Goal: Information Seeking & Learning: Check status

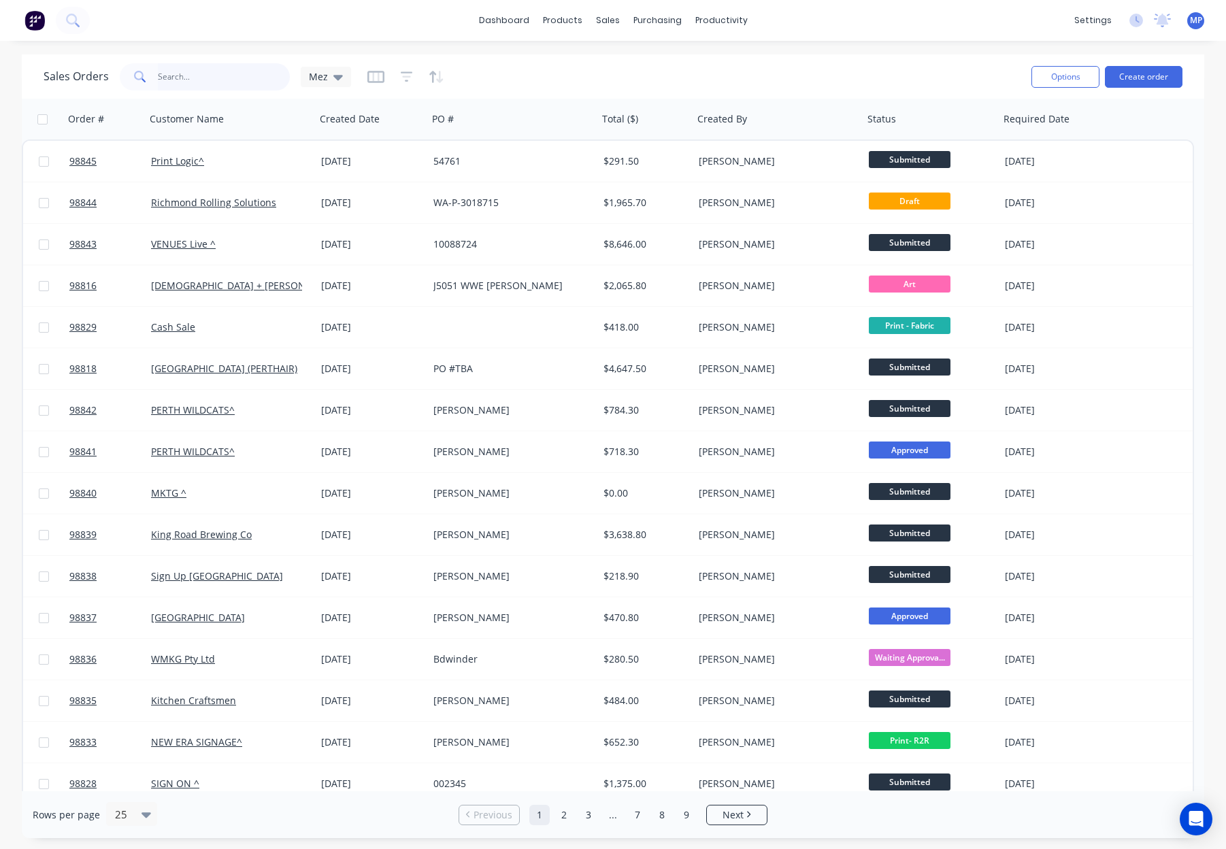
click at [223, 77] on input "text" at bounding box center [224, 76] width 133 height 27
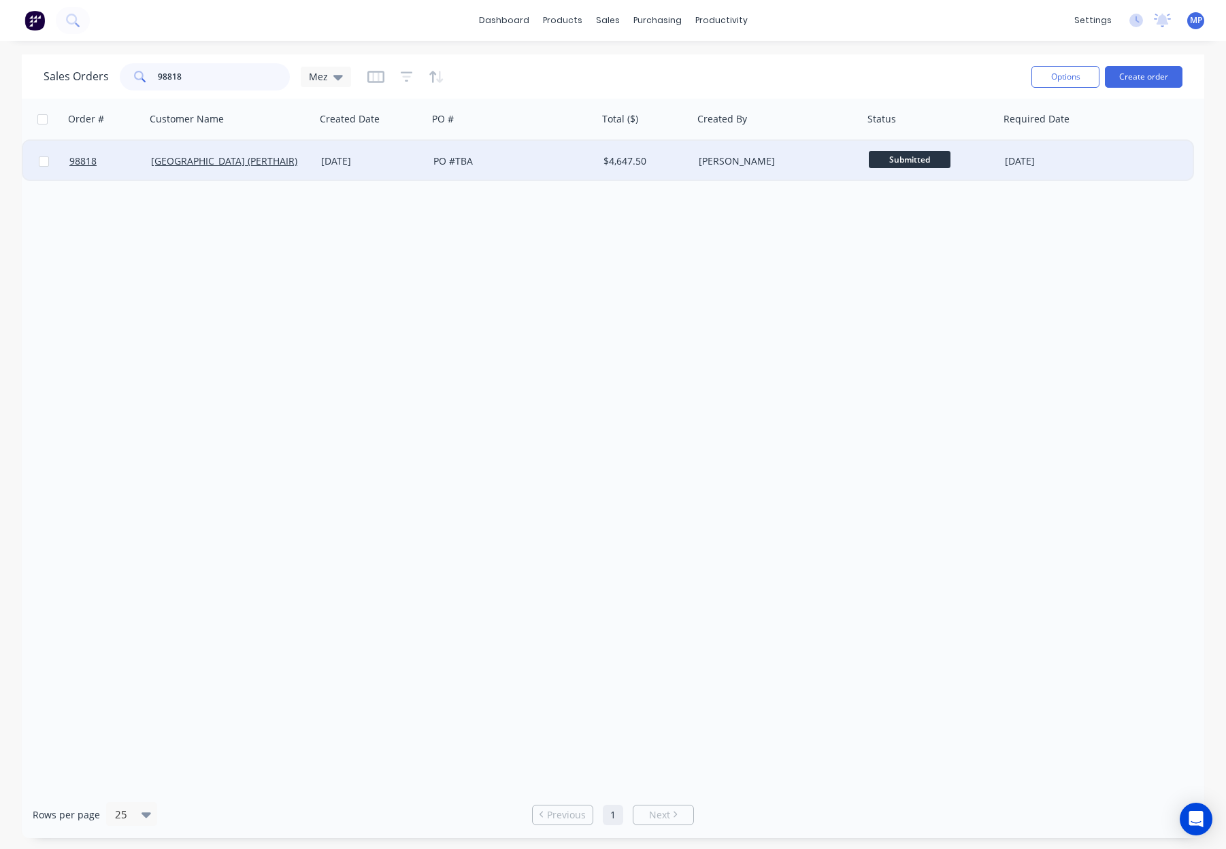
type input "98818"
click at [548, 167] on div "PO #TBA" at bounding box center [509, 161] width 151 height 14
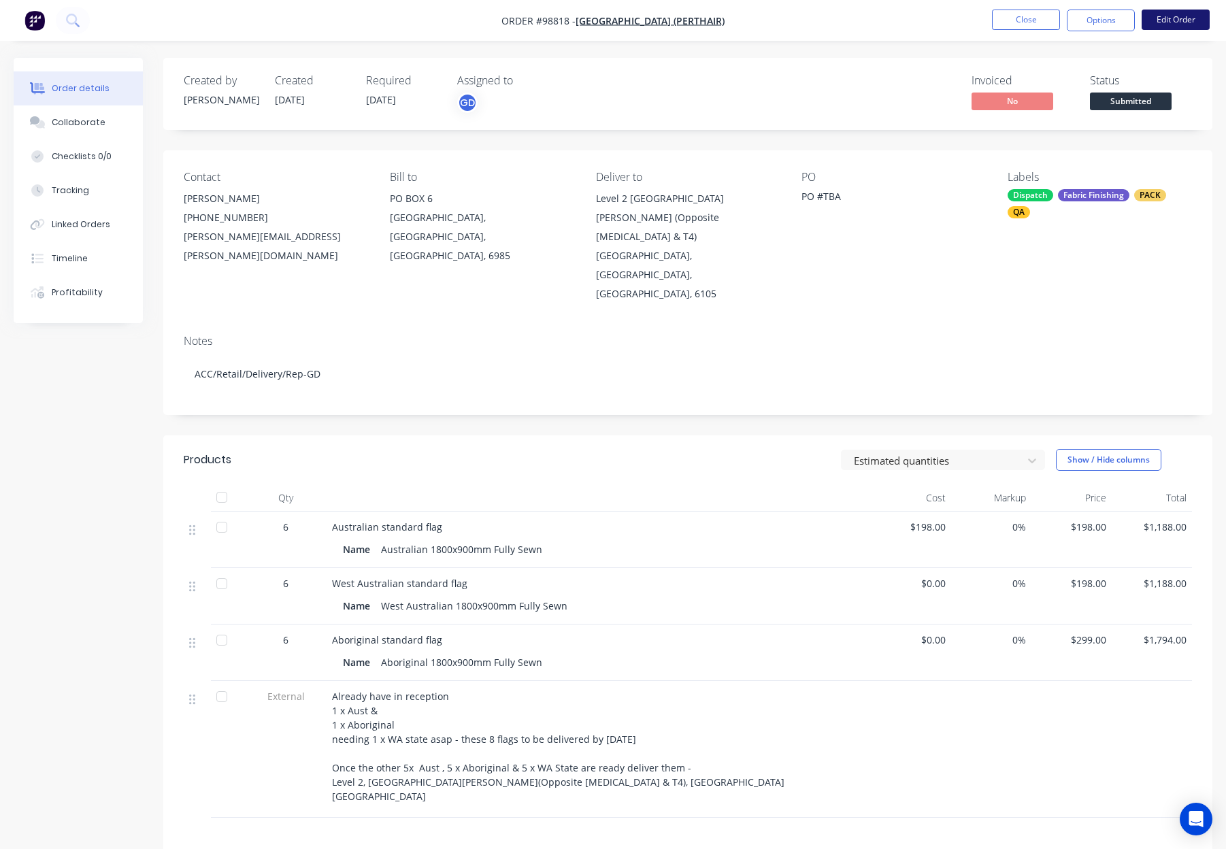
click at [1158, 23] on button "Edit Order" at bounding box center [1176, 20] width 68 height 20
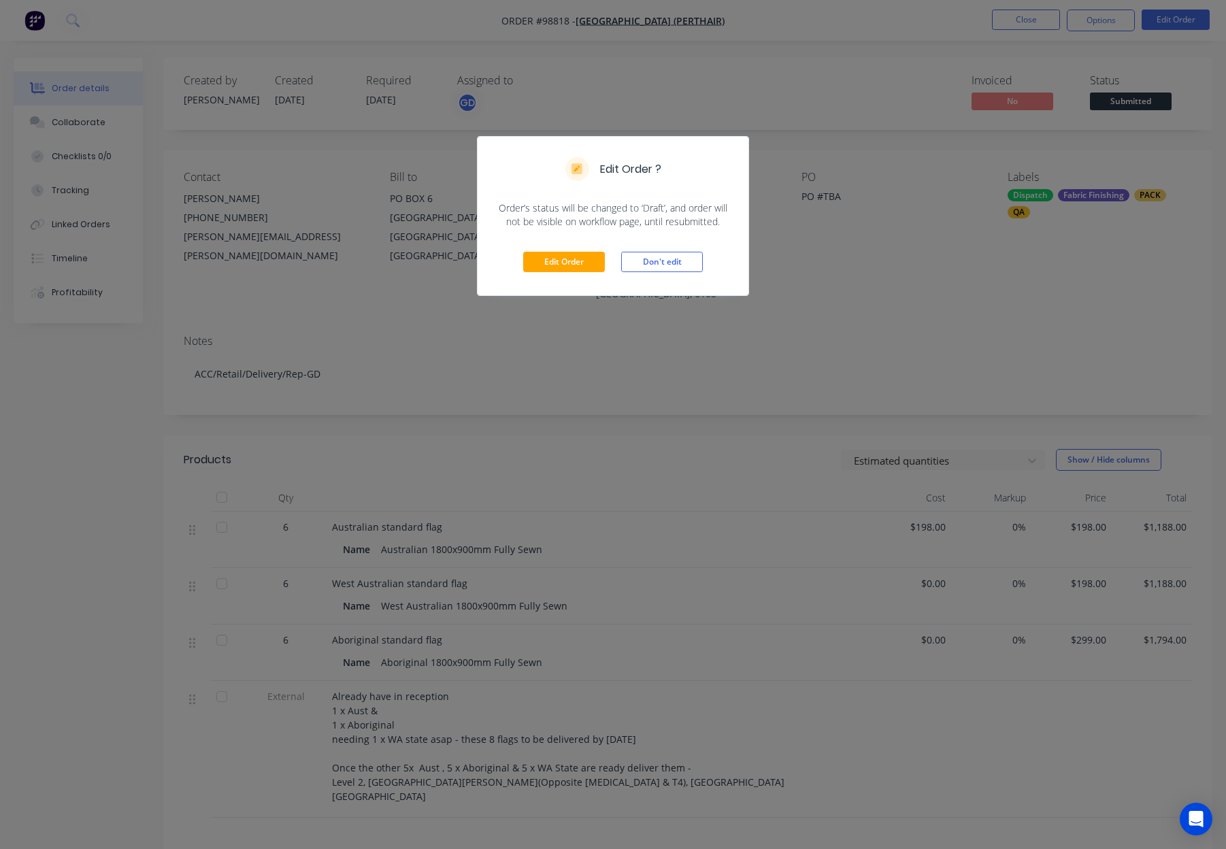
click at [549, 249] on div "Edit Order Don't edit" at bounding box center [613, 262] width 271 height 67
click at [575, 265] on button "Edit Order" at bounding box center [564, 262] width 82 height 20
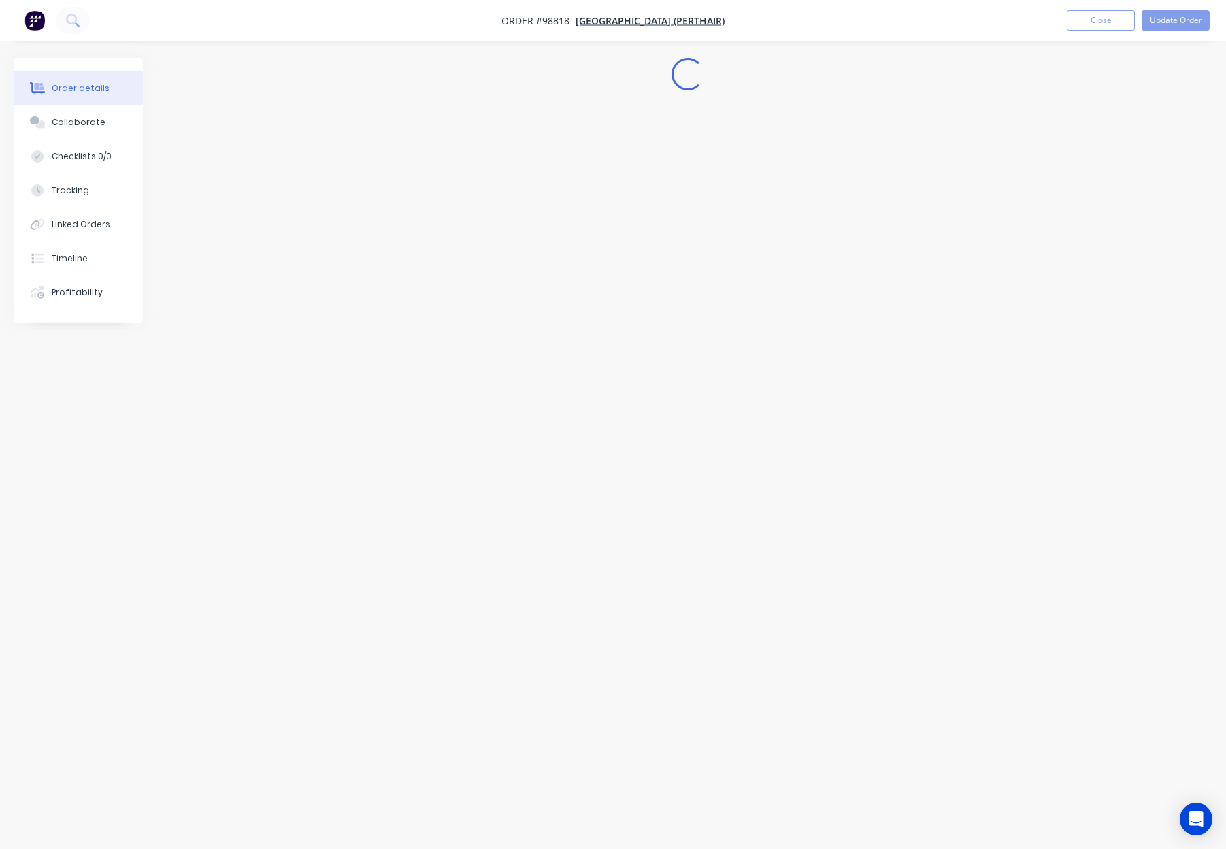
click at [842, 198] on div "Edit Order ? Order’s status will be changed to ‘Draft’, and order will not be v…" at bounding box center [613, 424] width 1226 height 849
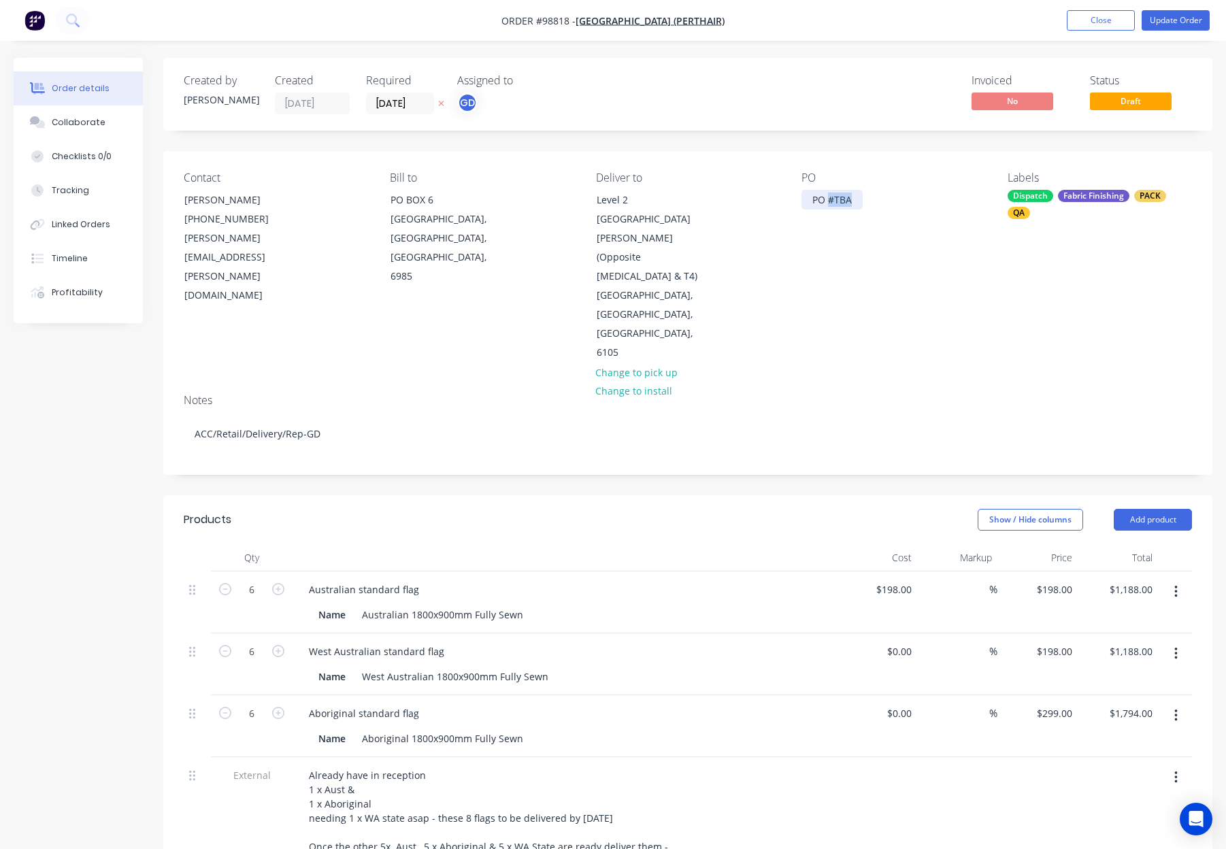
drag, startPoint x: 829, startPoint y: 198, endPoint x: 885, endPoint y: 201, distance: 56.6
click at [884, 201] on div "PO PO #TBA" at bounding box center [894, 266] width 184 height 191
click at [1178, 17] on button "Update Order" at bounding box center [1176, 20] width 68 height 20
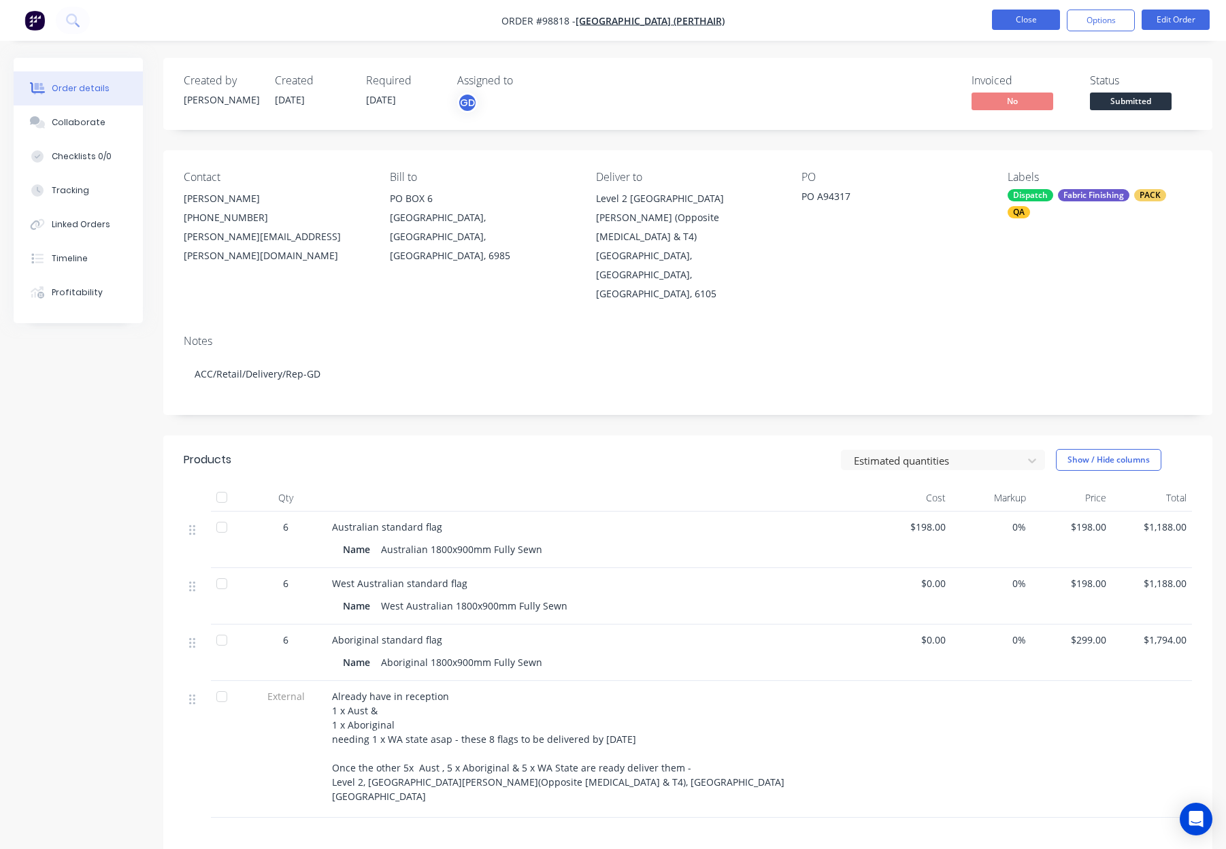
click at [1024, 21] on button "Close" at bounding box center [1026, 20] width 68 height 20
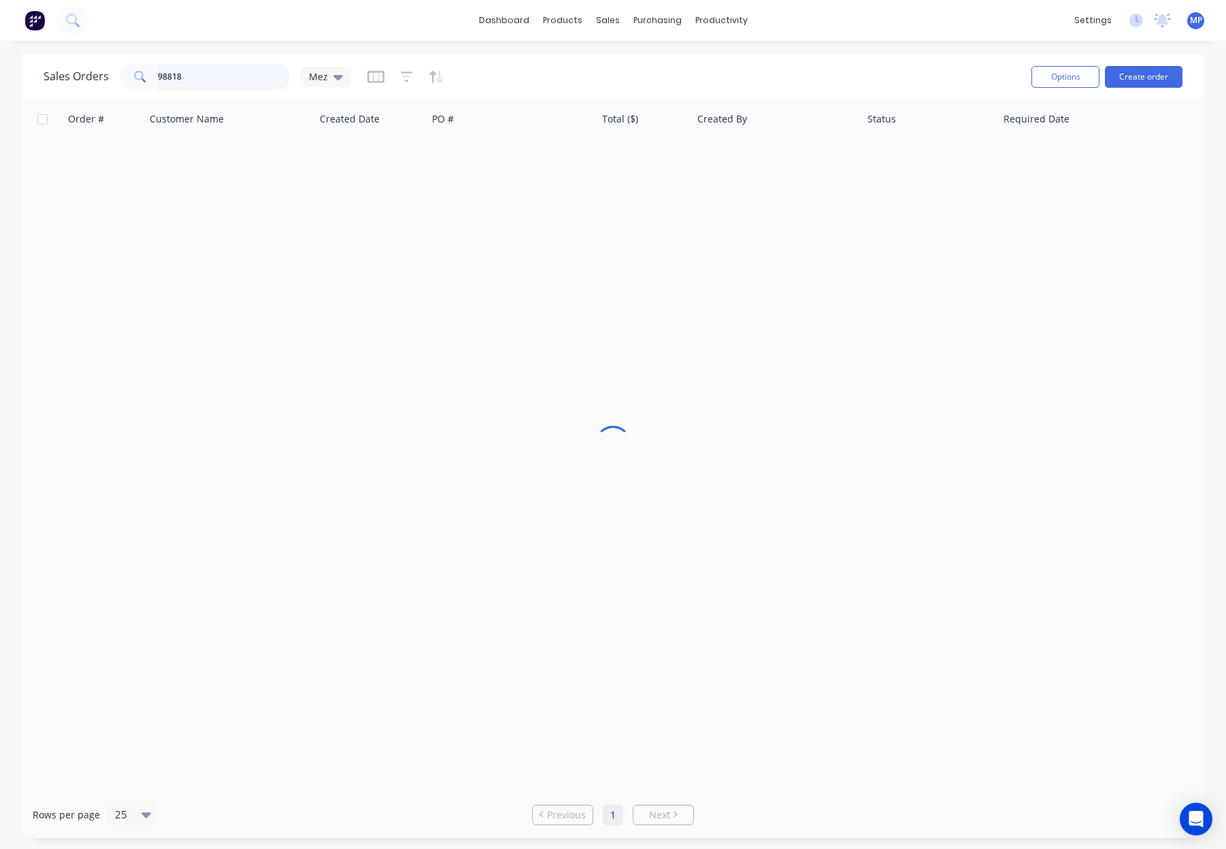
click at [218, 74] on input "98818" at bounding box center [224, 76] width 133 height 27
drag, startPoint x: 112, startPoint y: 69, endPoint x: 78, endPoint y: 69, distance: 34.0
click at [77, 69] on div "Sales Orders 98818 Mez" at bounding box center [198, 76] width 308 height 27
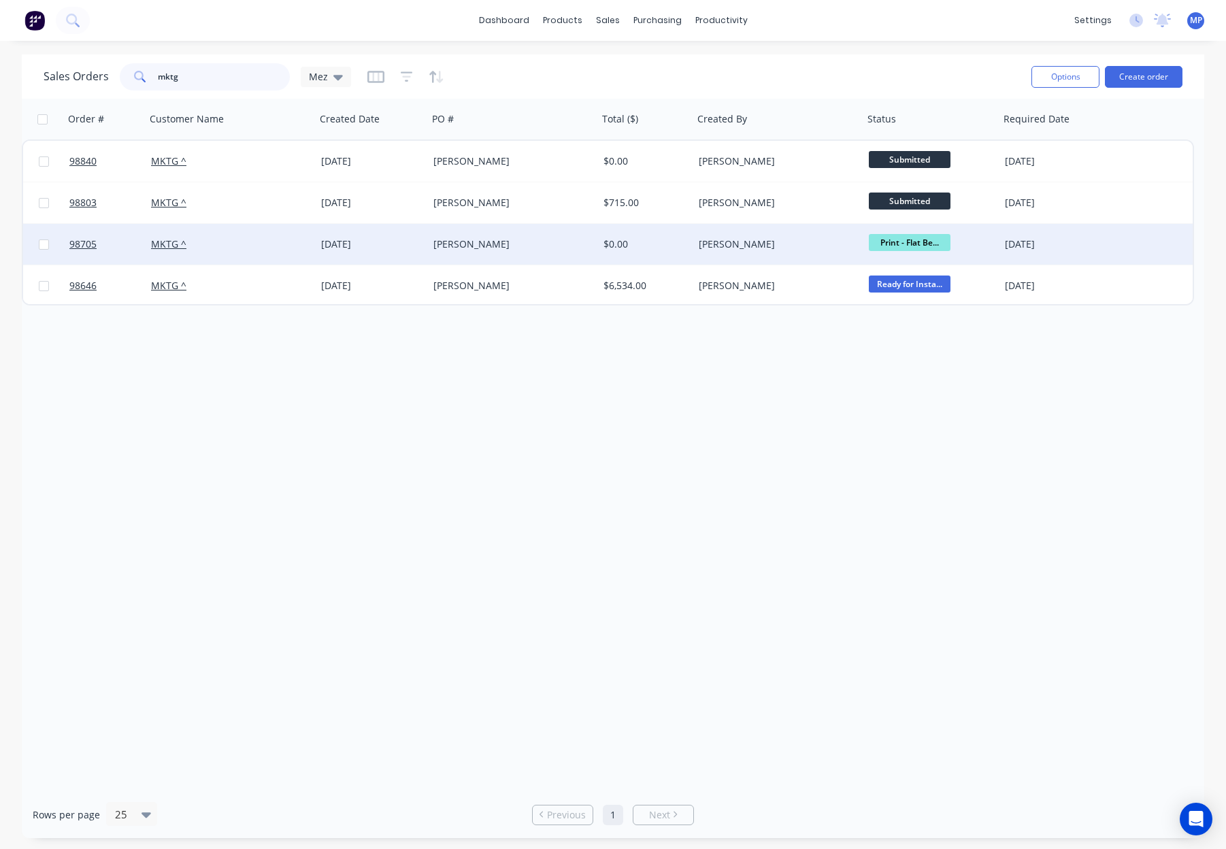
type input "mktg"
click at [554, 248] on div "Elizabeth - Optus" at bounding box center [509, 245] width 151 height 14
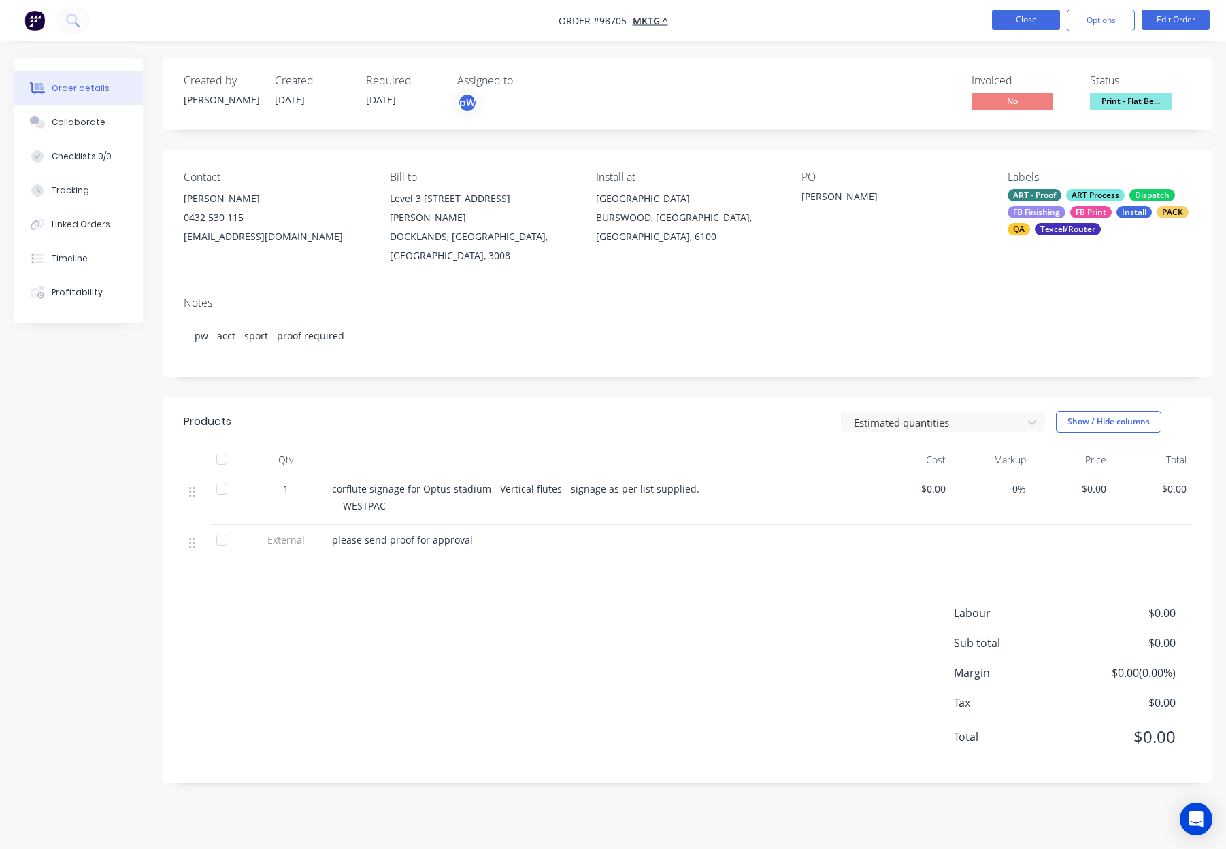
click at [1003, 18] on button "Close" at bounding box center [1026, 20] width 68 height 20
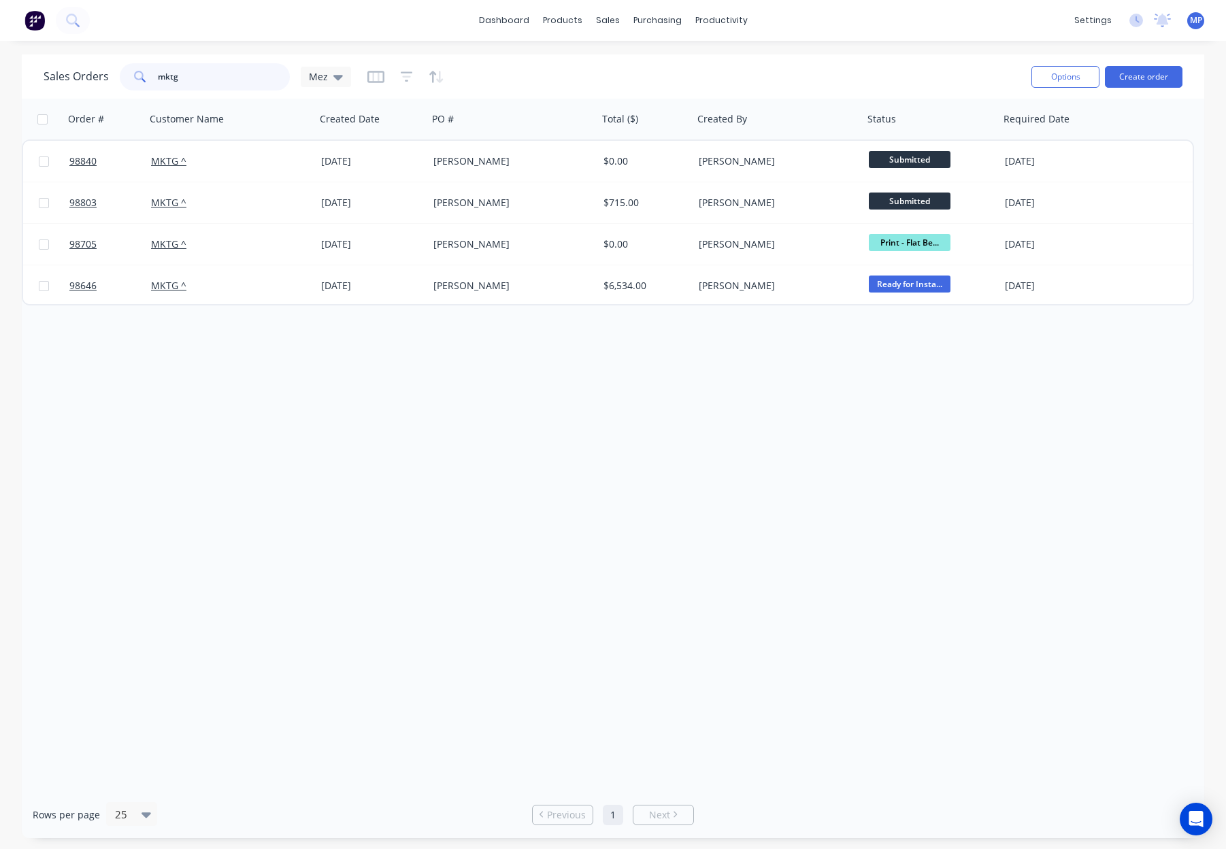
drag, startPoint x: 182, startPoint y: 82, endPoint x: 114, endPoint y: 78, distance: 67.5
click at [113, 79] on div "Sales Orders mktg Mez" at bounding box center [198, 76] width 308 height 27
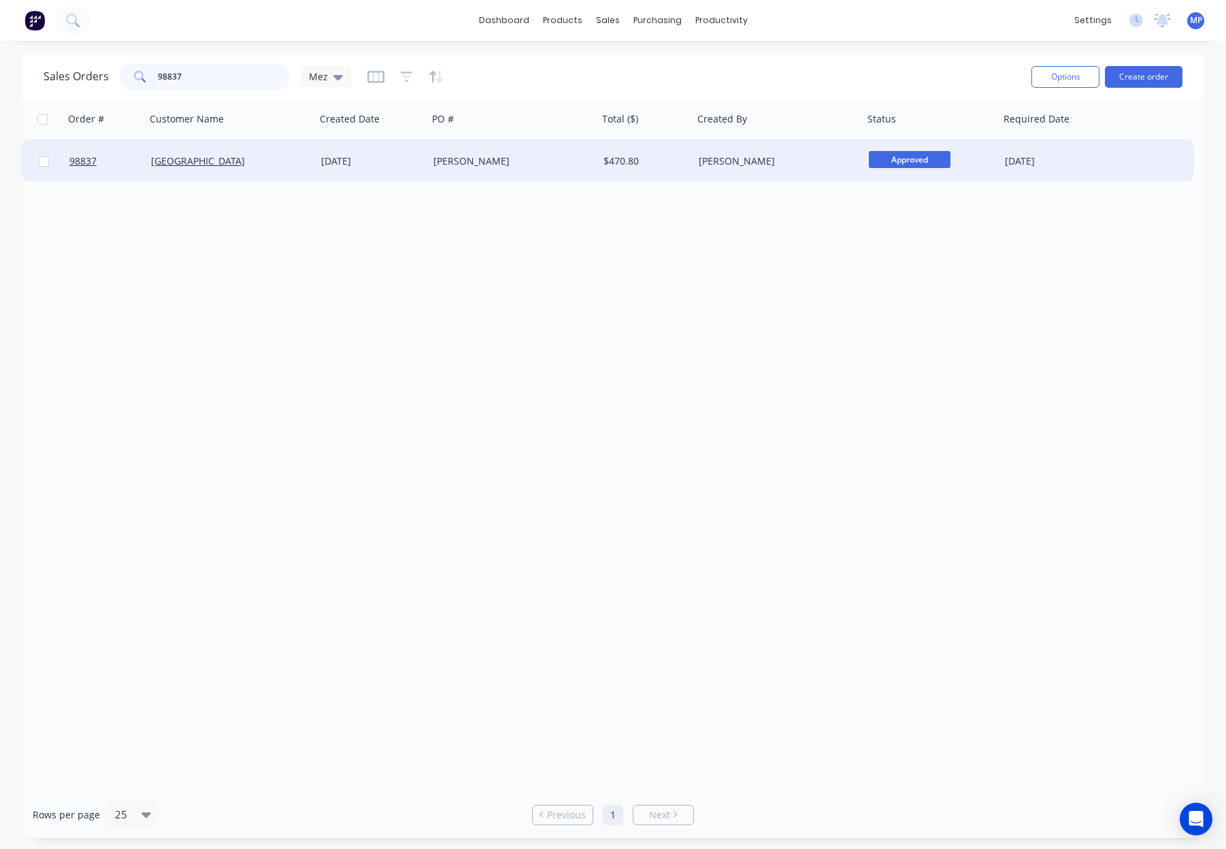
type input "98837"
click at [508, 152] on div "[PERSON_NAME]" at bounding box center [513, 161] width 170 height 41
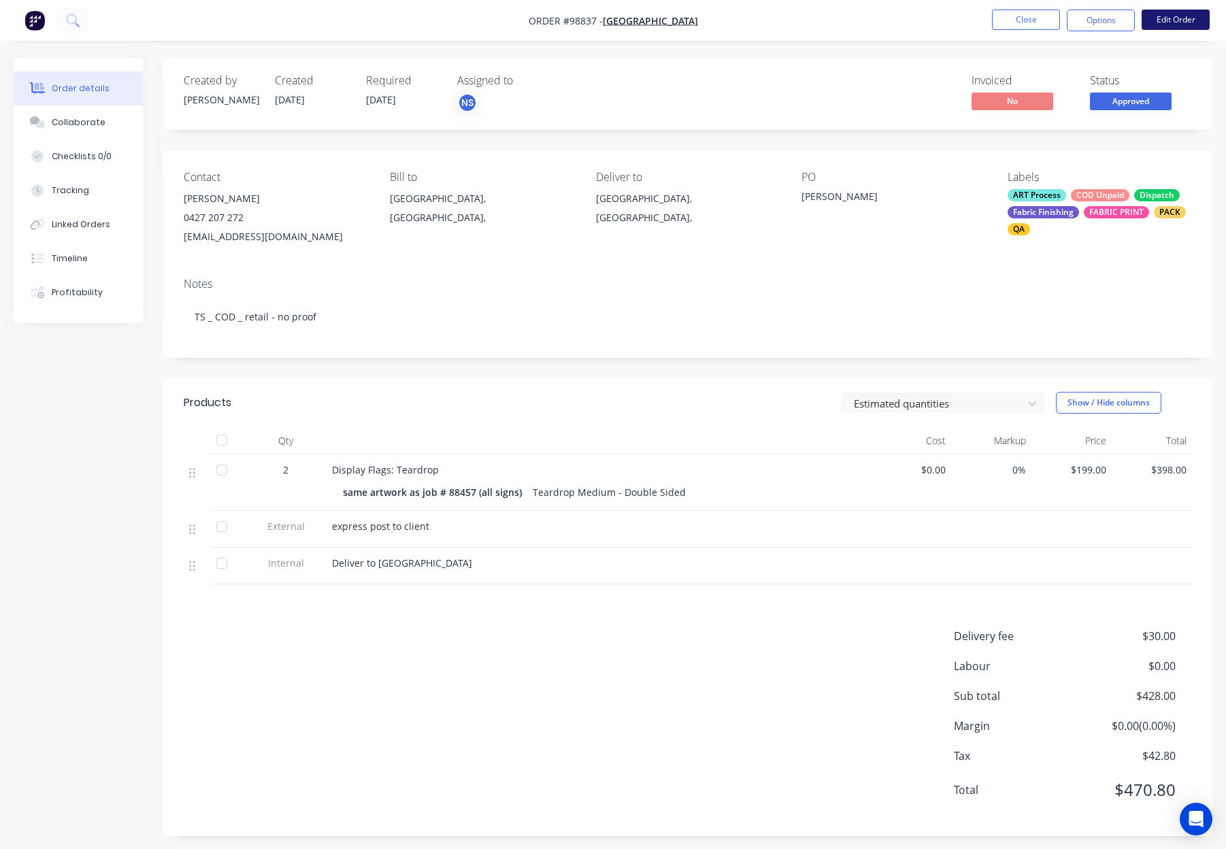
click at [1166, 26] on button "Edit Order" at bounding box center [1176, 20] width 68 height 20
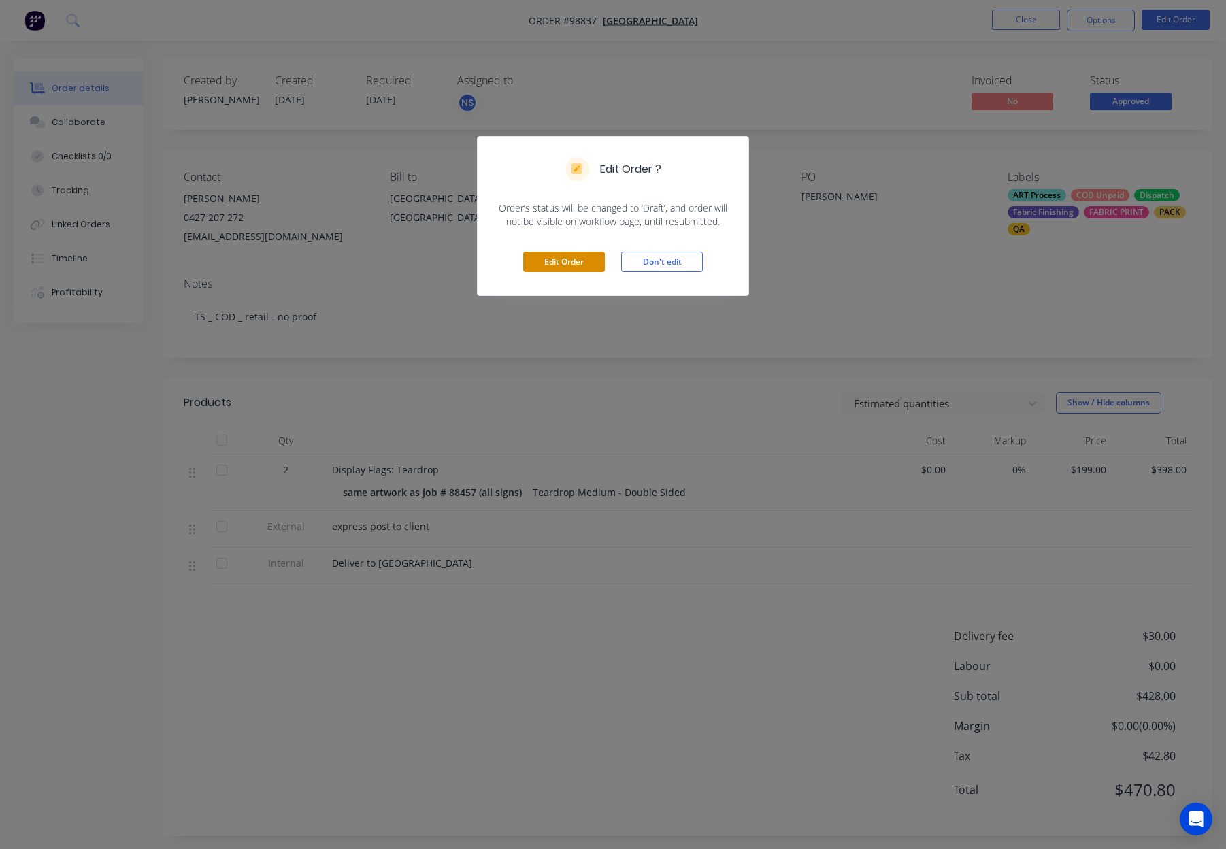
click at [562, 263] on button "Edit Order" at bounding box center [564, 262] width 82 height 20
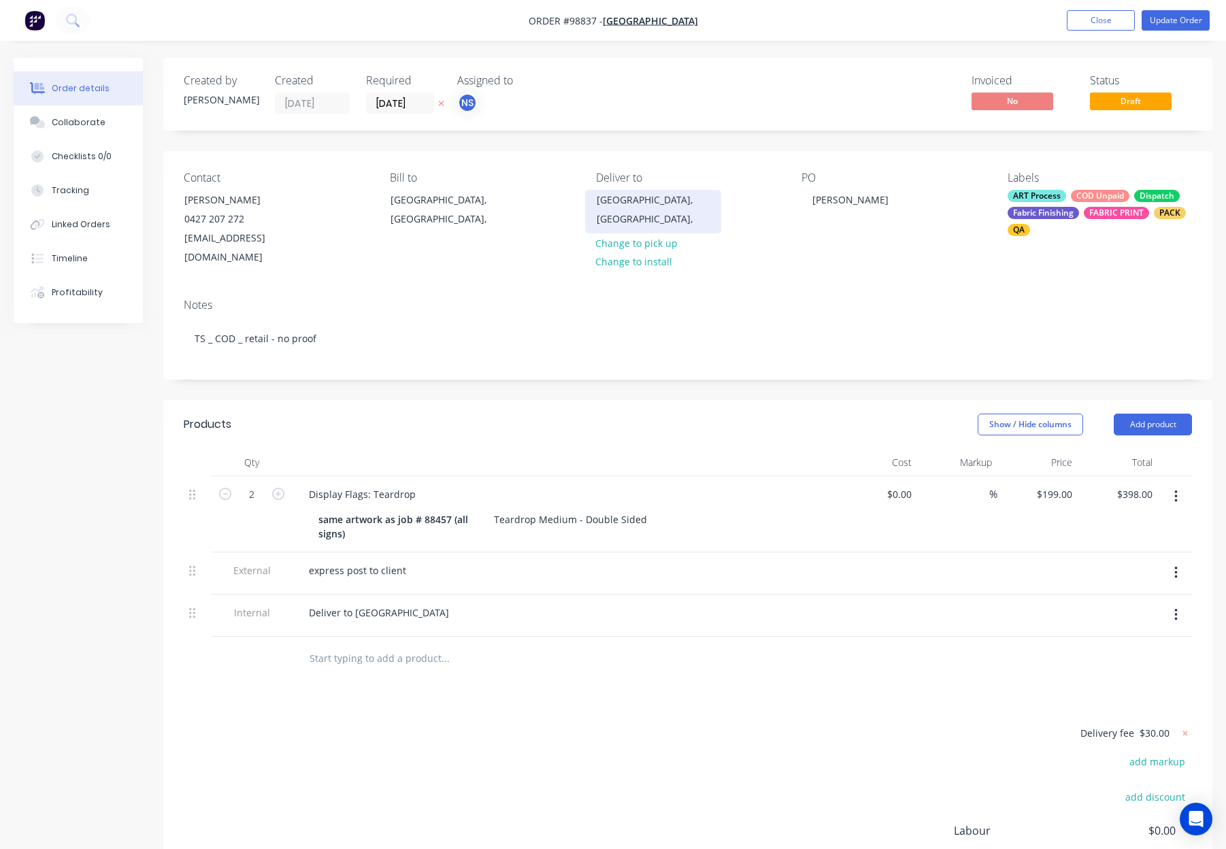
click at [649, 194] on div "Brookton, Australia," at bounding box center [653, 210] width 113 height 38
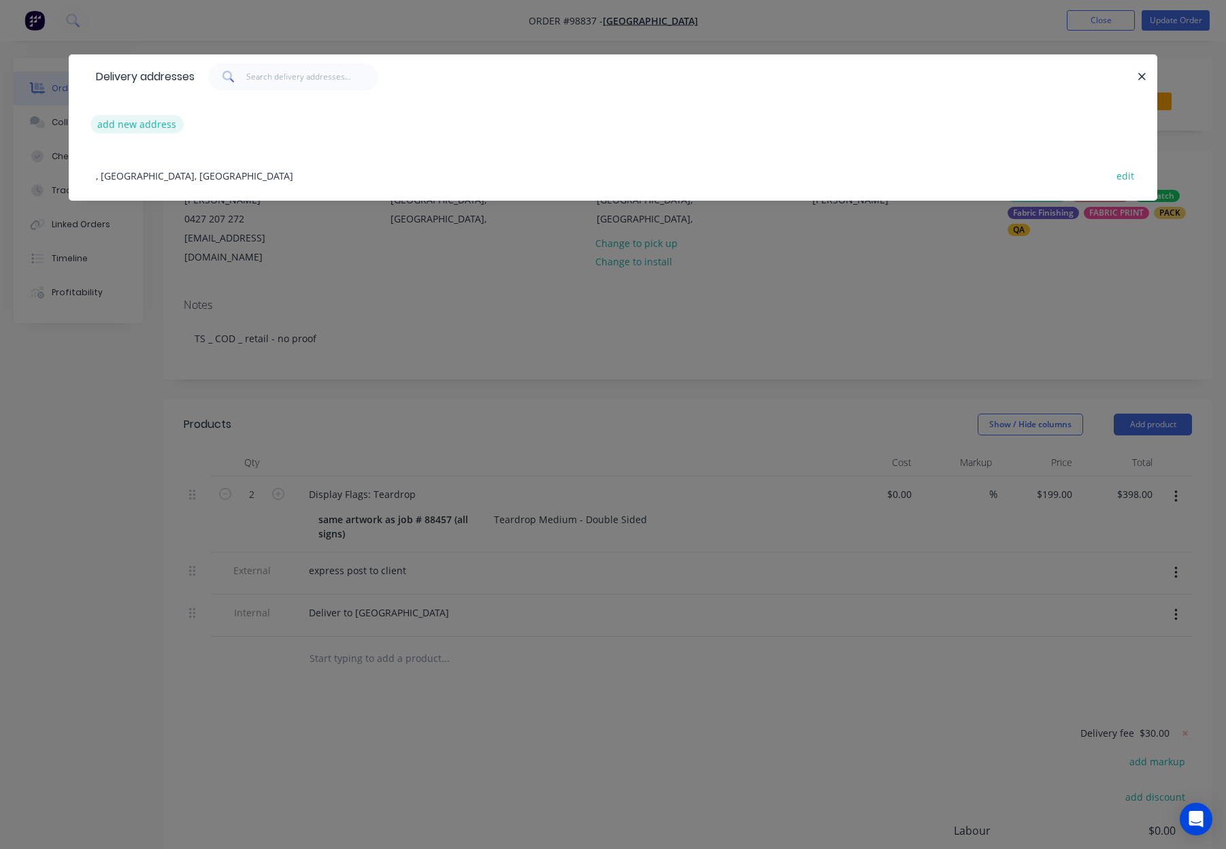
click at [136, 122] on button "add new address" at bounding box center [137, 124] width 93 height 18
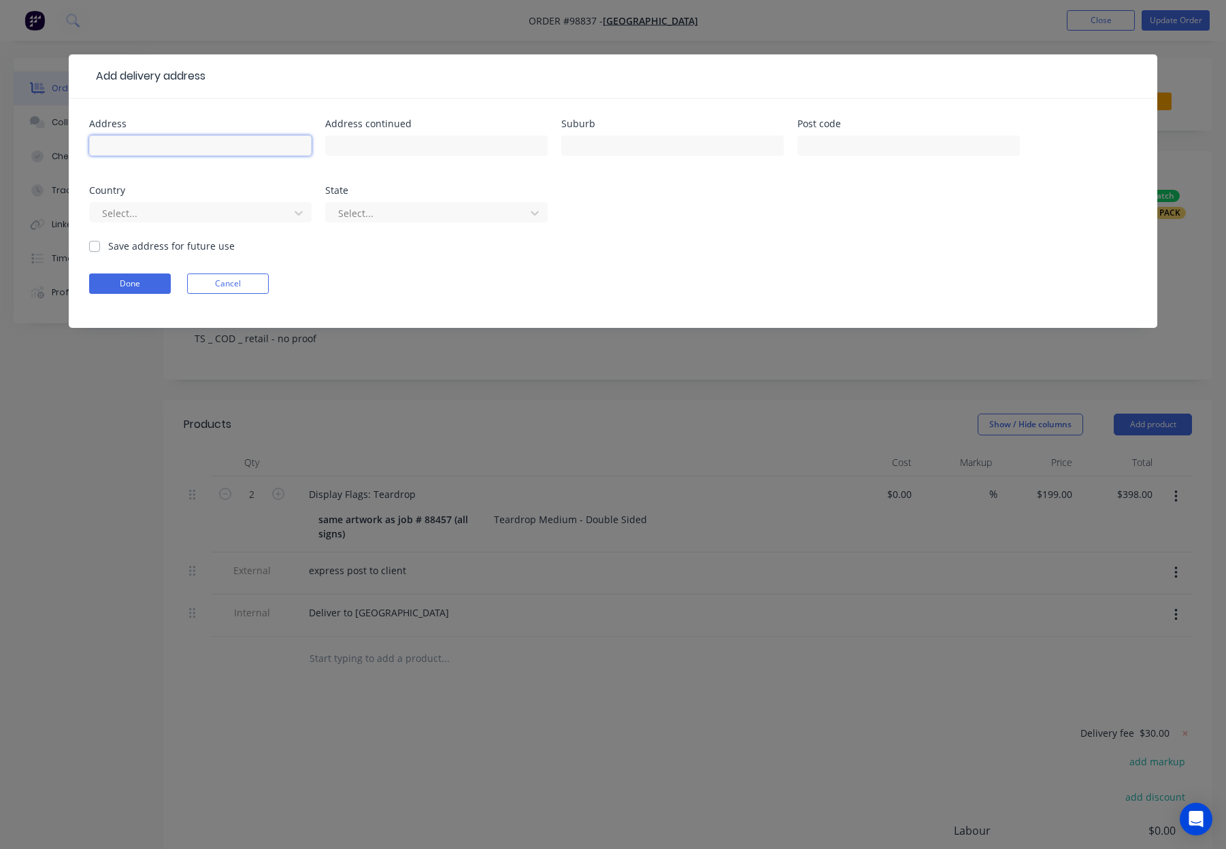
click at [137, 150] on input "text" at bounding box center [200, 145] width 223 height 20
paste input "Brookton Roadhouse, 83 Brookton Hwy Brookton WA 6306"
type input "Brookton Roadhouse, 83 Brookton Hwy Brookton WA 6306"
click at [148, 246] on label "Save address for future use" at bounding box center [171, 246] width 127 height 14
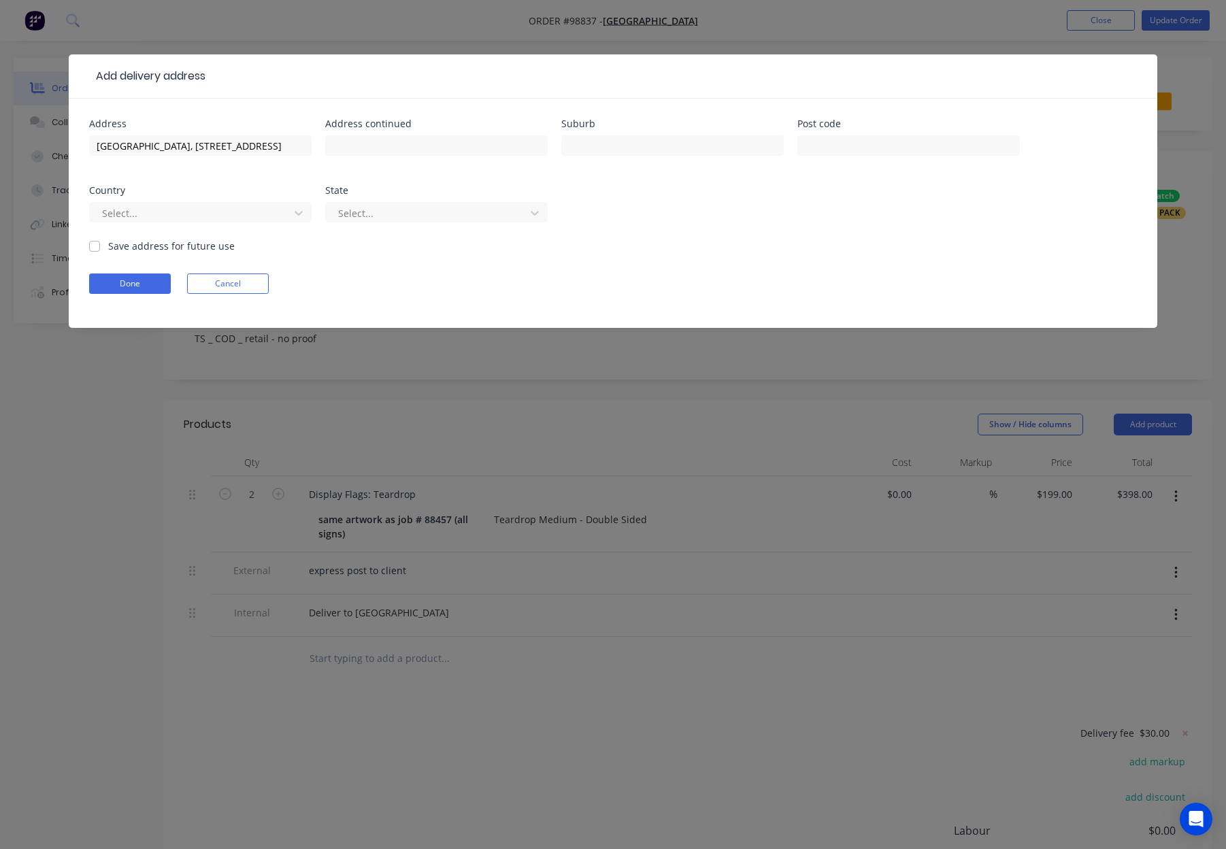
click at [100, 246] on input "Save address for future use" at bounding box center [94, 245] width 11 height 13
checkbox input "true"
click at [127, 274] on button "Done" at bounding box center [130, 284] width 82 height 20
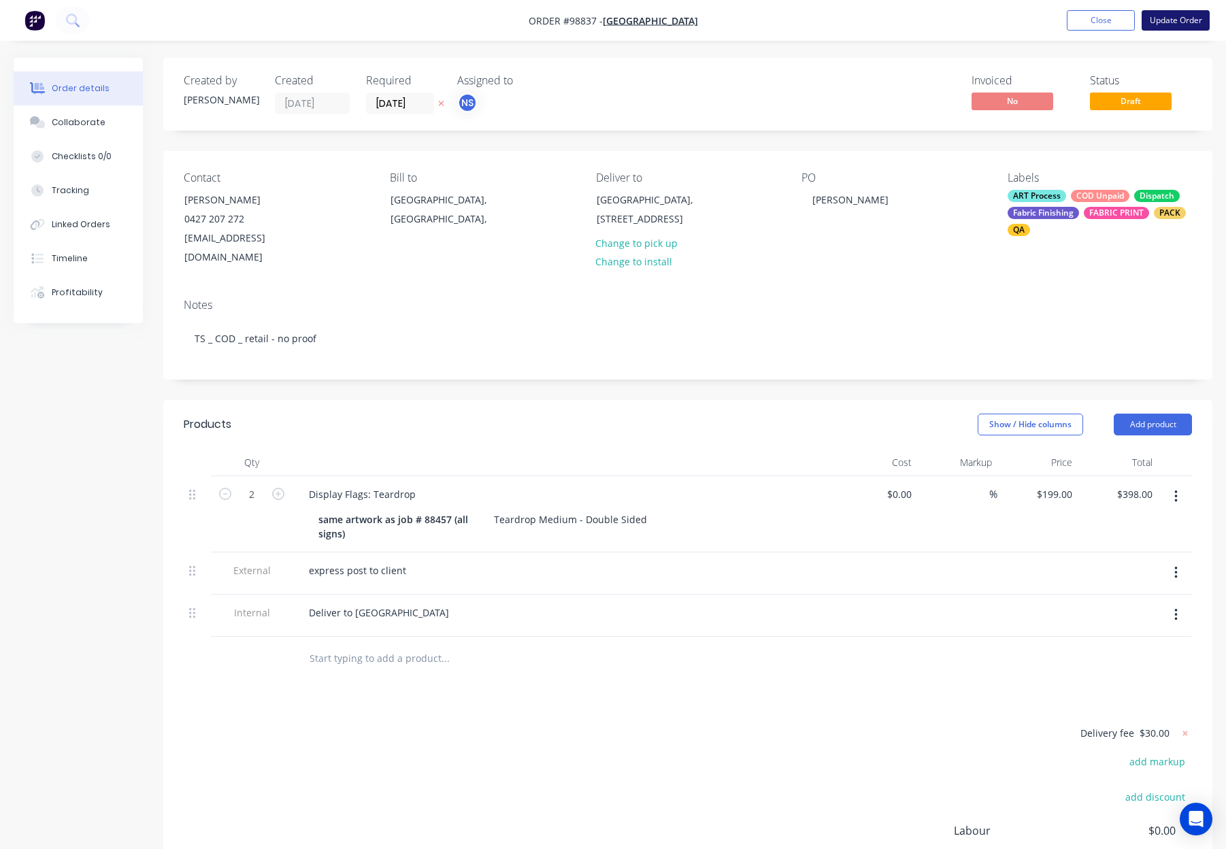
click at [1162, 18] on button "Update Order" at bounding box center [1176, 20] width 68 height 20
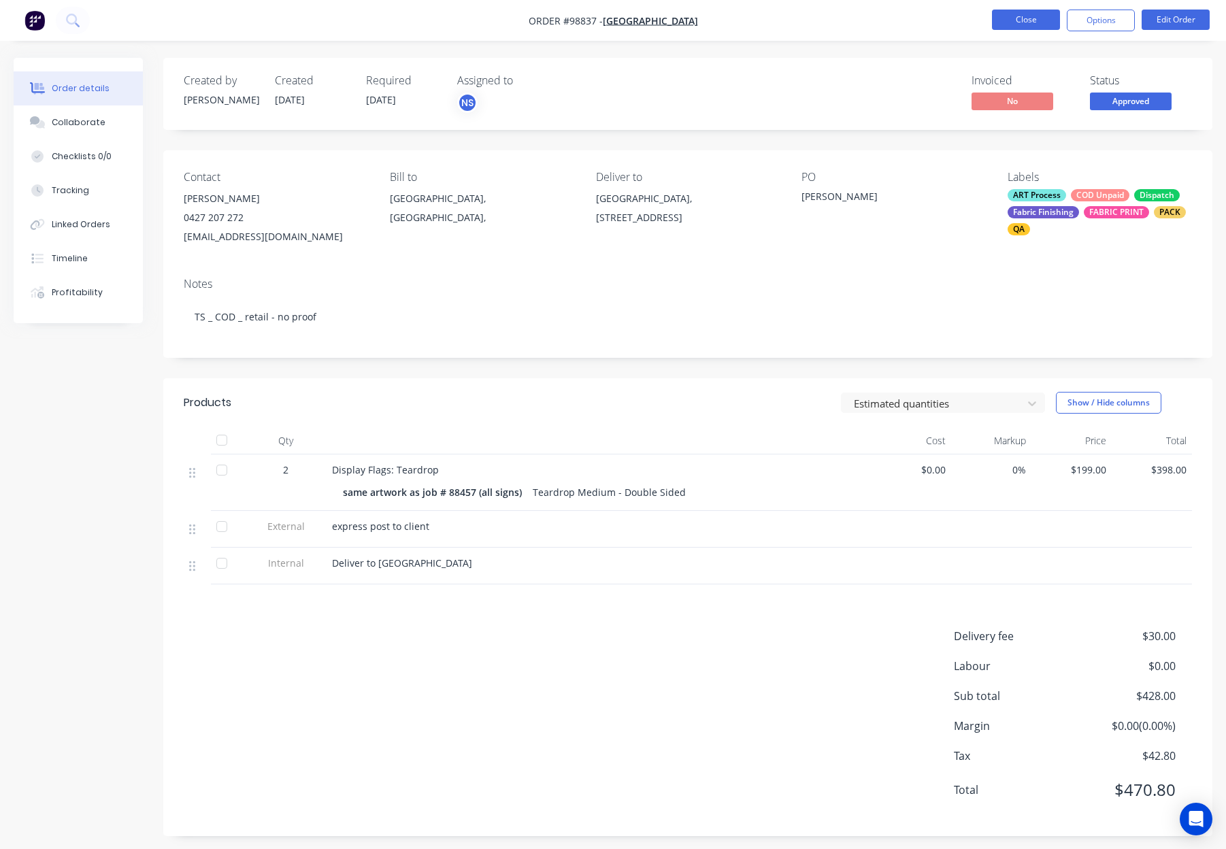
click at [1024, 21] on button "Close" at bounding box center [1026, 20] width 68 height 20
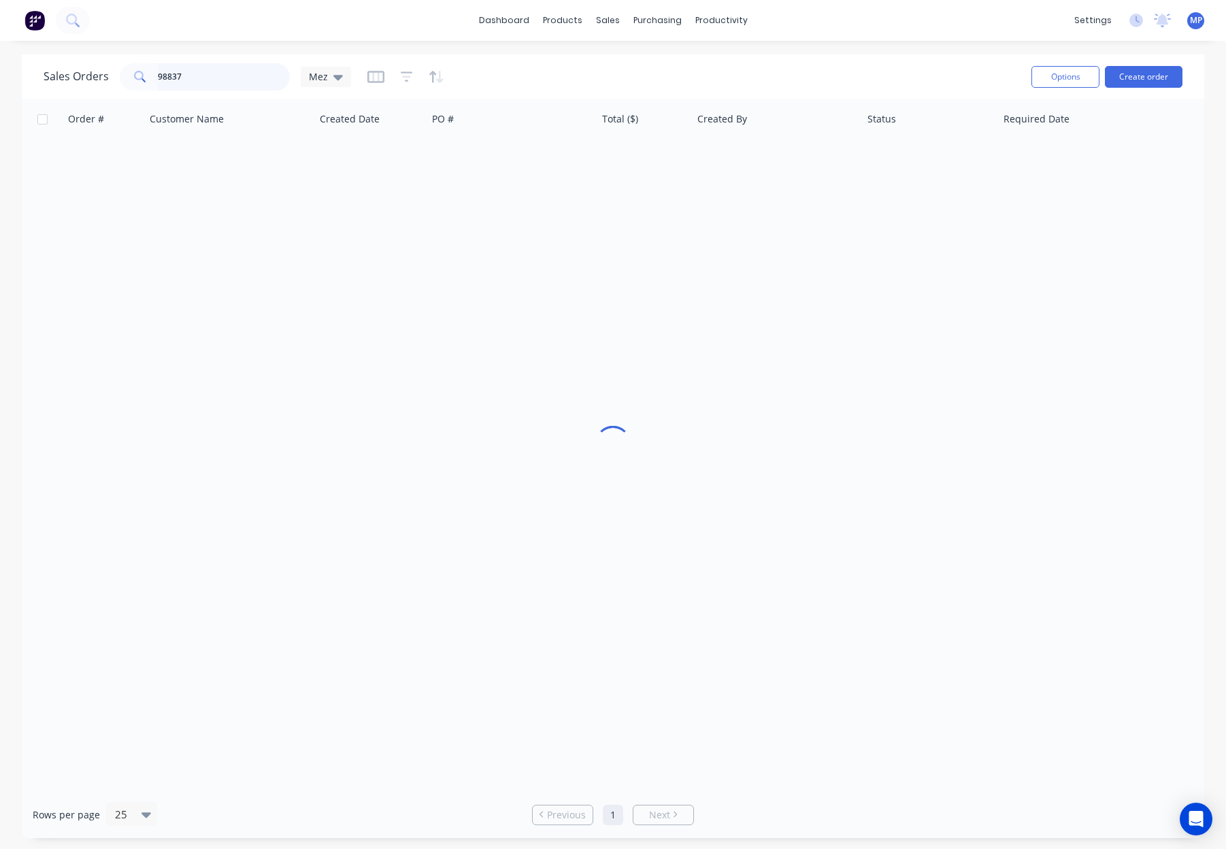
click at [186, 75] on input "98837" at bounding box center [224, 76] width 133 height 27
drag, startPoint x: 250, startPoint y: 76, endPoint x: 197, endPoint y: 75, distance: 52.4
click at [197, 75] on input "98837" at bounding box center [224, 76] width 133 height 27
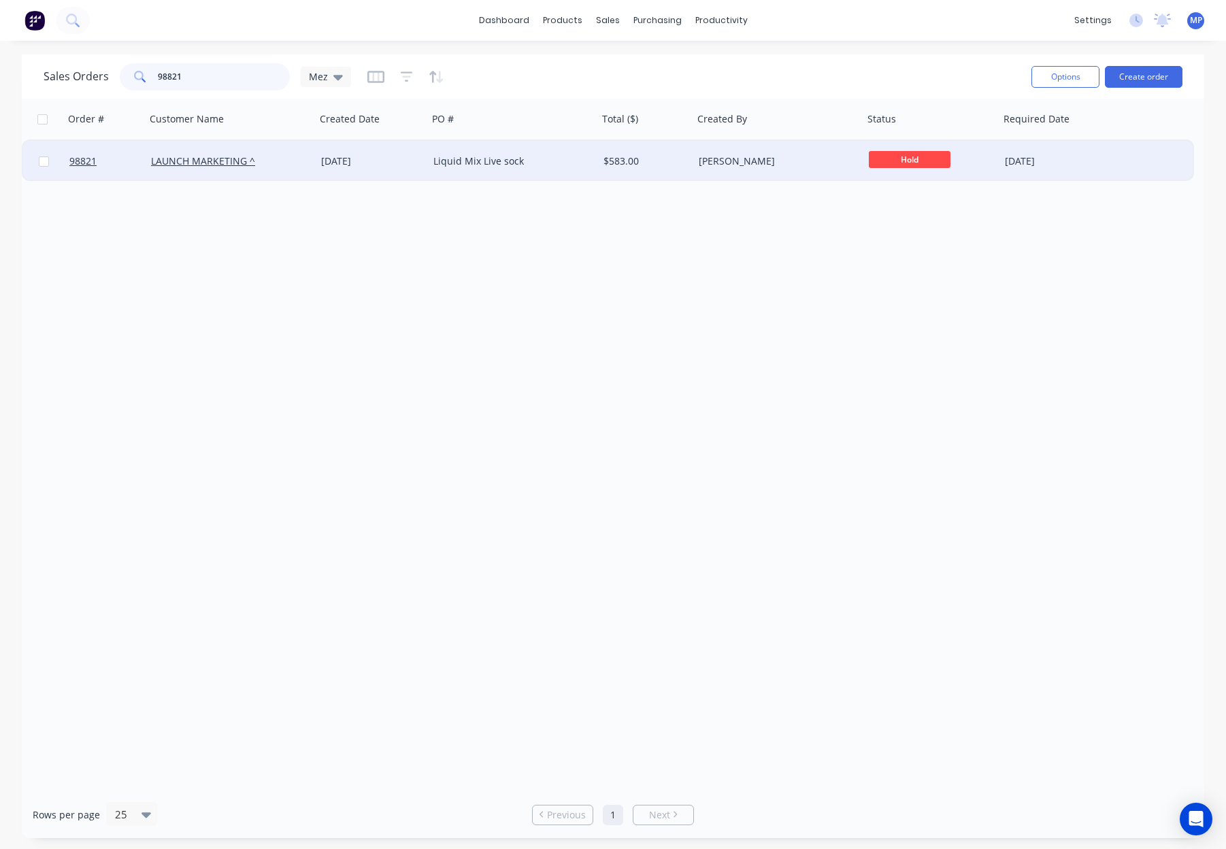
type input "98821"
click at [561, 165] on div "Liquid Mix Live sock" at bounding box center [509, 161] width 151 height 14
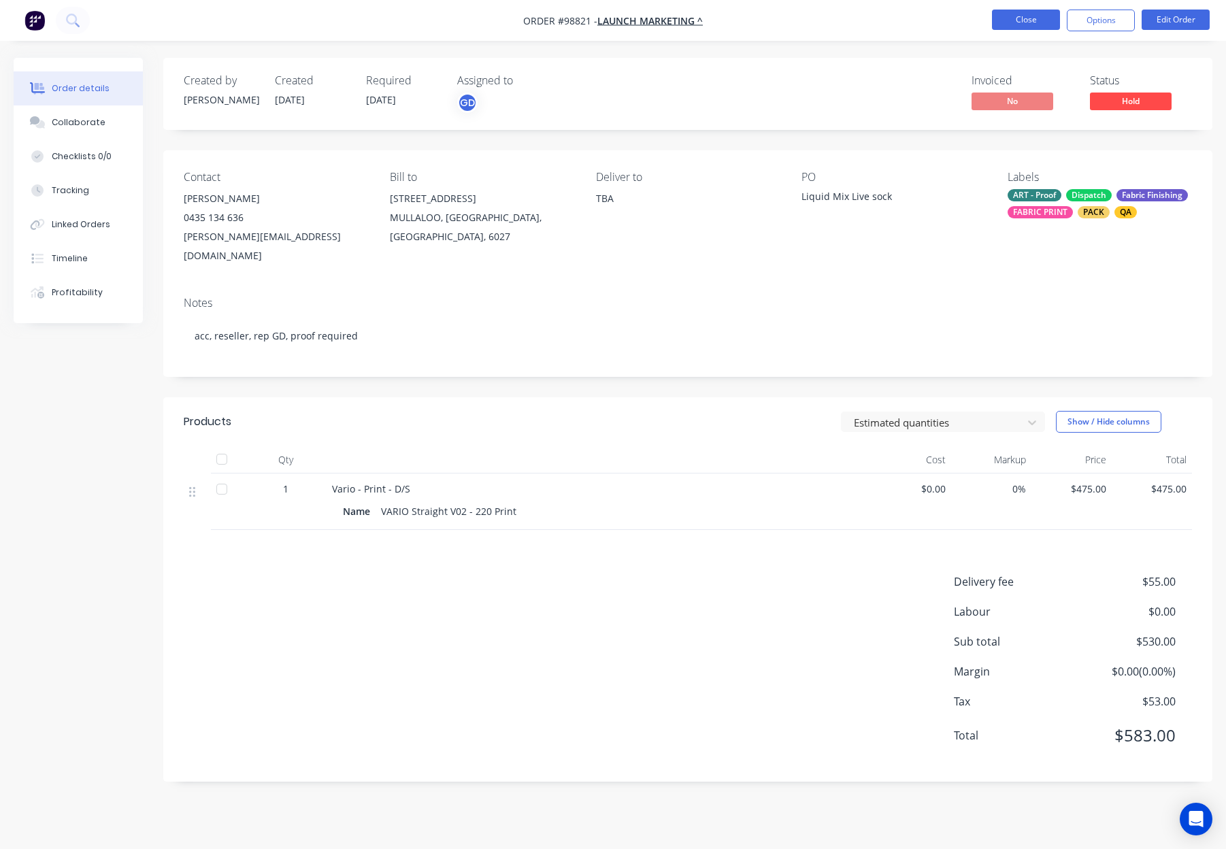
click at [1002, 22] on button "Close" at bounding box center [1026, 20] width 68 height 20
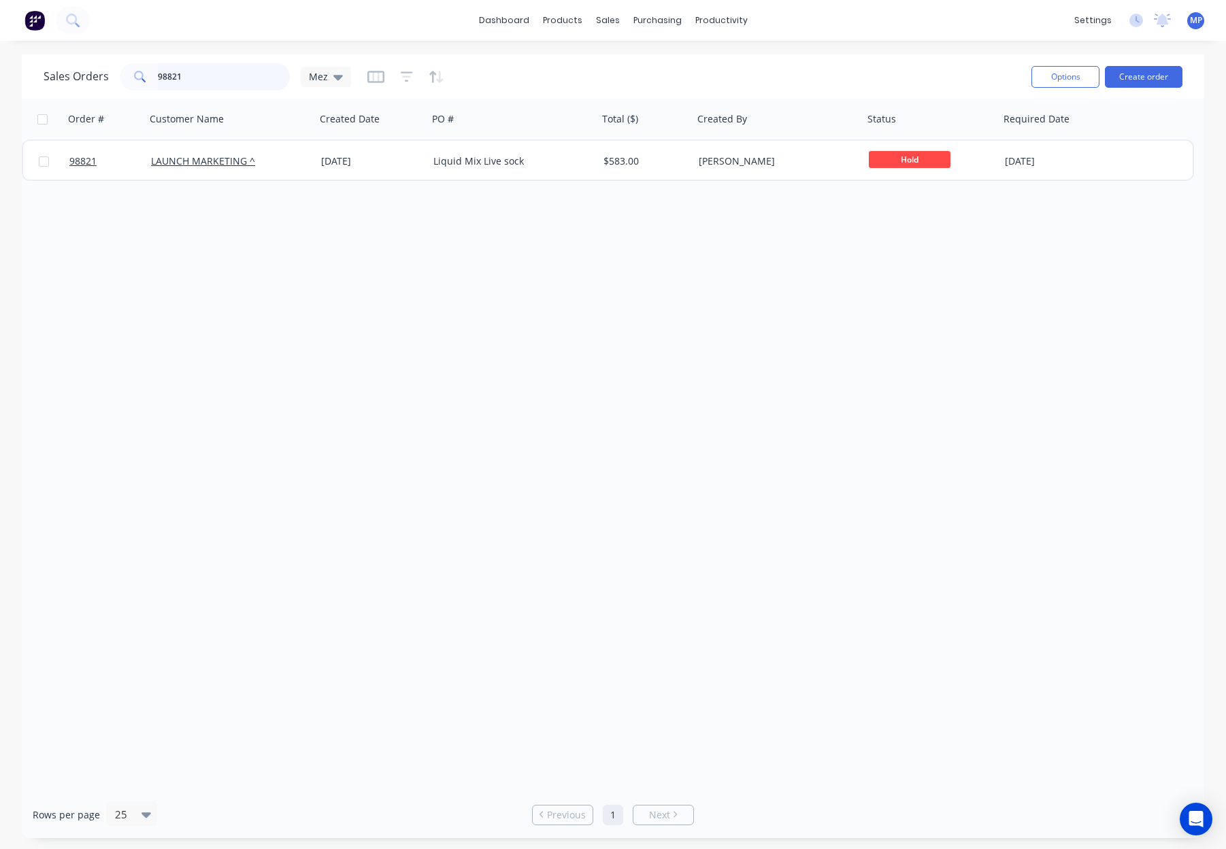
drag, startPoint x: 240, startPoint y: 78, endPoint x: 286, endPoint y: 79, distance: 46.3
click at [242, 78] on input "98821" at bounding box center [224, 76] width 133 height 27
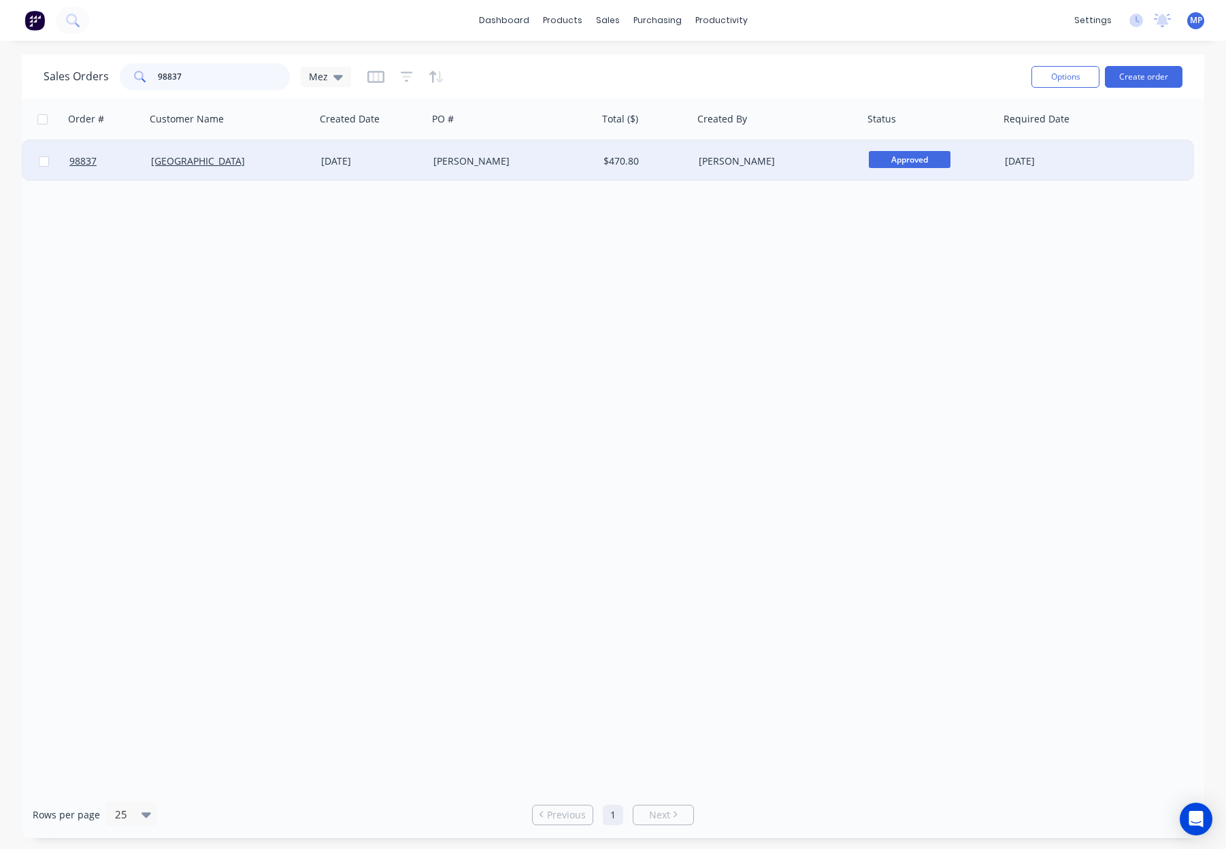
type input "98837"
click at [525, 154] on div "[PERSON_NAME]" at bounding box center [509, 161] width 151 height 14
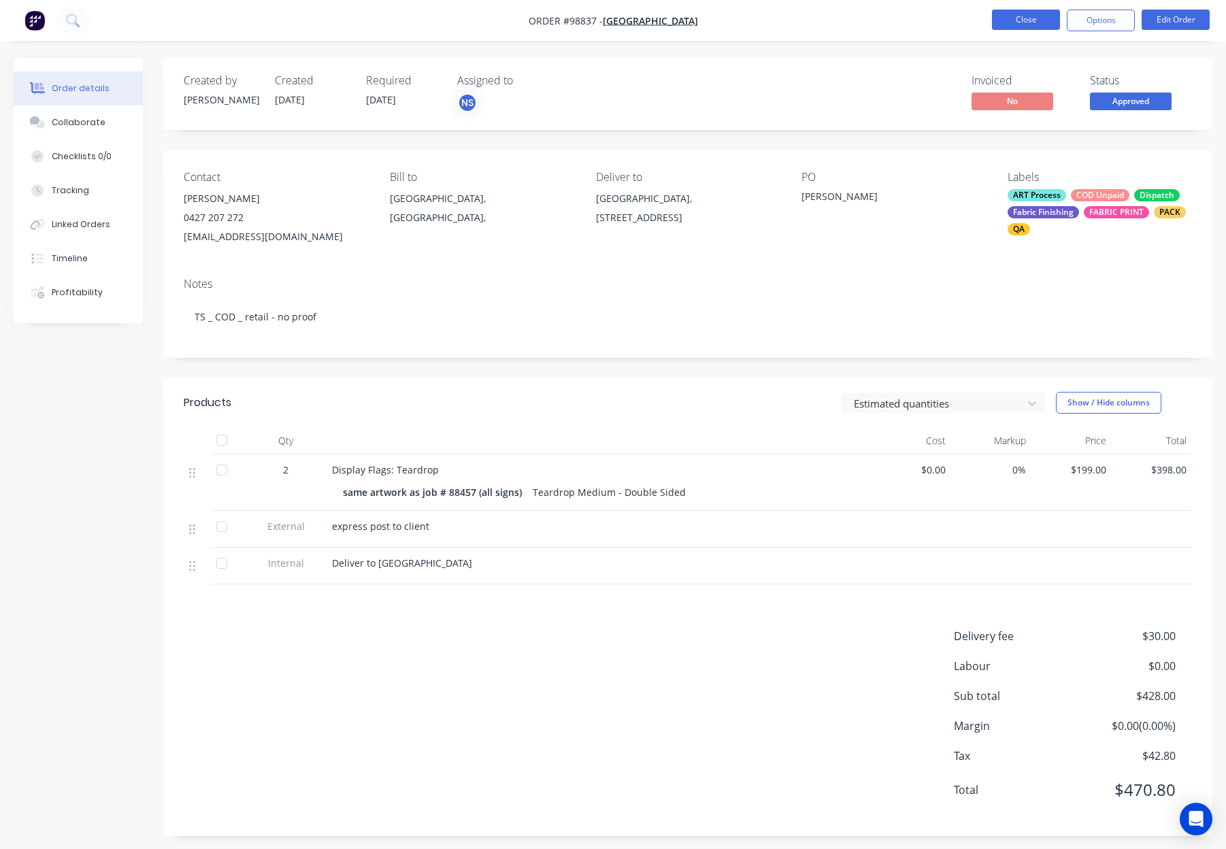
click at [1023, 17] on button "Close" at bounding box center [1026, 20] width 68 height 20
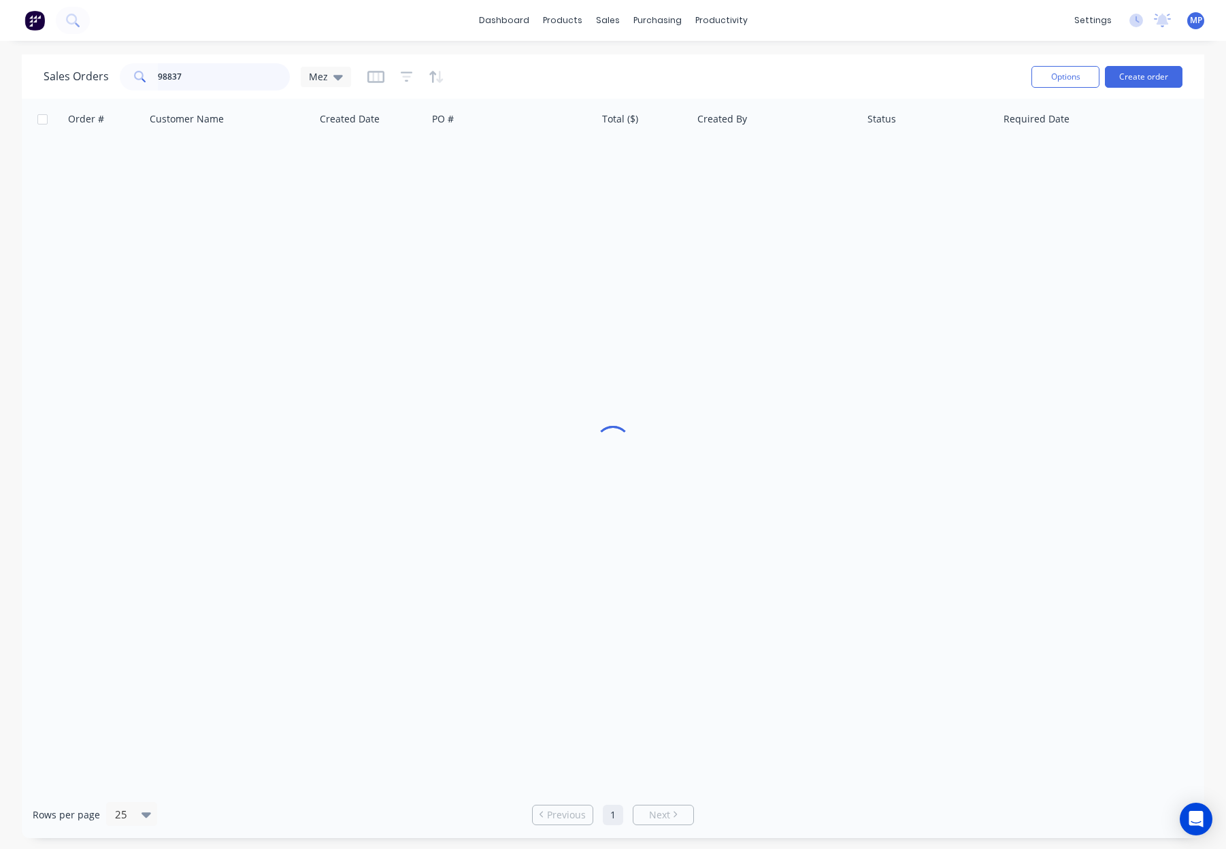
click at [148, 82] on div "98837" at bounding box center [205, 76] width 170 height 27
type input "tennis aust"
drag, startPoint x: 203, startPoint y: 79, endPoint x: 127, endPoint y: 76, distance: 76.3
click at [127, 76] on div "tennis aust" at bounding box center [205, 76] width 170 height 27
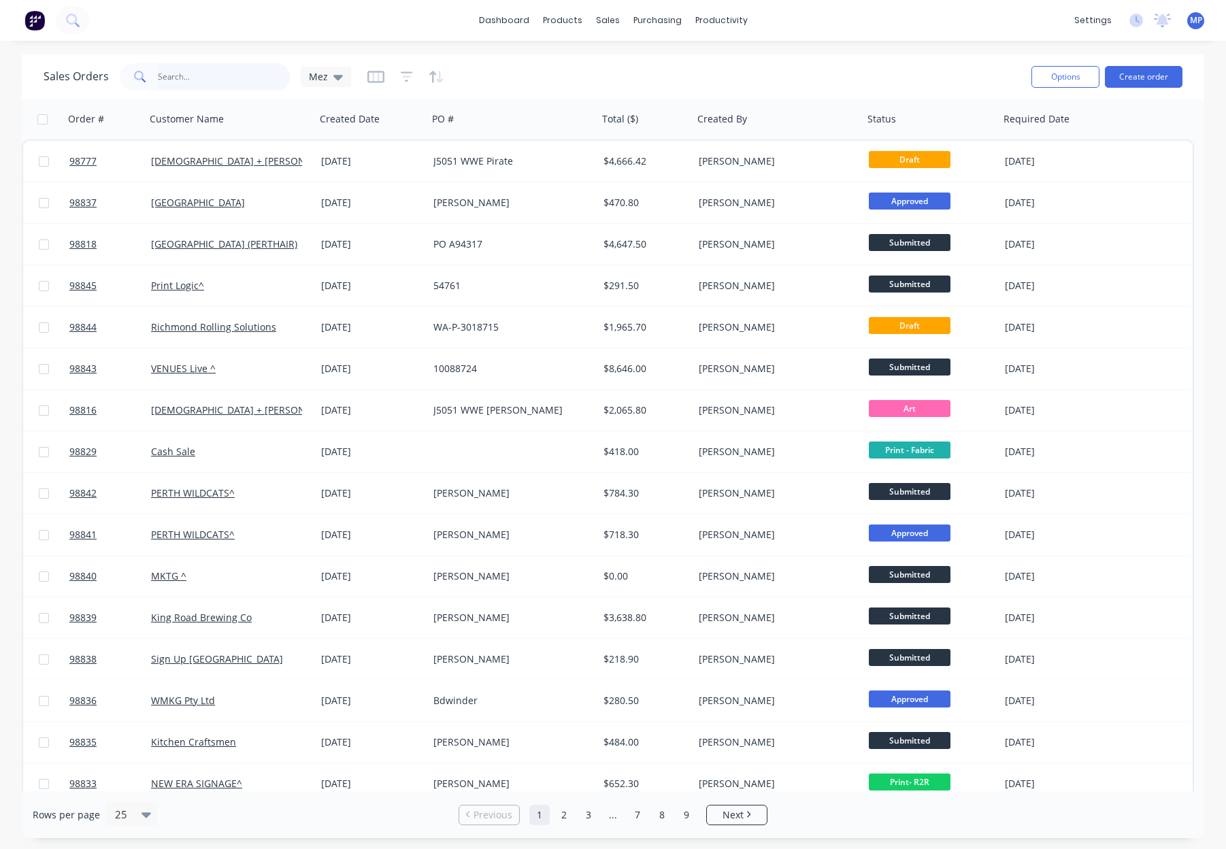
click at [223, 77] on input "text" at bounding box center [224, 76] width 133 height 27
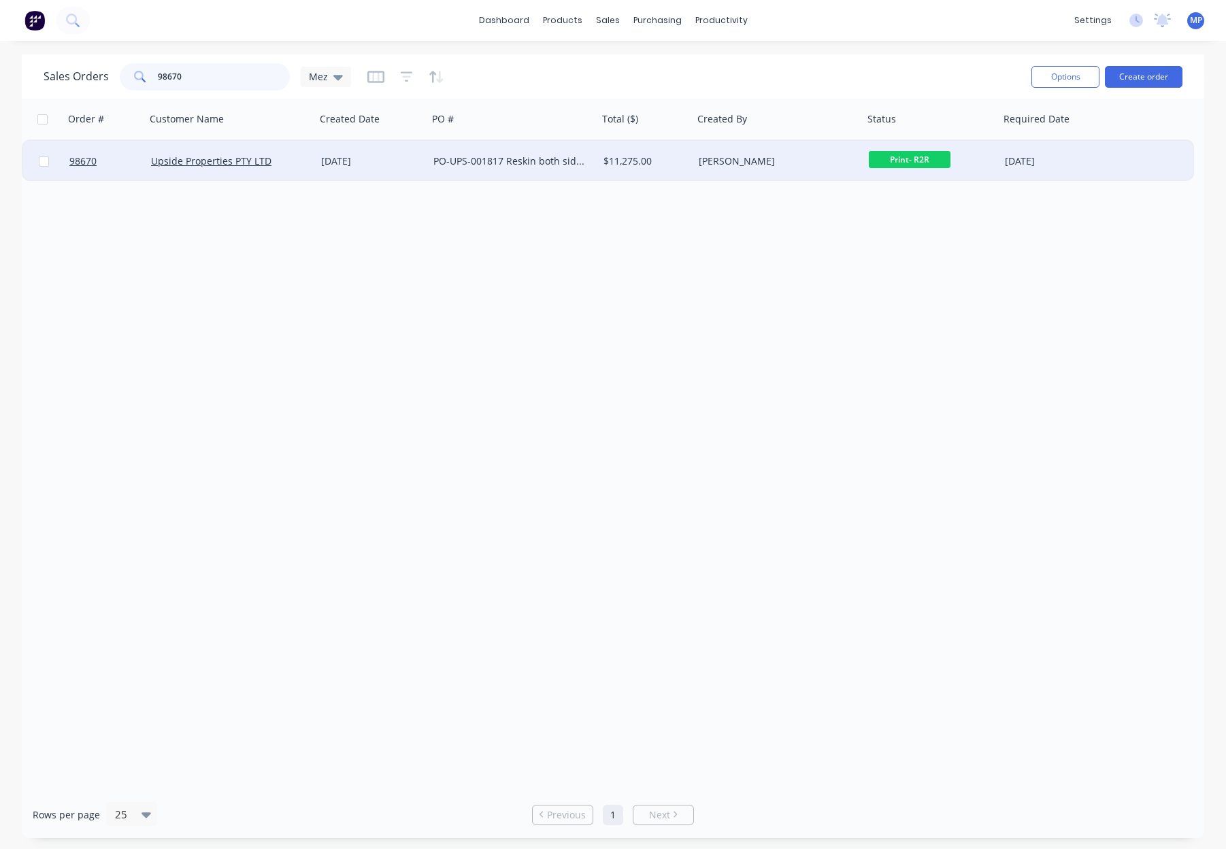
type input "98670"
click at [286, 152] on div "Upside Properties PTY LTD" at bounding box center [231, 161] width 170 height 41
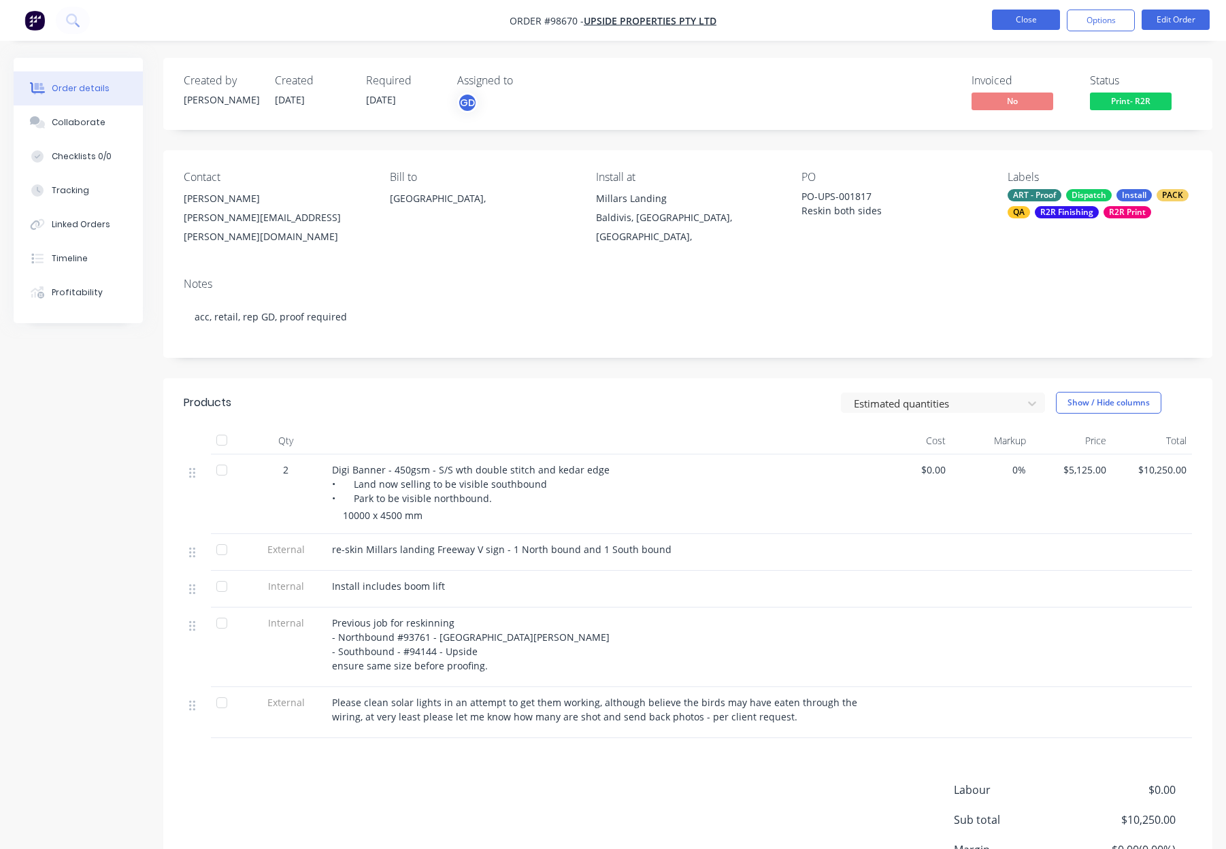
click at [1005, 20] on button "Close" at bounding box center [1026, 20] width 68 height 20
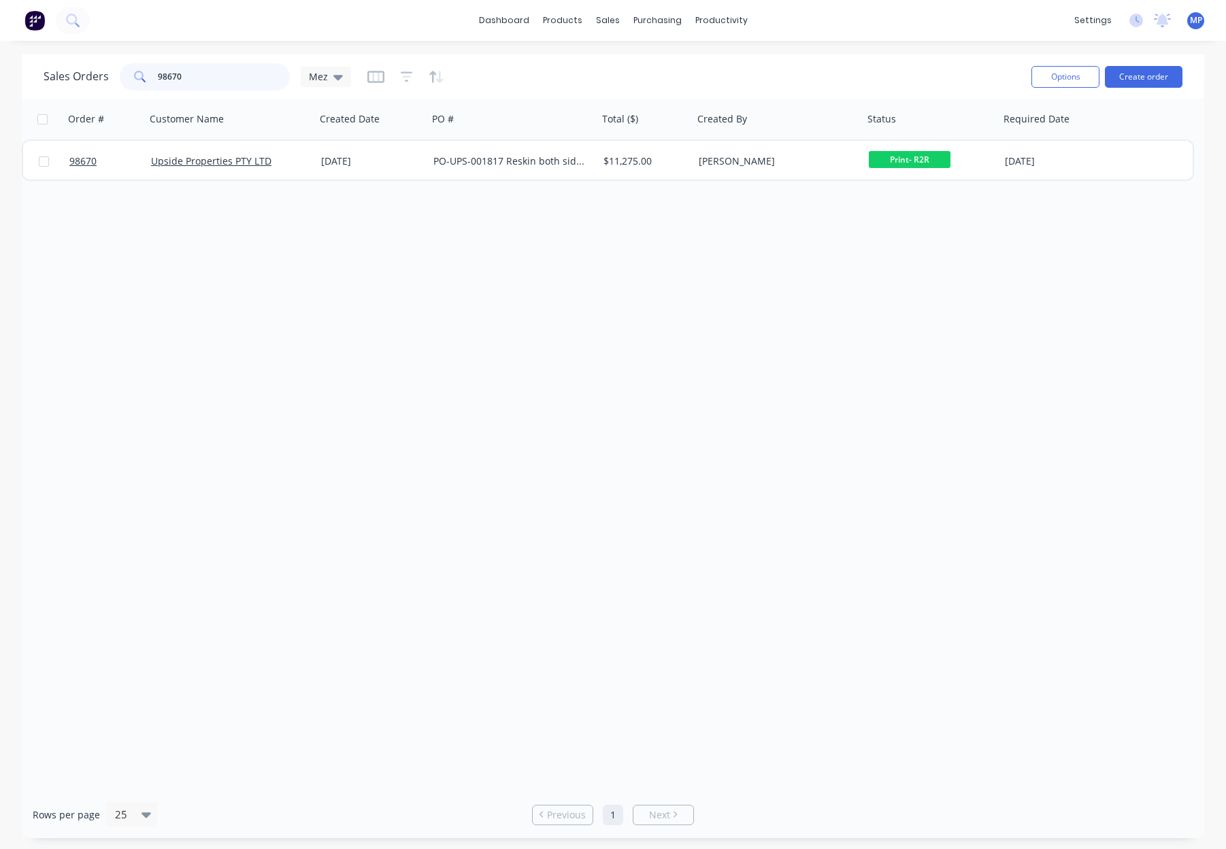
drag, startPoint x: 225, startPoint y: 78, endPoint x: 156, endPoint y: 72, distance: 69.6
click at [128, 73] on div "98670" at bounding box center [205, 76] width 170 height 27
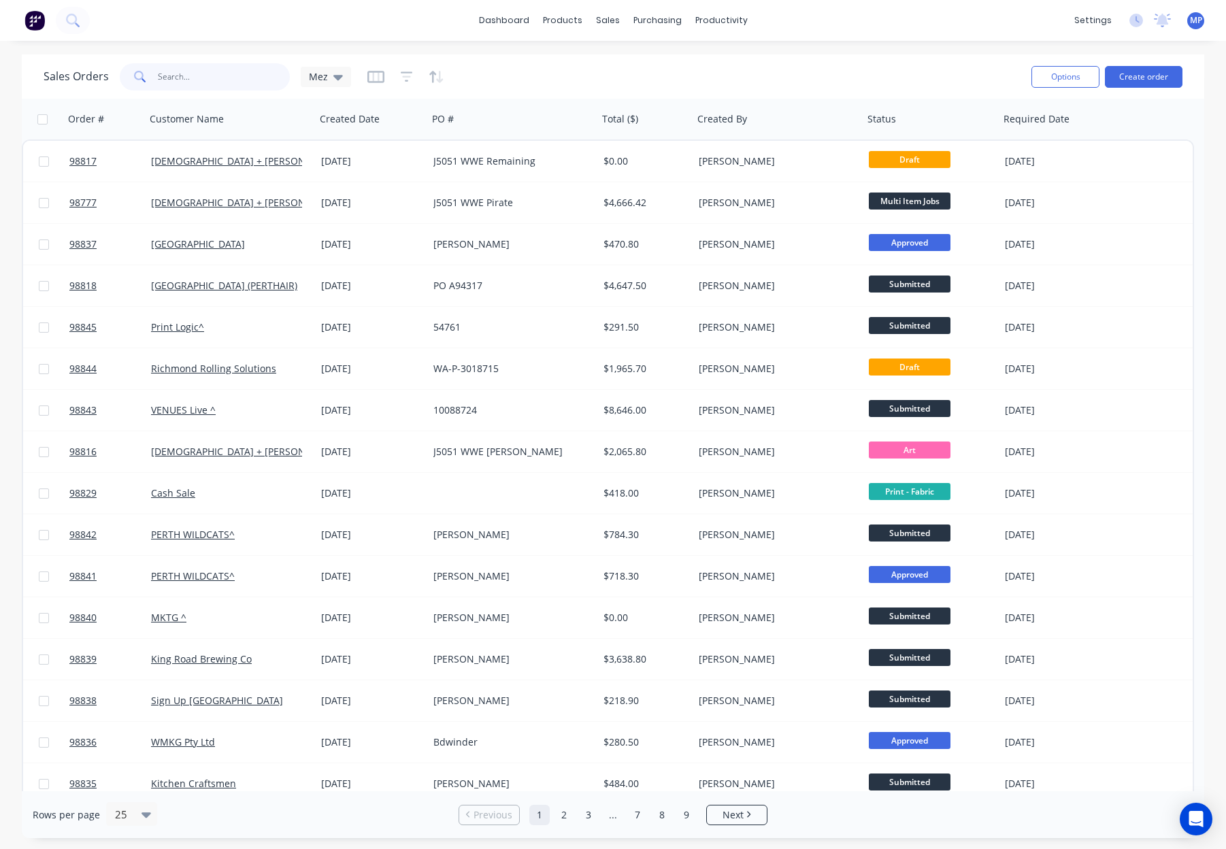
click at [187, 78] on input "text" at bounding box center [224, 76] width 133 height 27
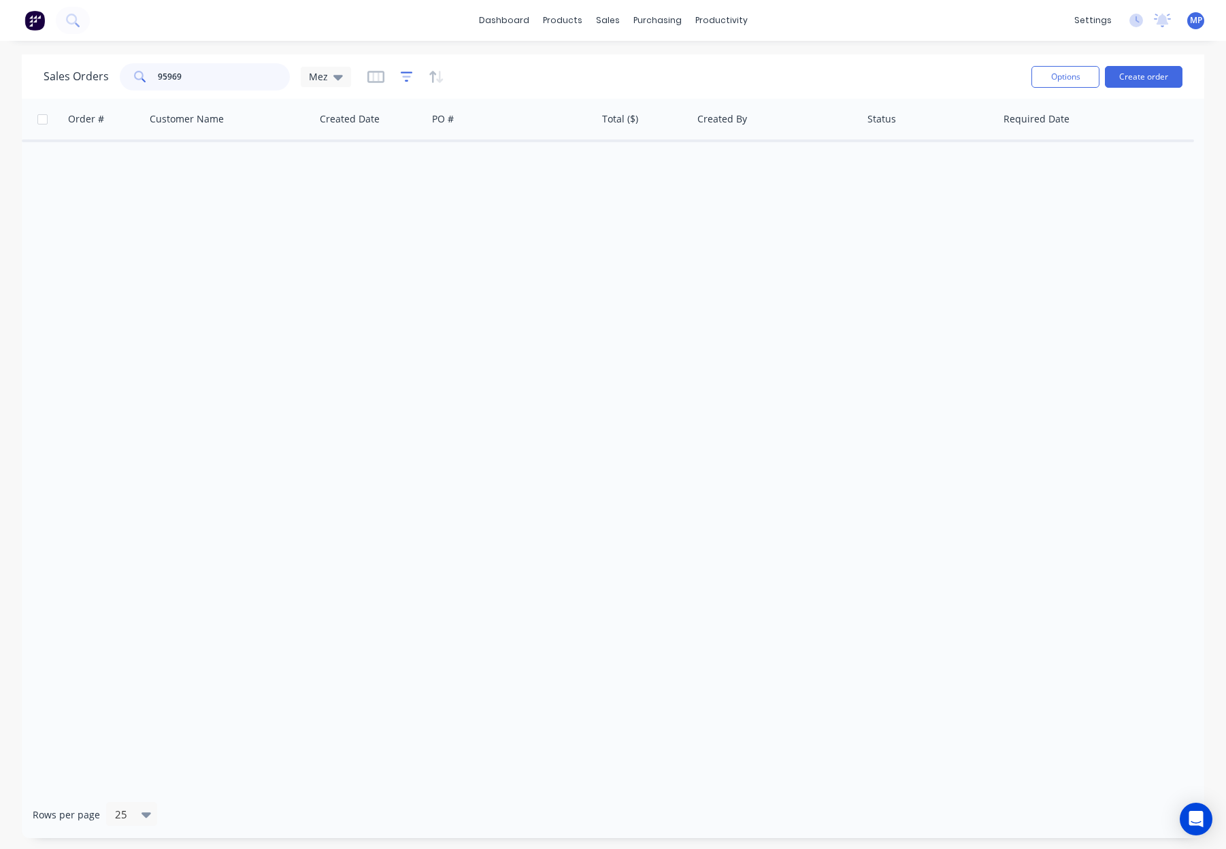
type input "95969"
click at [406, 77] on icon "button" at bounding box center [407, 77] width 12 height 14
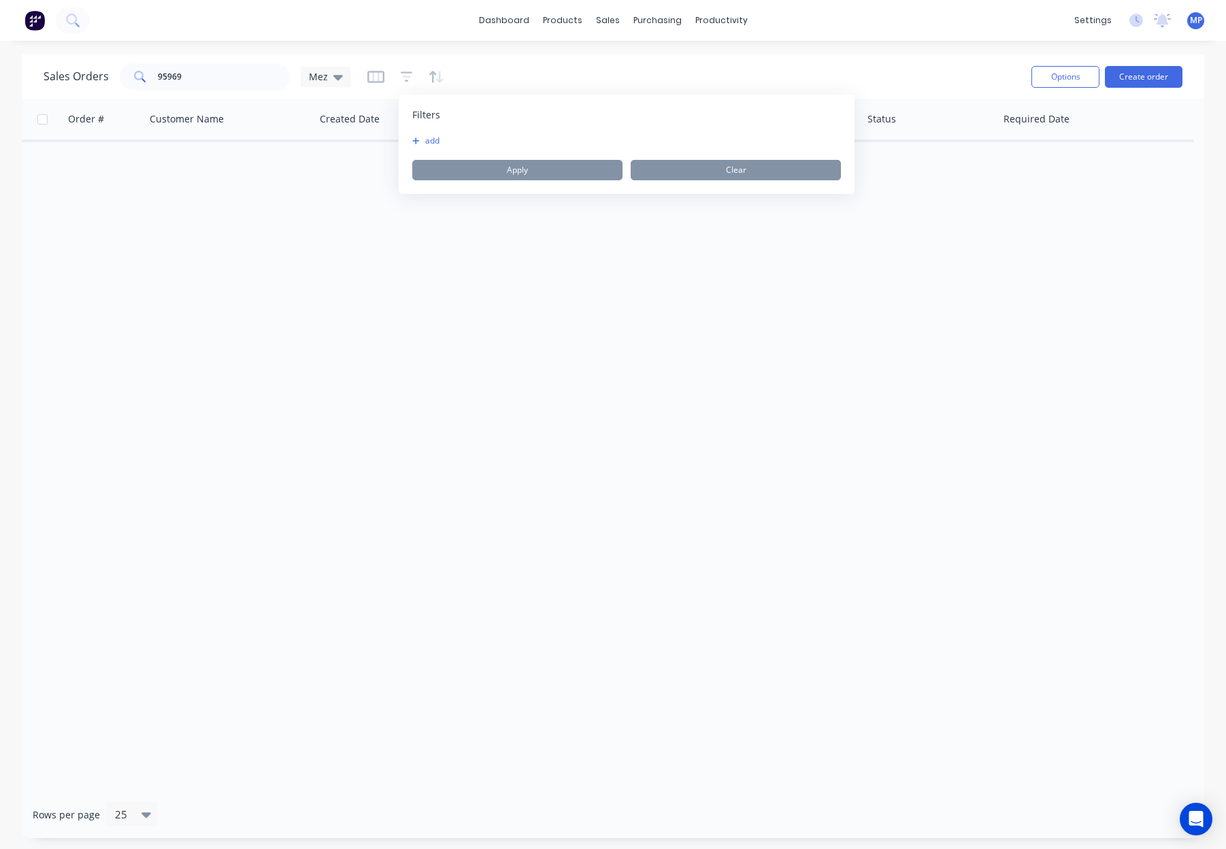
click at [436, 136] on button "add" at bounding box center [429, 140] width 34 height 11
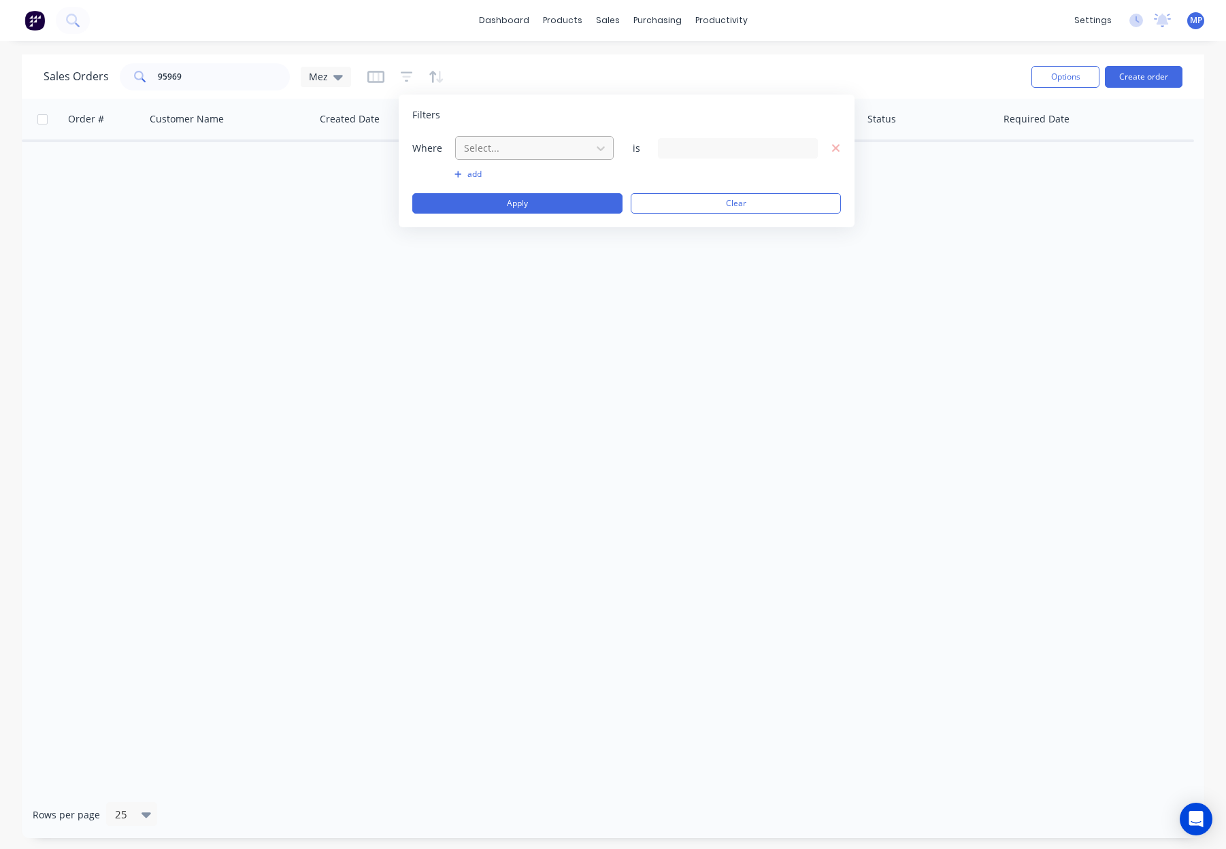
click at [497, 152] on div at bounding box center [524, 148] width 122 height 17
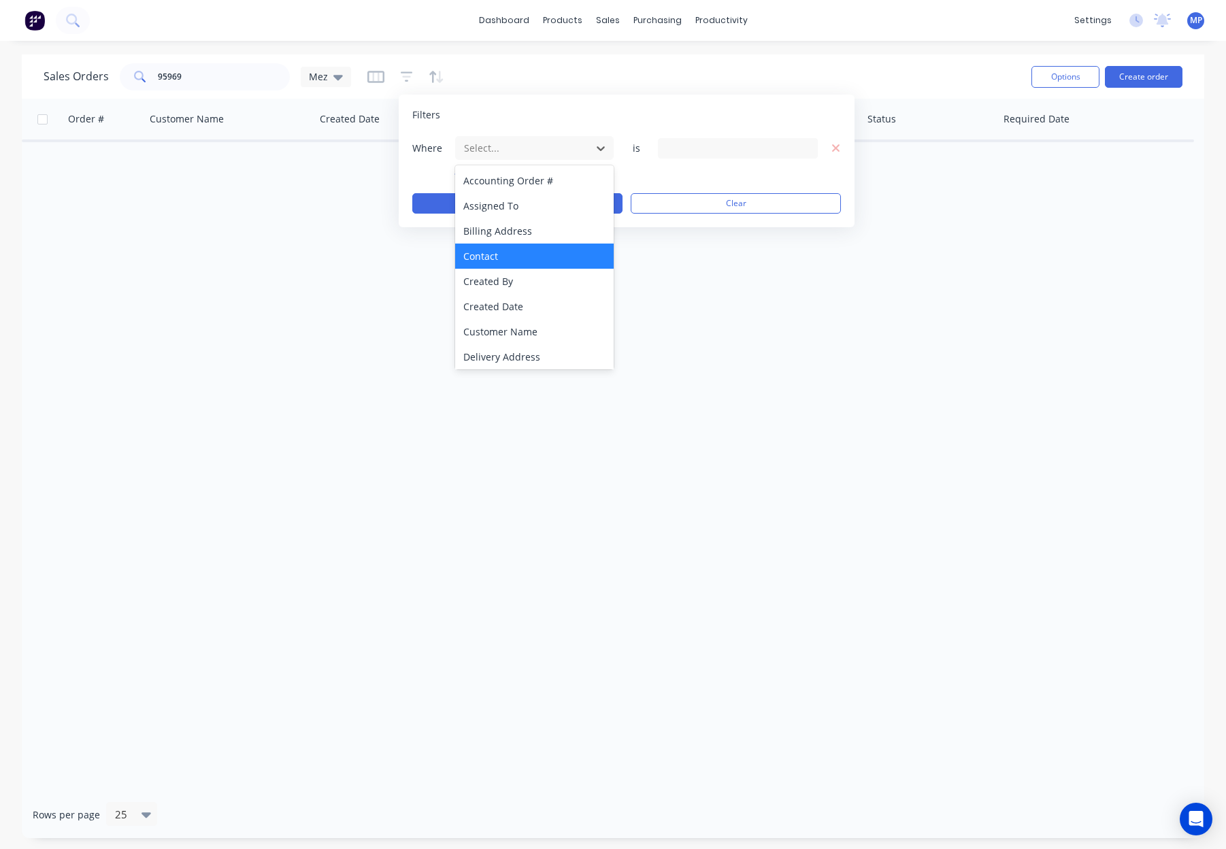
scroll to position [330, 0]
drag, startPoint x: 553, startPoint y: 358, endPoint x: 558, endPoint y: 351, distance: 8.3
click at [553, 357] on div "Status" at bounding box center [534, 354] width 159 height 25
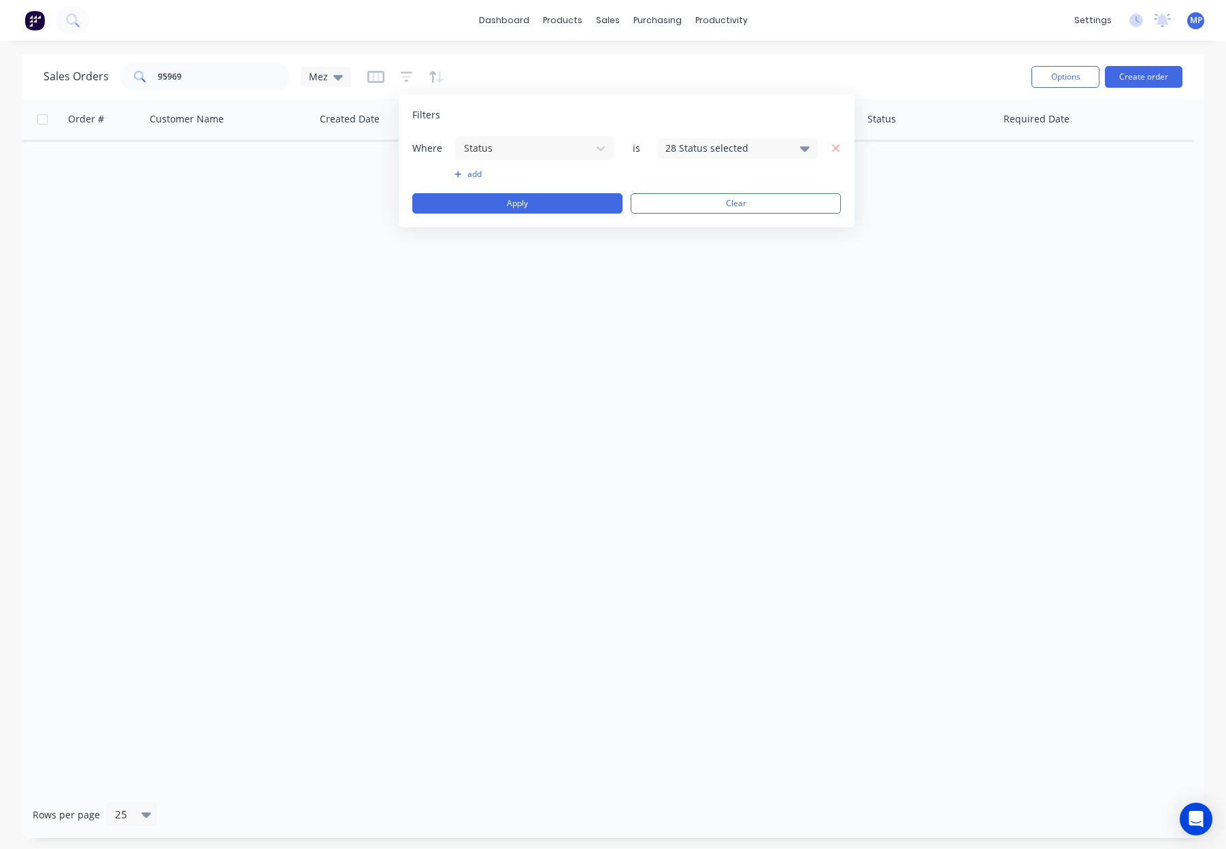
drag, startPoint x: 691, startPoint y: 148, endPoint x: 699, endPoint y: 159, distance: 13.1
click at [691, 148] on div "28 Status selected" at bounding box center [727, 148] width 123 height 14
click at [717, 260] on button "Archived" at bounding box center [777, 250] width 238 height 27
click at [540, 199] on button "Apply" at bounding box center [517, 203] width 210 height 20
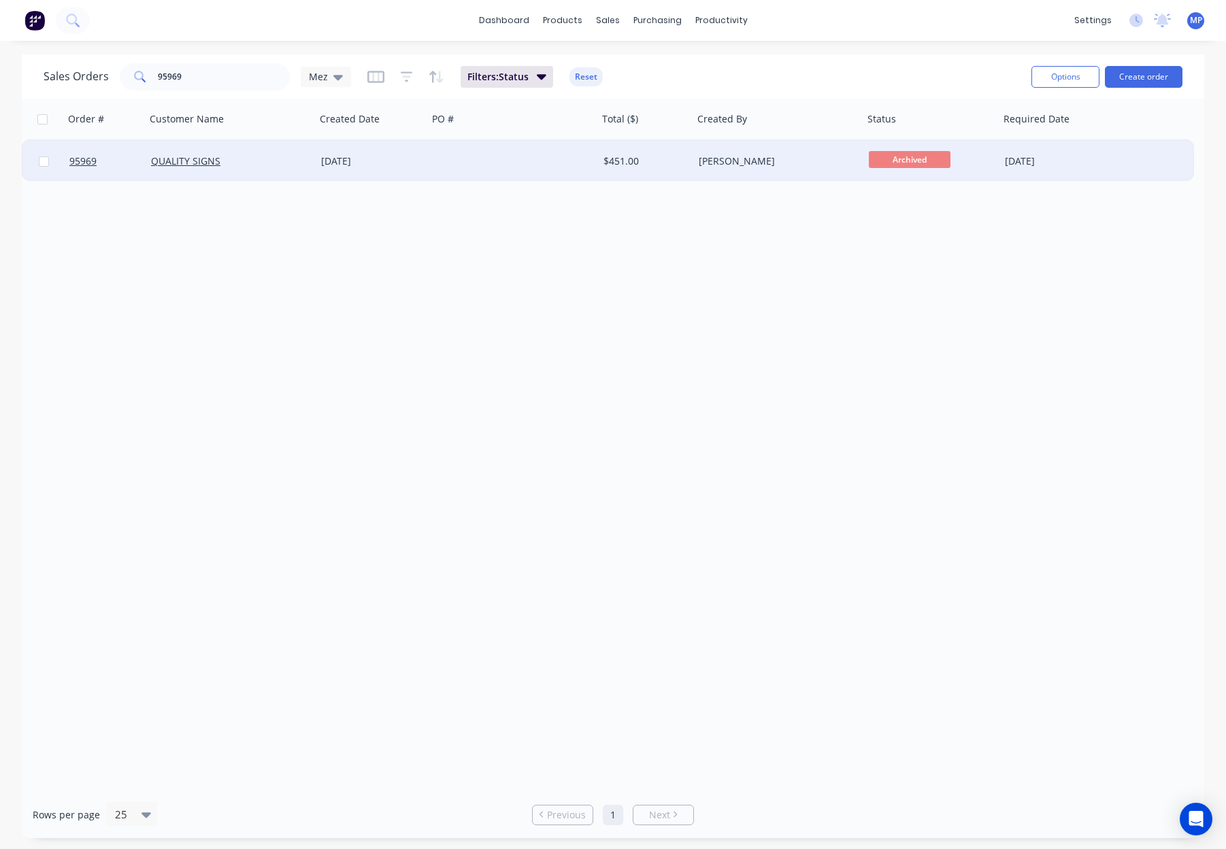
click at [476, 154] on div at bounding box center [513, 161] width 170 height 41
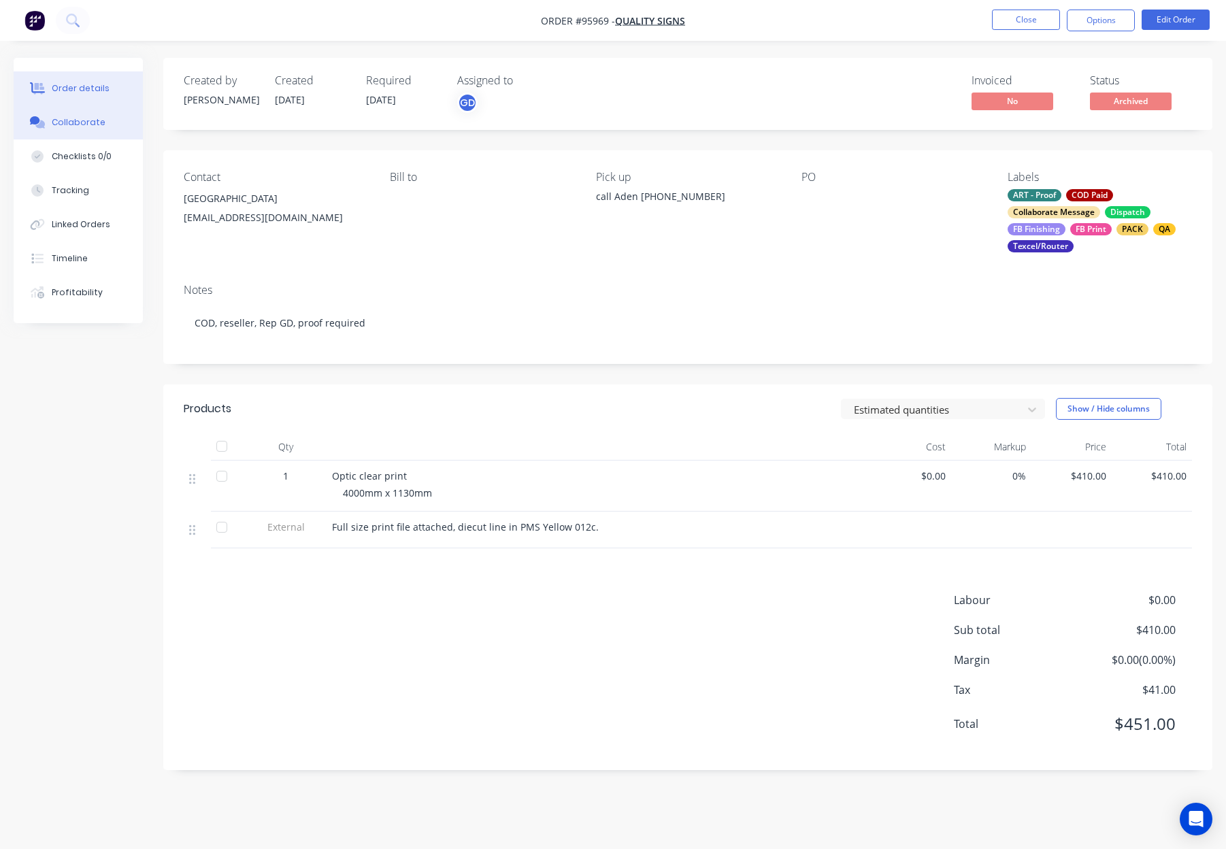
click at [82, 120] on div "Collaborate" at bounding box center [79, 122] width 54 height 12
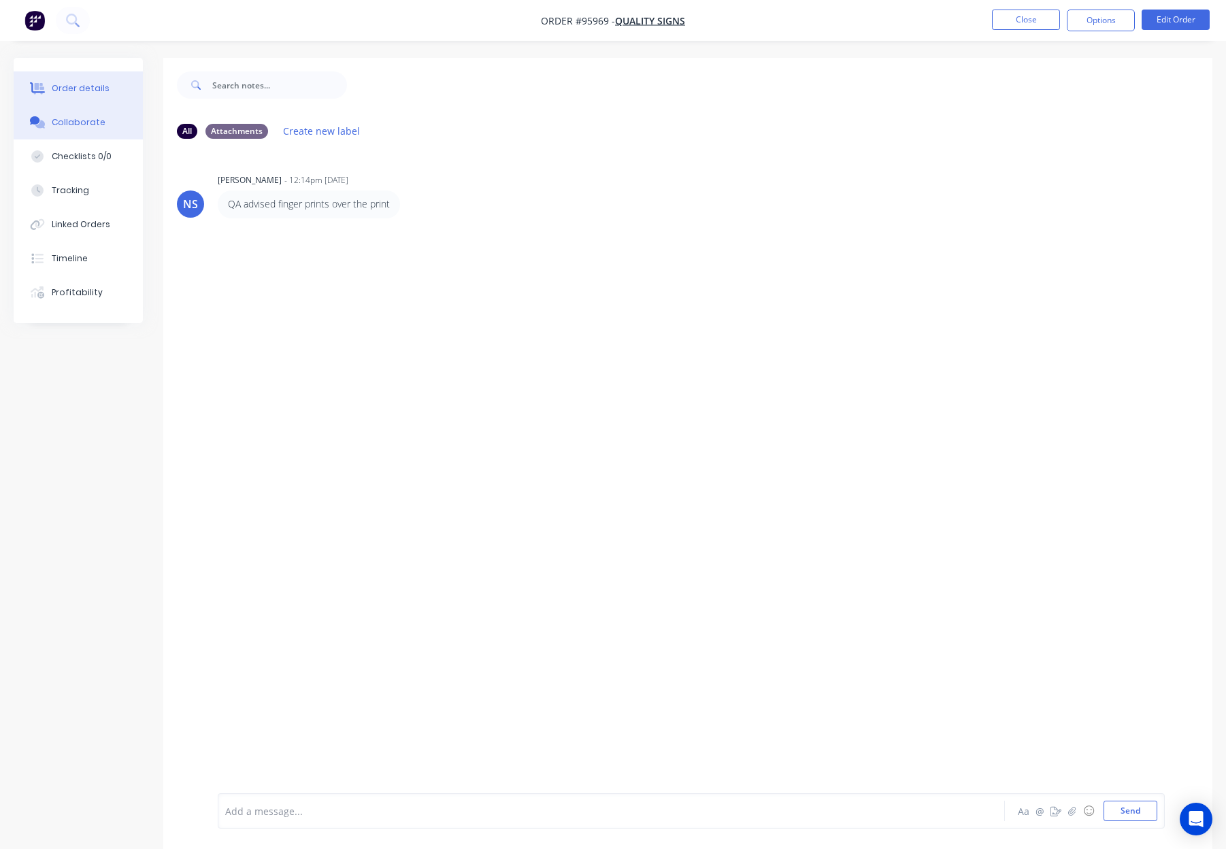
click at [107, 86] on button "Order details" at bounding box center [78, 88] width 129 height 34
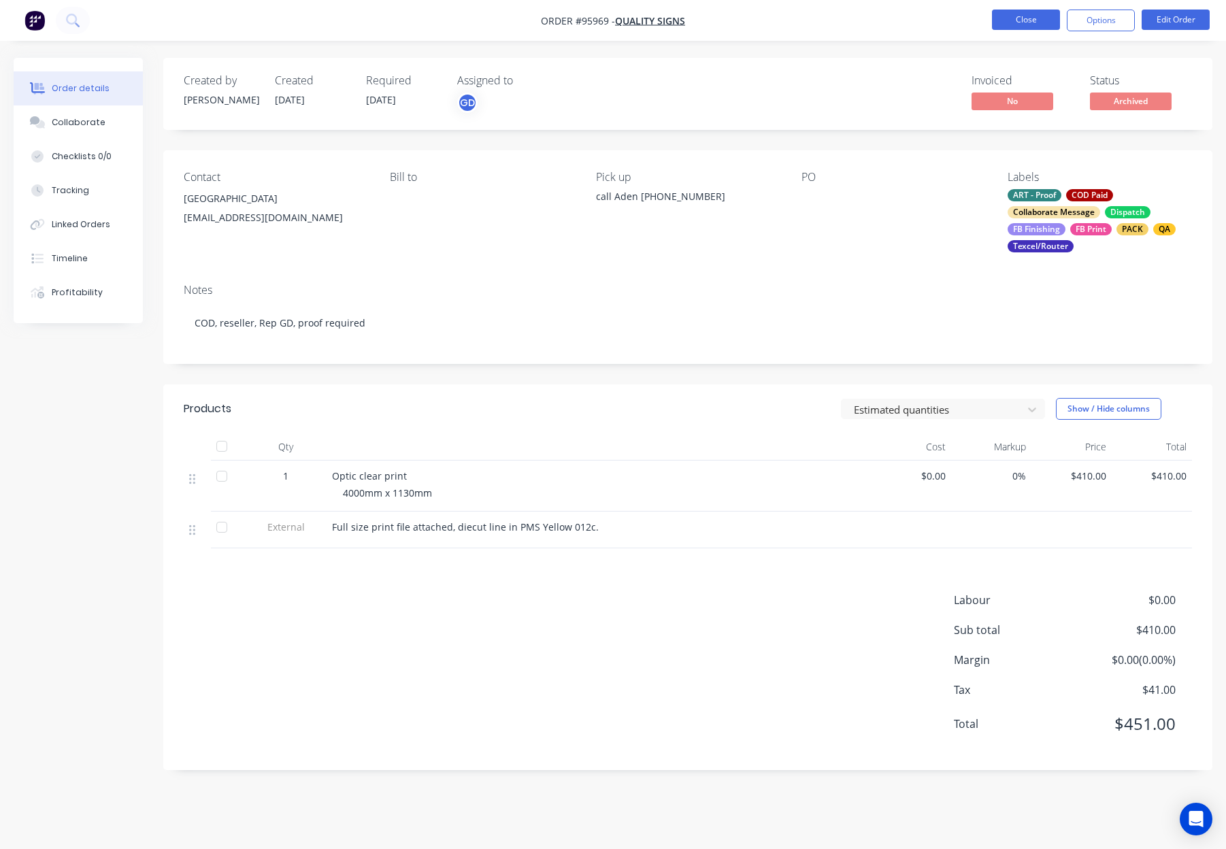
click at [1029, 23] on button "Close" at bounding box center [1026, 20] width 68 height 20
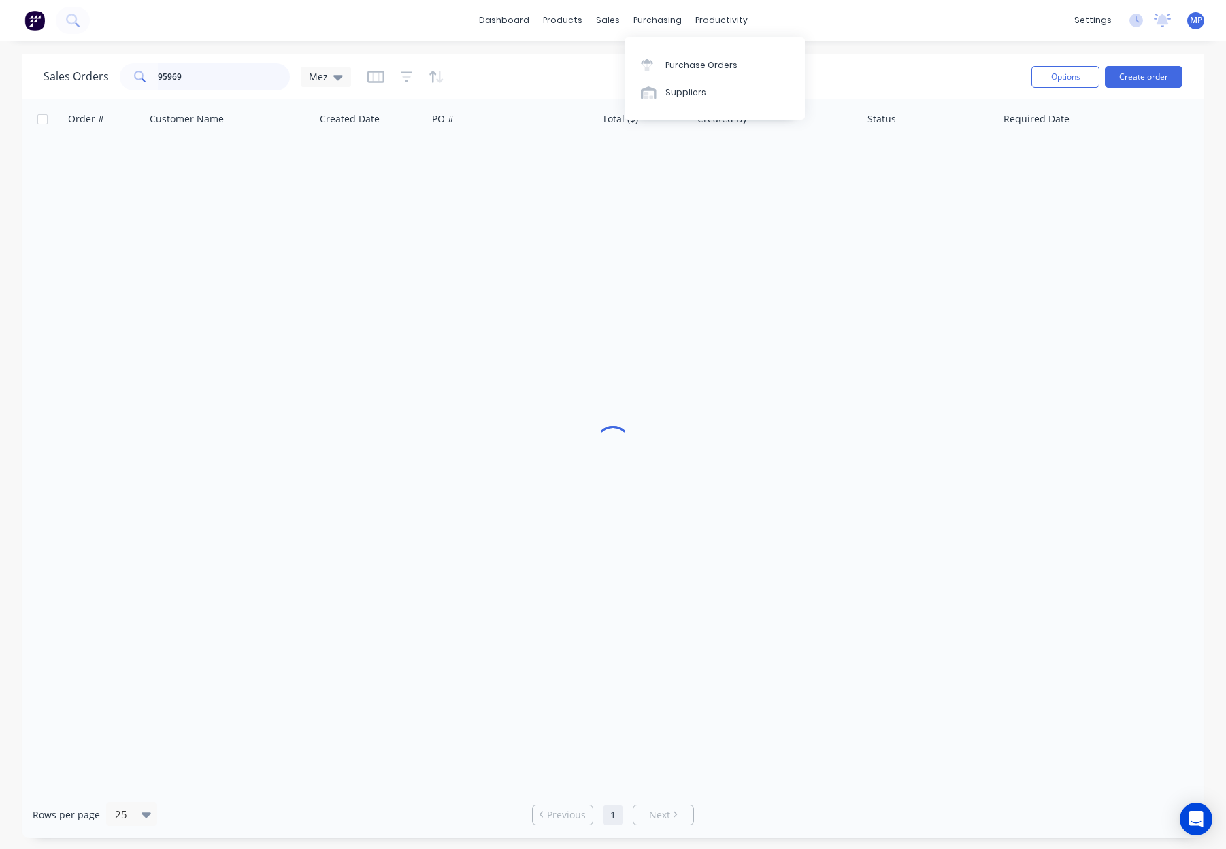
click at [104, 78] on div "Sales Orders 95969 Mez" at bounding box center [198, 76] width 308 height 27
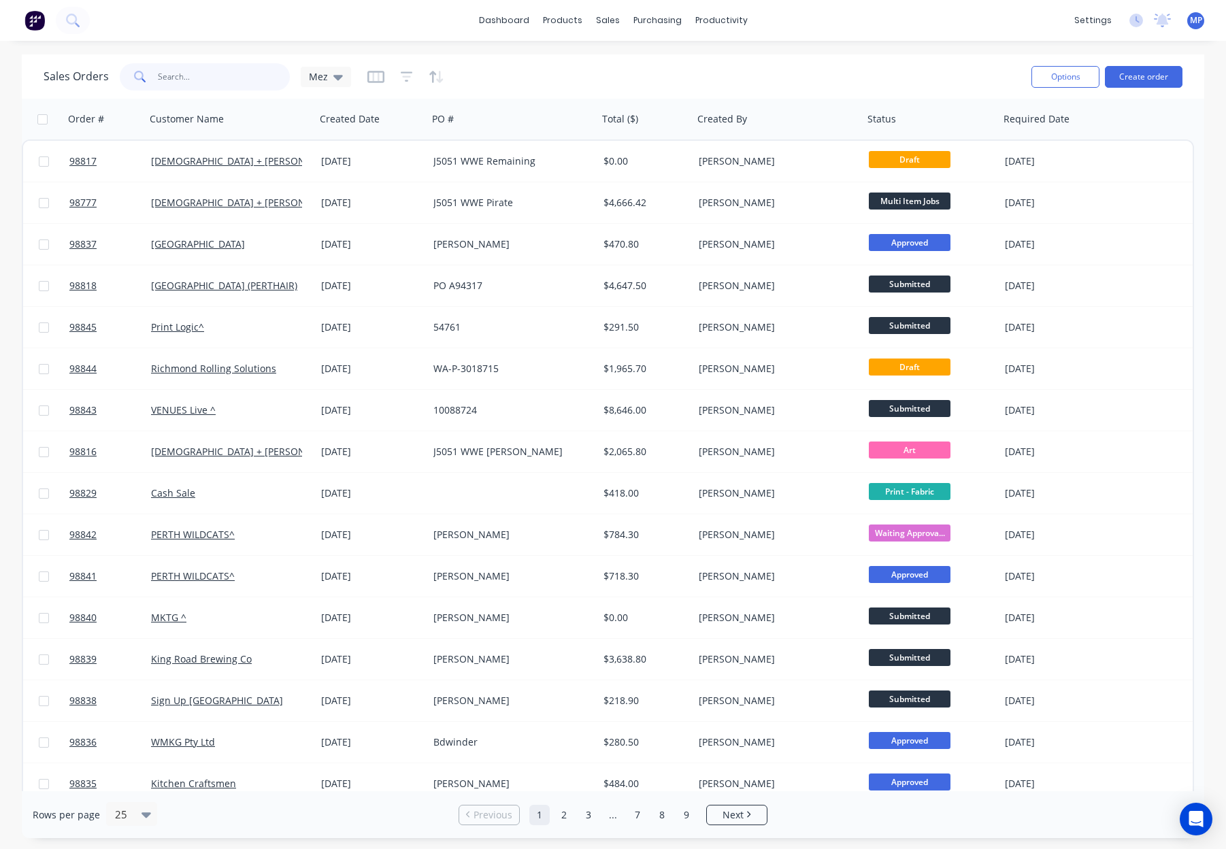
drag, startPoint x: 204, startPoint y: 73, endPoint x: 229, endPoint y: 74, distance: 25.2
click at [204, 73] on input "text" at bounding box center [224, 76] width 133 height 27
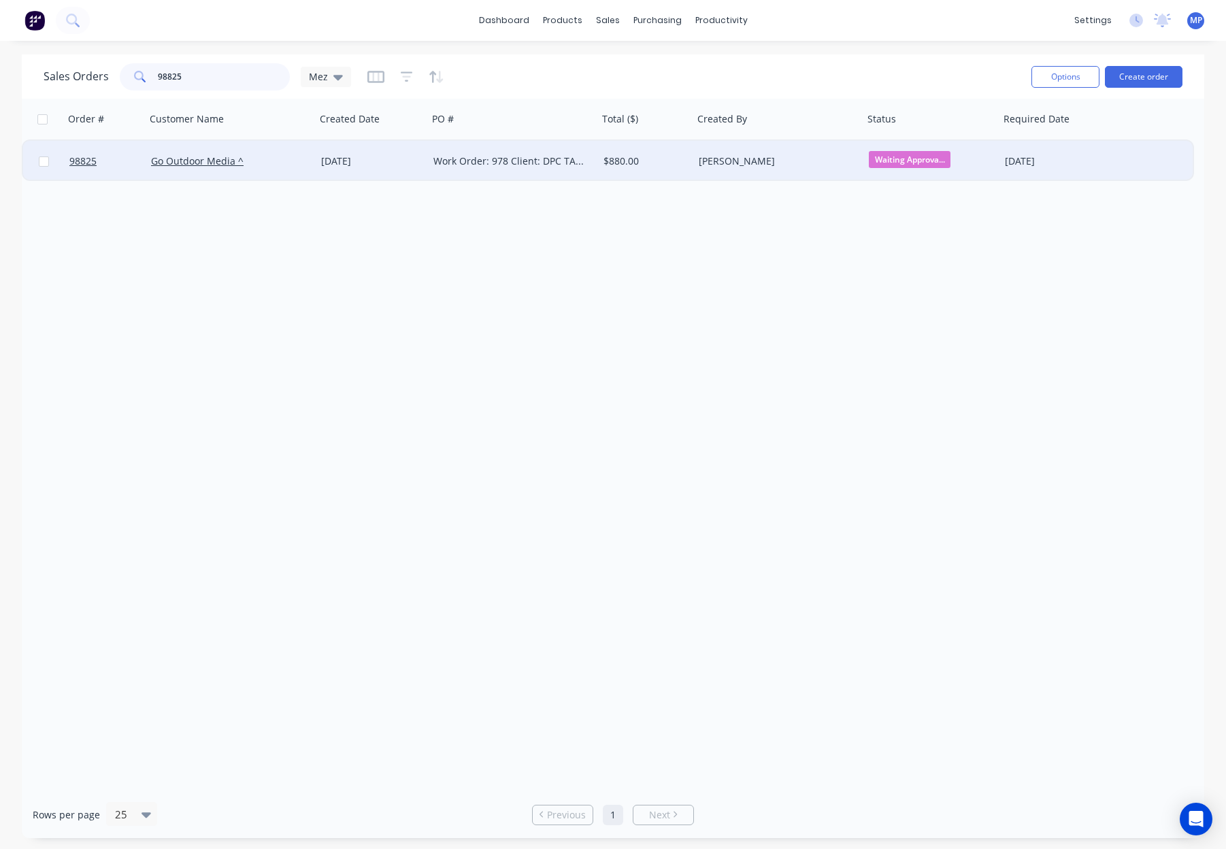
type input "98825"
click at [288, 150] on div "Go Outdoor Media ^" at bounding box center [231, 161] width 170 height 41
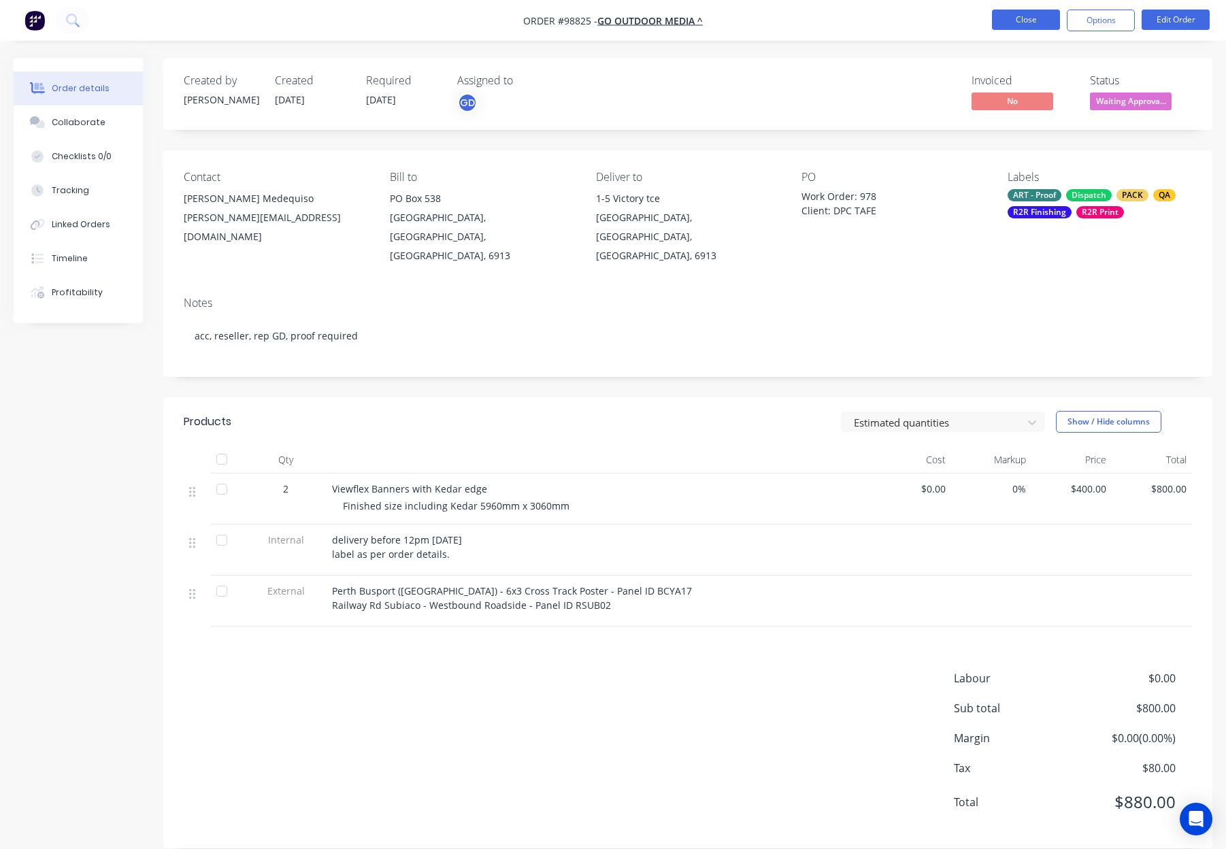
click at [1025, 16] on button "Close" at bounding box center [1026, 20] width 68 height 20
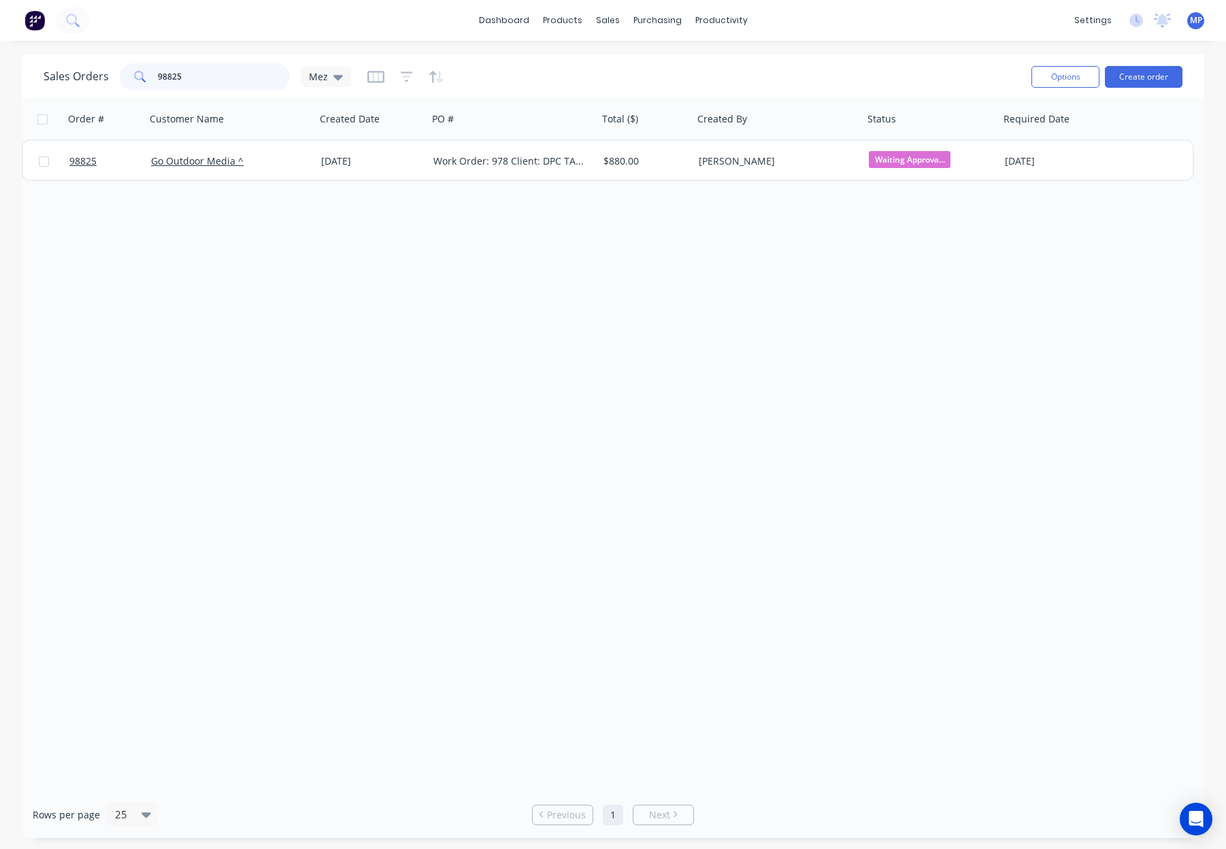
drag, startPoint x: 149, startPoint y: 76, endPoint x: 116, endPoint y: 75, distance: 32.7
click at [117, 76] on div "Sales Orders 98825 Mez" at bounding box center [198, 76] width 308 height 27
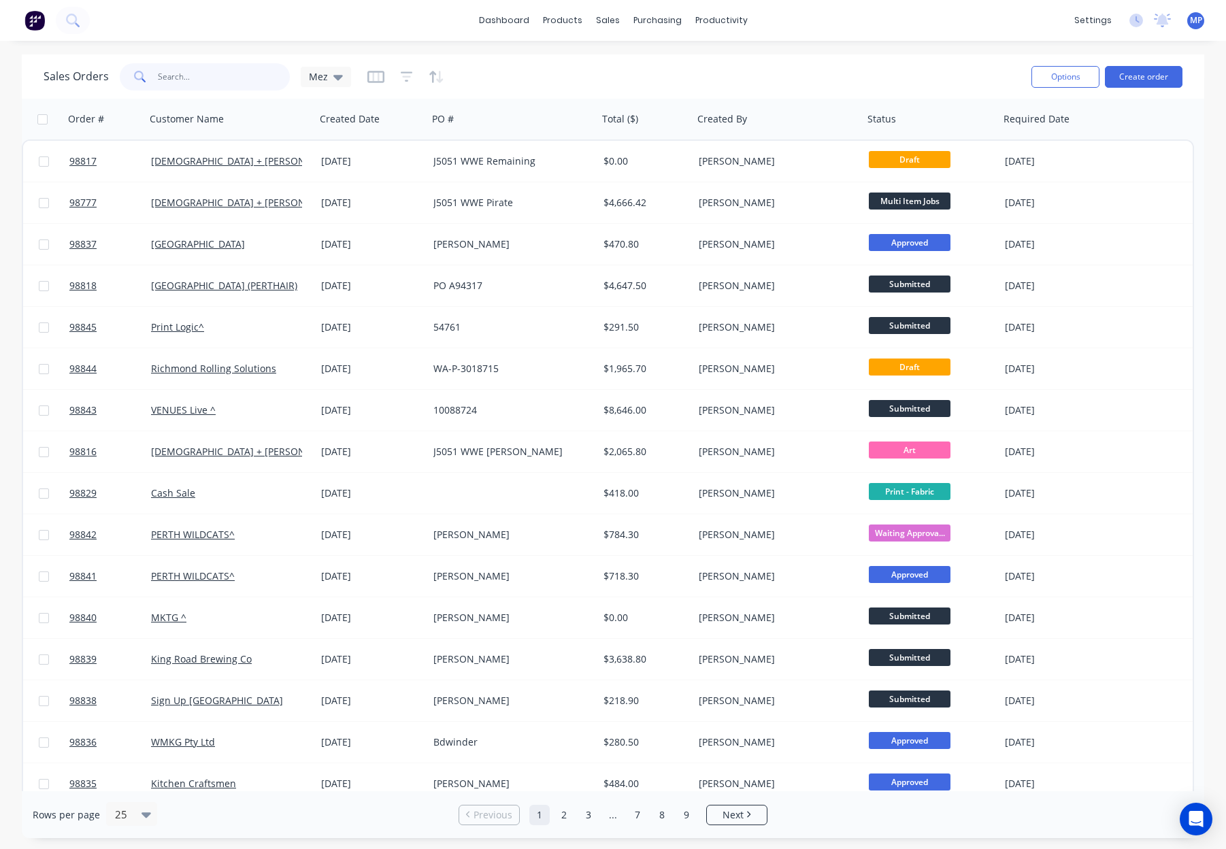
click at [223, 80] on input "text" at bounding box center [224, 76] width 133 height 27
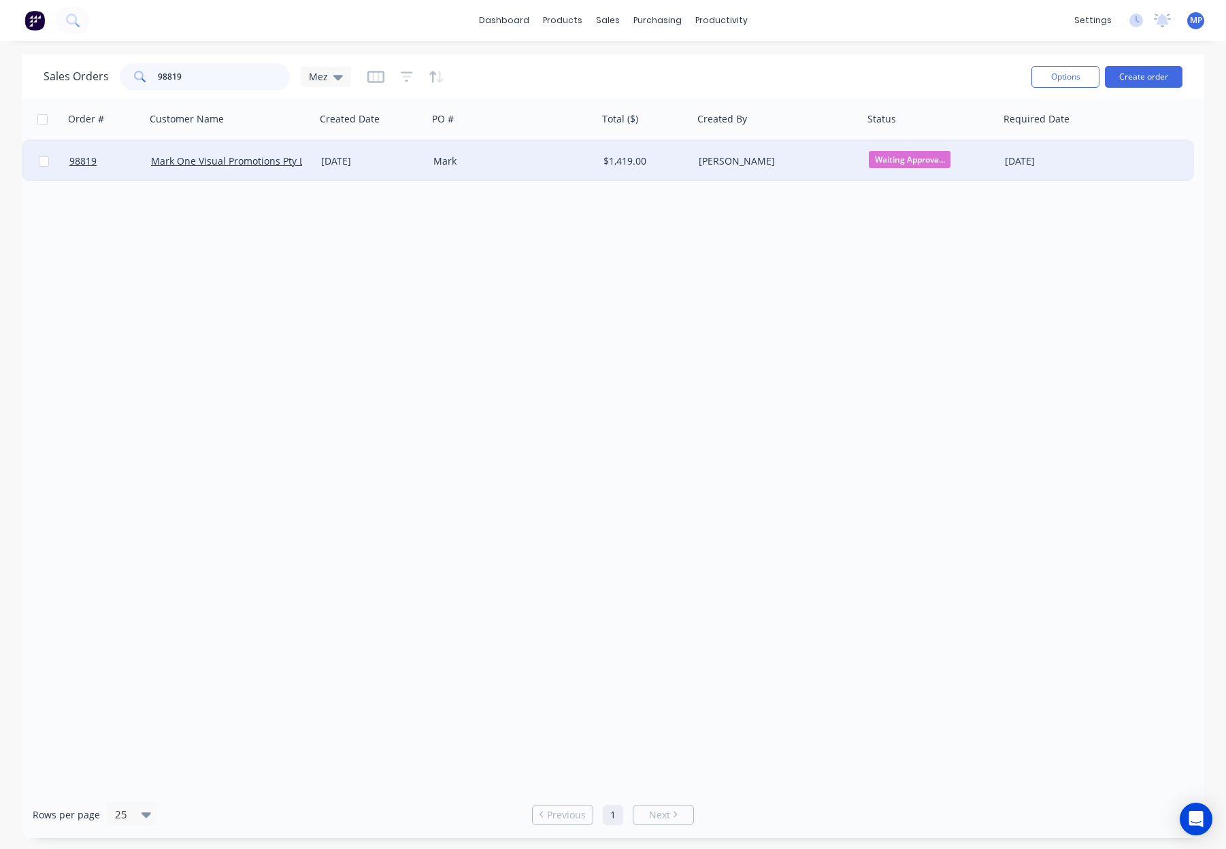
type input "98819"
click at [493, 154] on div "Mark" at bounding box center [509, 161] width 151 height 14
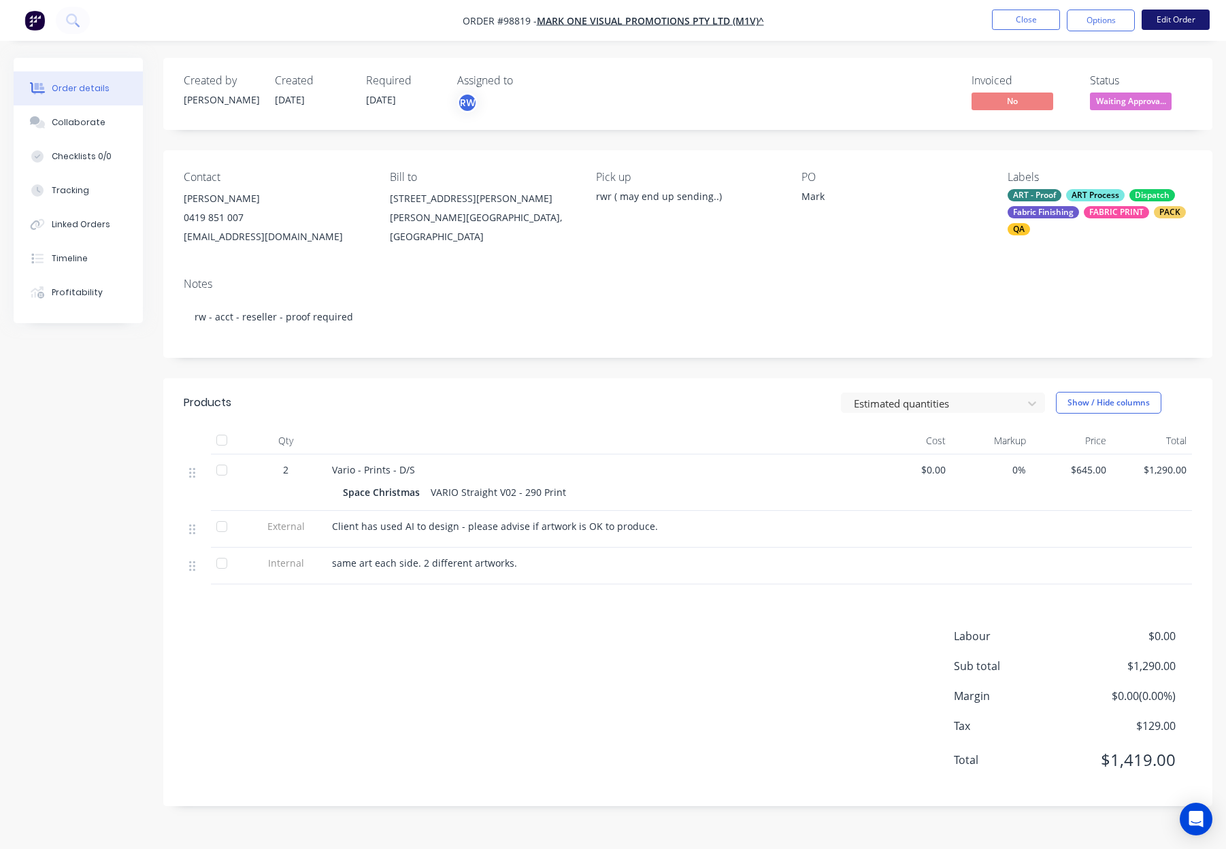
click at [1174, 21] on button "Edit Order" at bounding box center [1176, 20] width 68 height 20
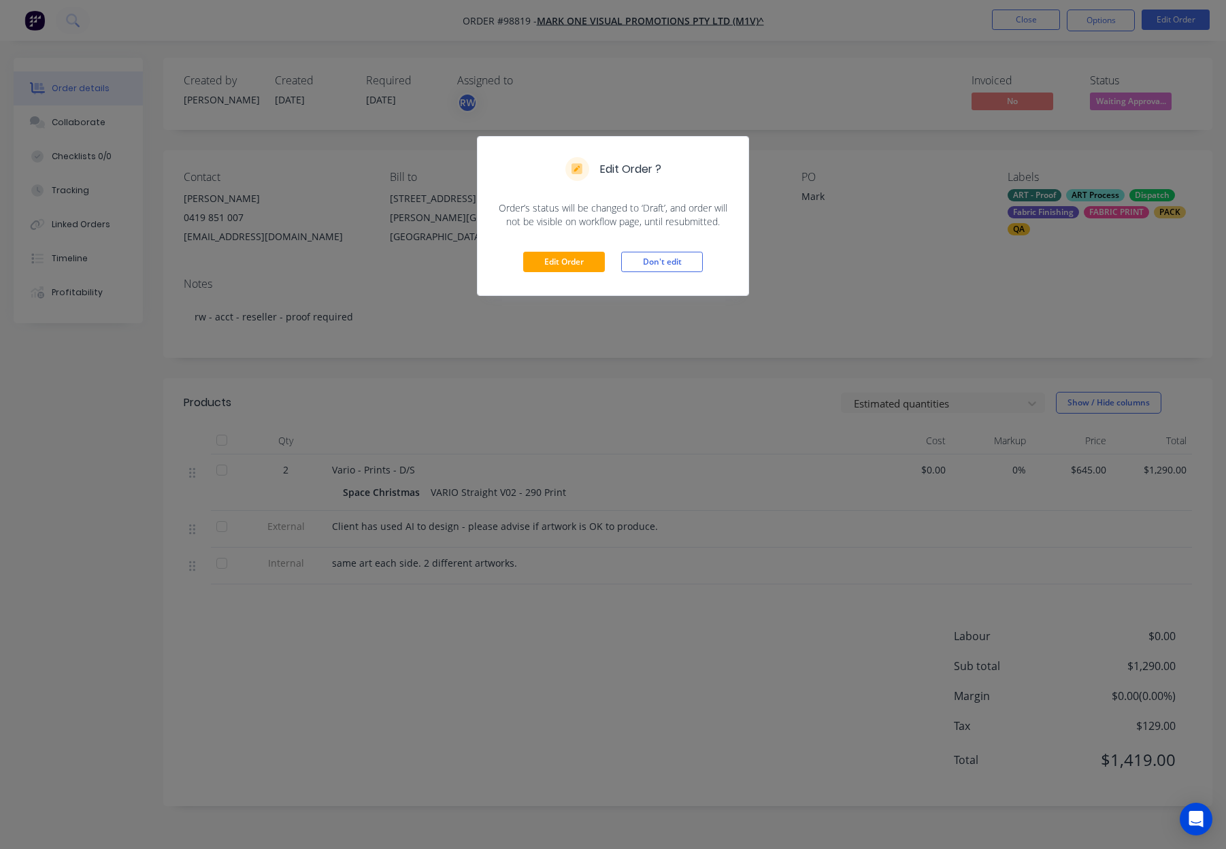
click at [581, 275] on div "Edit Order Don't edit" at bounding box center [613, 262] width 271 height 67
click at [563, 261] on button "Edit Order" at bounding box center [564, 262] width 82 height 20
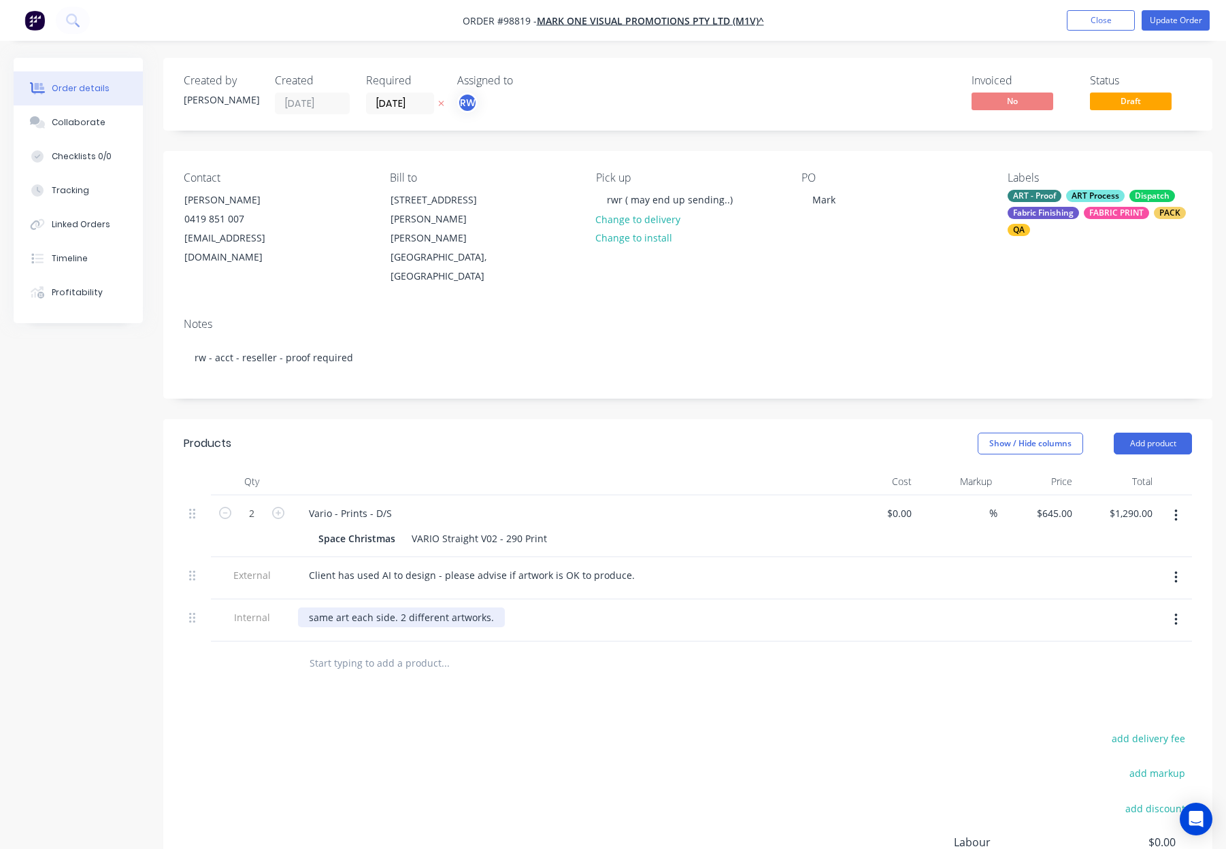
click at [493, 608] on div "same art each side. 2 different artworks." at bounding box center [401, 618] width 207 height 20
click at [587, 468] on div at bounding box center [565, 481] width 544 height 27
click at [1162, 30] on button "Update Order" at bounding box center [1176, 20] width 68 height 20
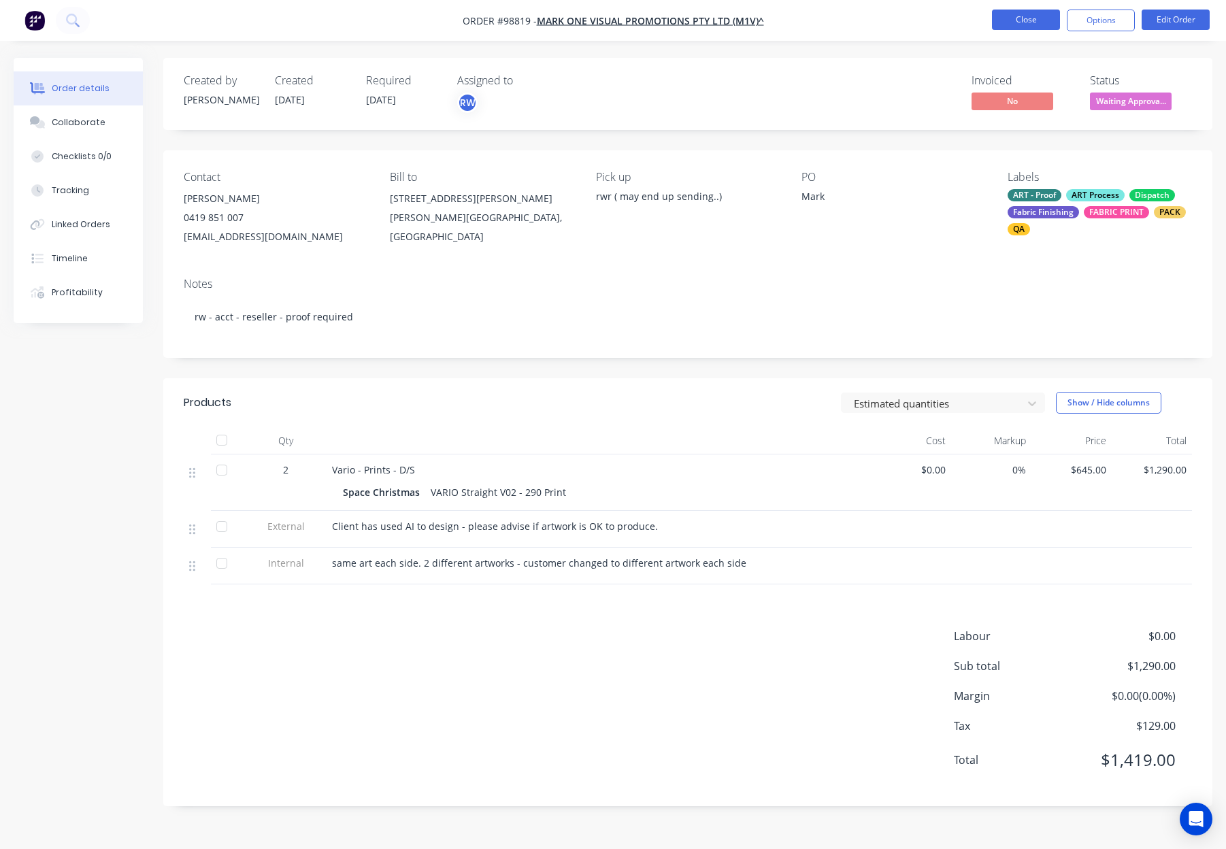
click at [1032, 19] on button "Close" at bounding box center [1026, 20] width 68 height 20
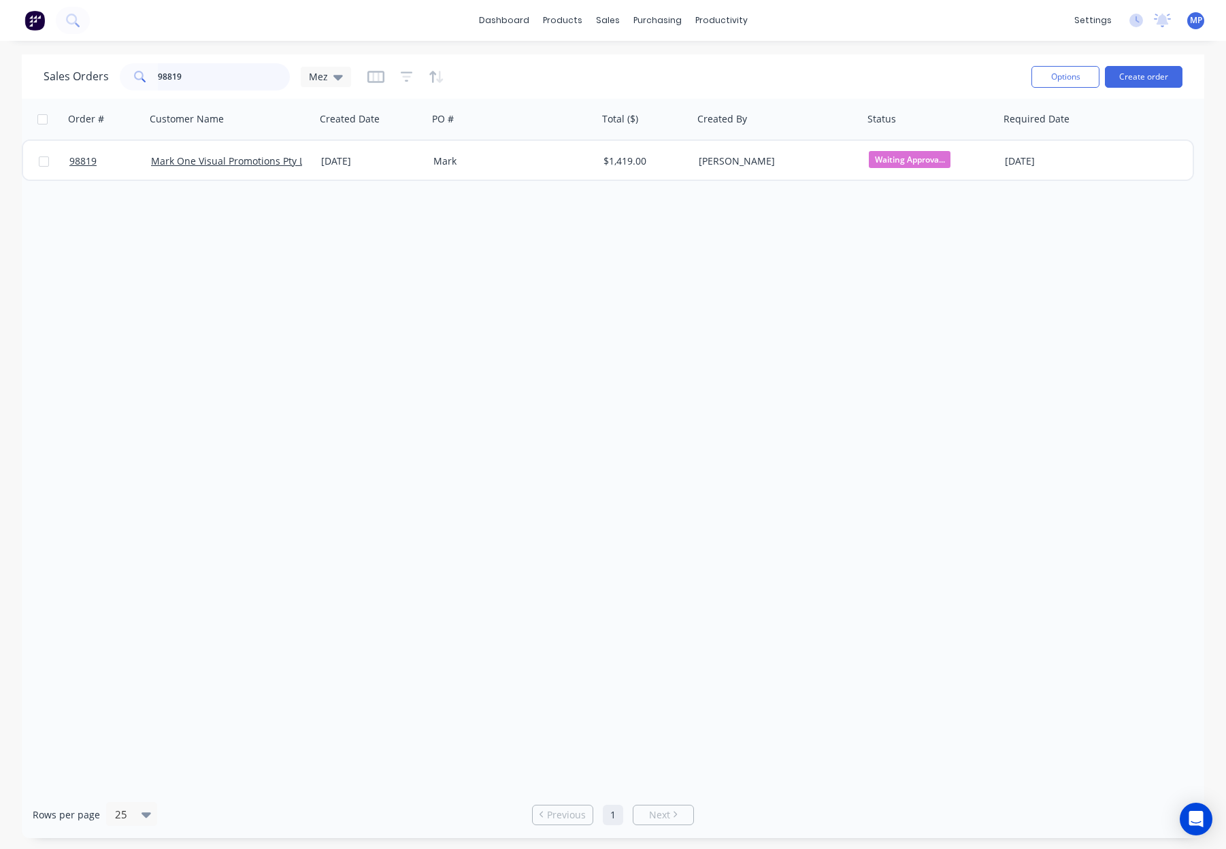
click at [206, 78] on input "98819" at bounding box center [224, 76] width 133 height 27
drag, startPoint x: 174, startPoint y: 77, endPoint x: 84, endPoint y: 74, distance: 89.9
click at [84, 74] on div "Sales Orders 98819 Mez" at bounding box center [198, 76] width 308 height 27
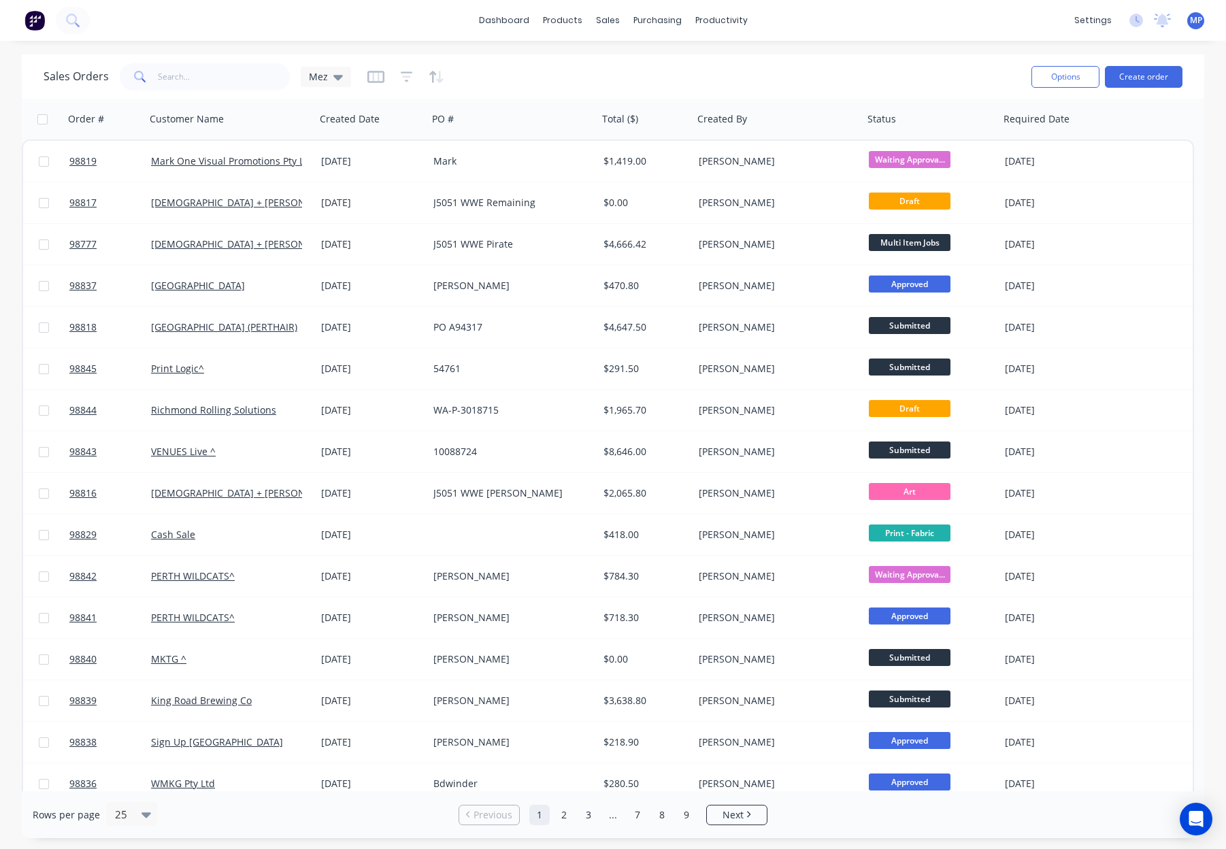
click at [150, 75] on span at bounding box center [139, 76] width 38 height 27
click at [219, 87] on input "text" at bounding box center [224, 76] width 133 height 27
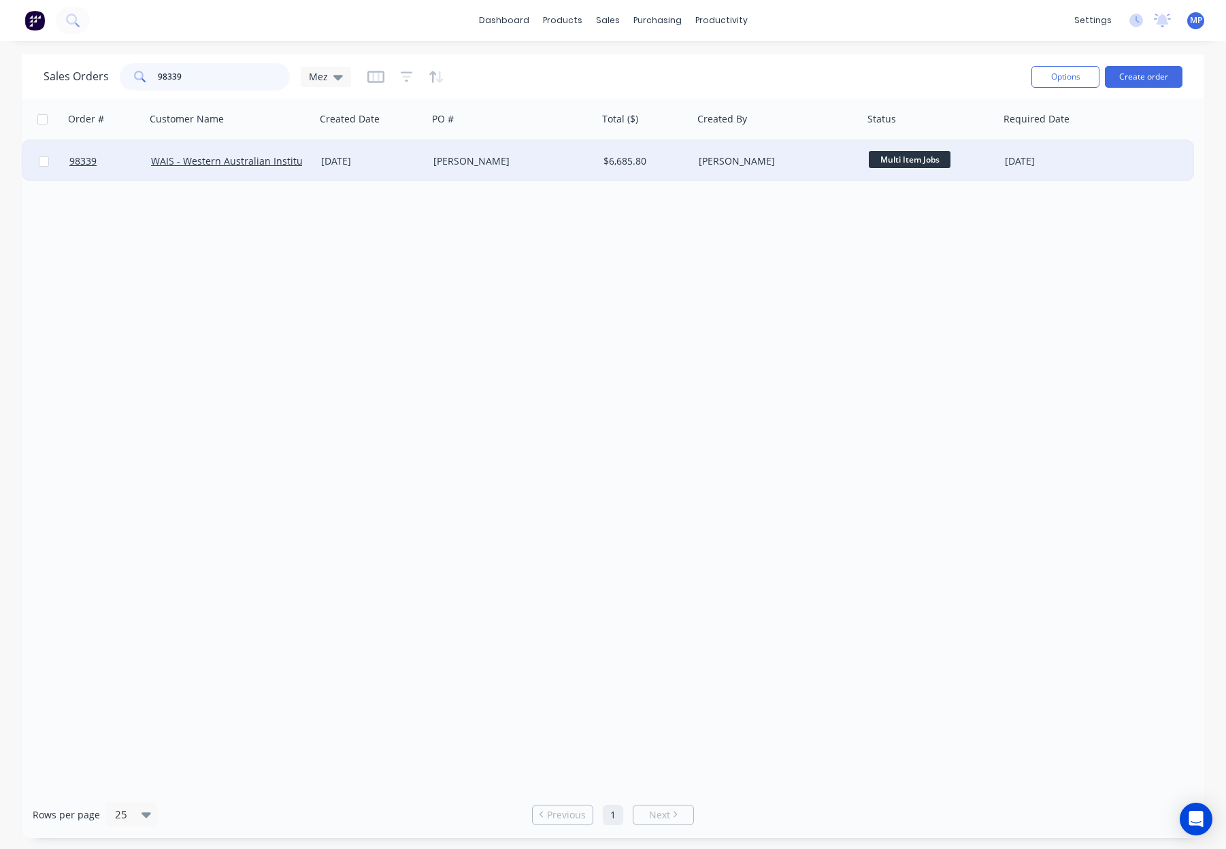
type input "98339"
click at [406, 157] on div "22 Aug 2025" at bounding box center [371, 161] width 101 height 14
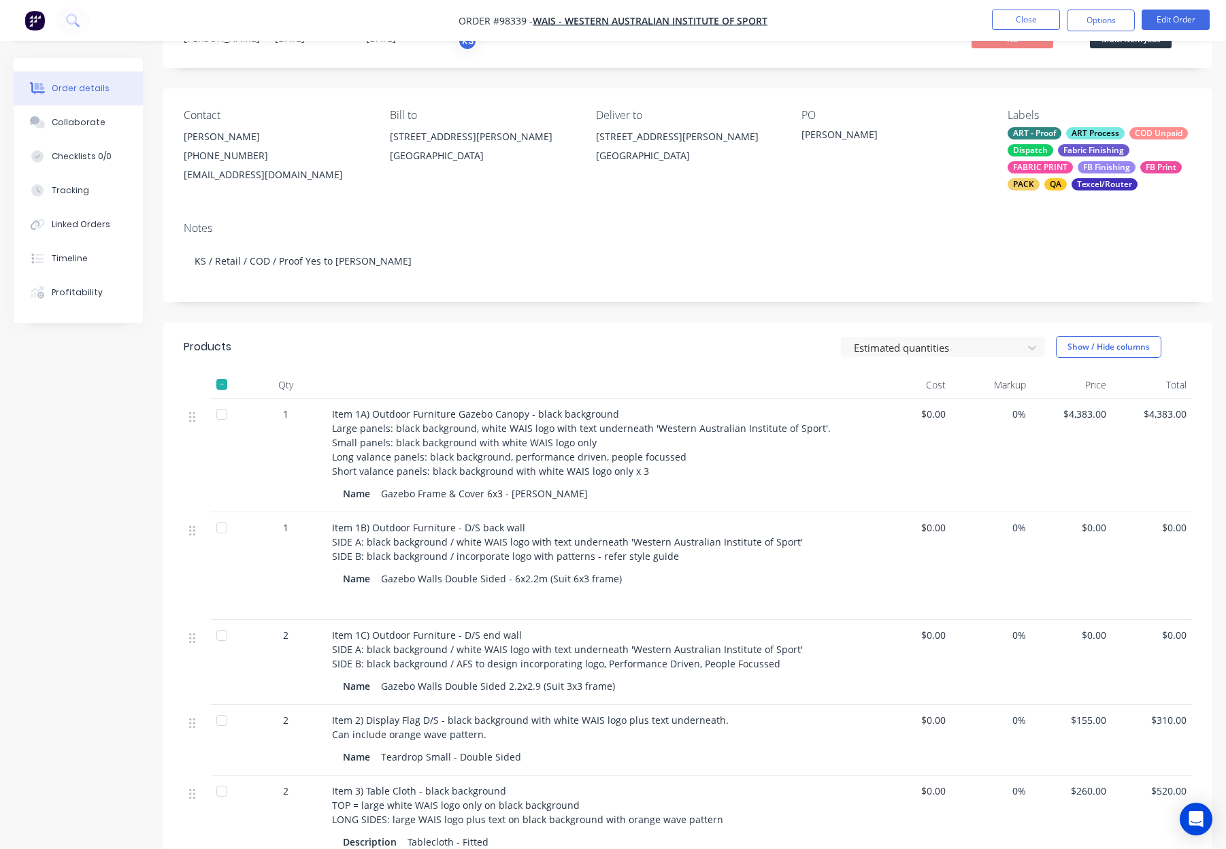
scroll to position [67, 0]
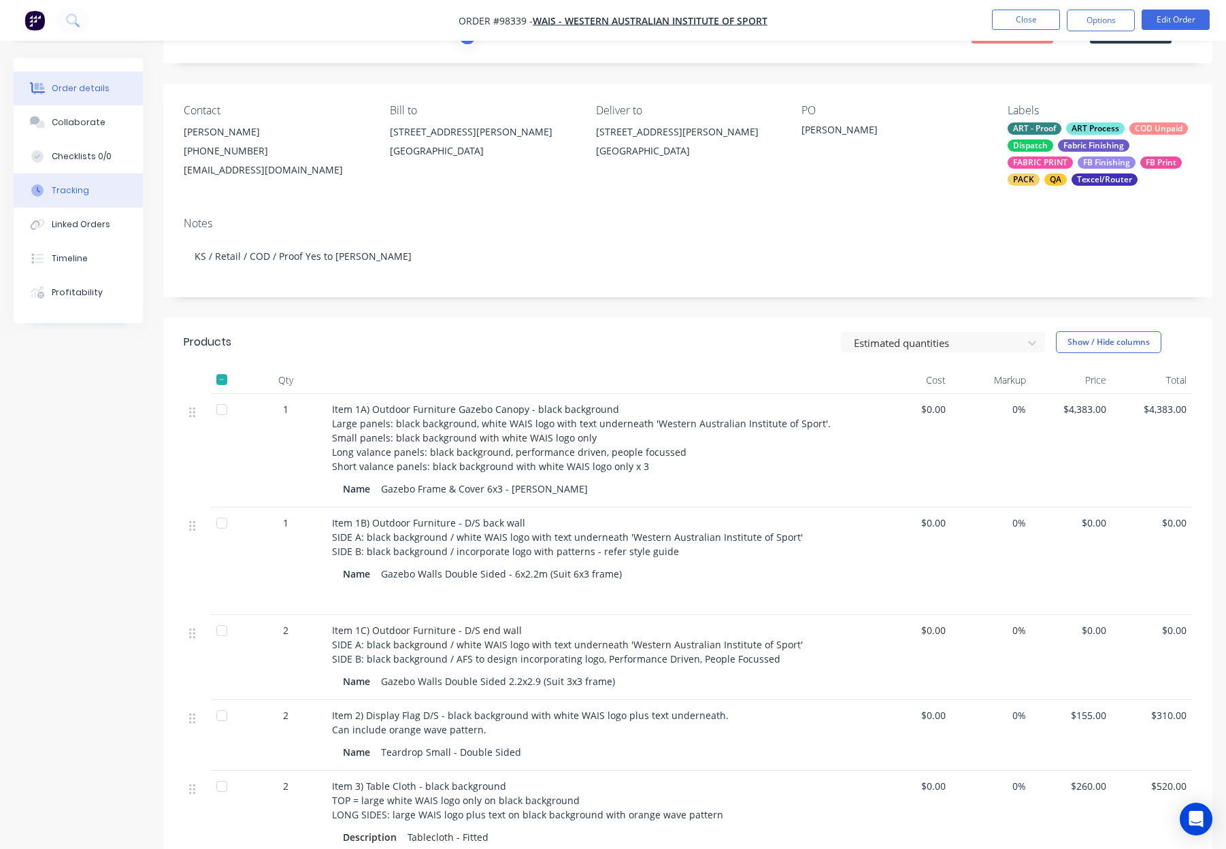
click at [88, 189] on button "Tracking" at bounding box center [78, 191] width 129 height 34
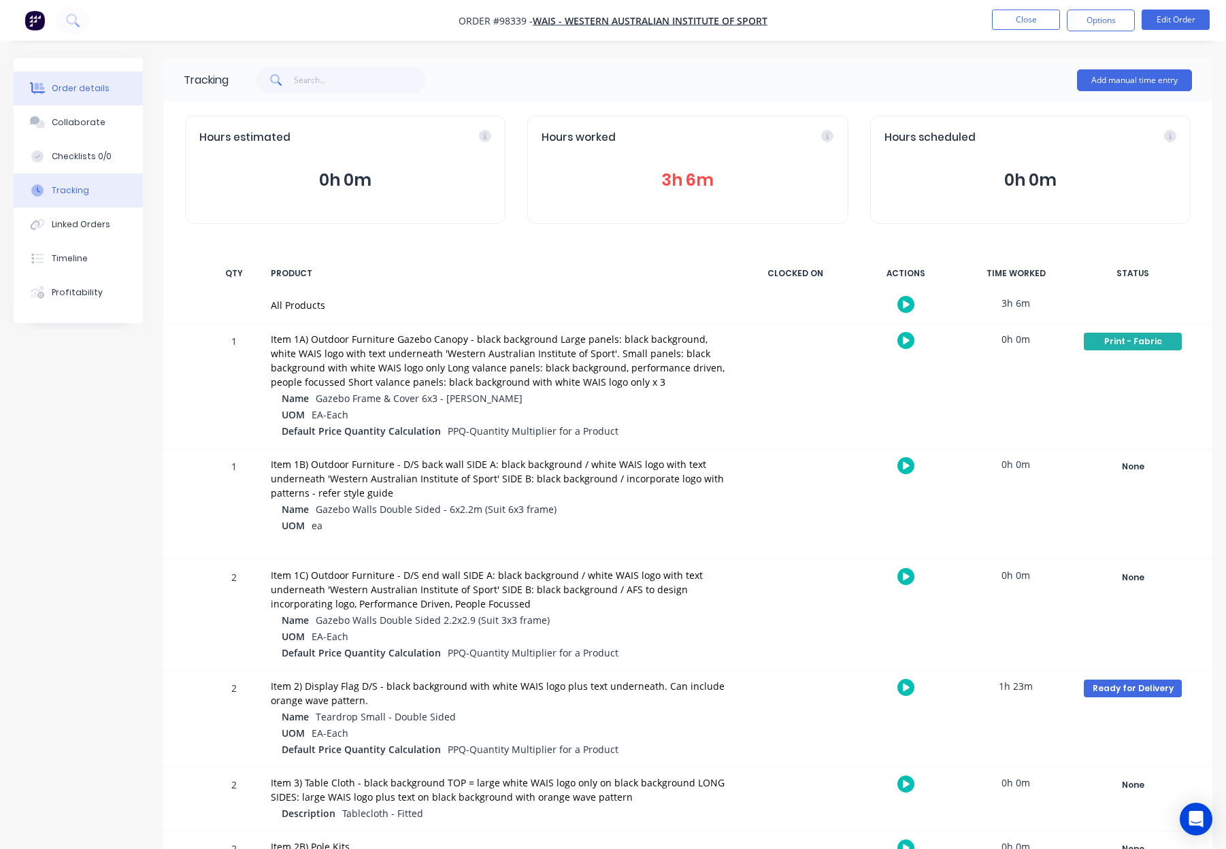
click at [69, 90] on div "Order details" at bounding box center [81, 88] width 58 height 12
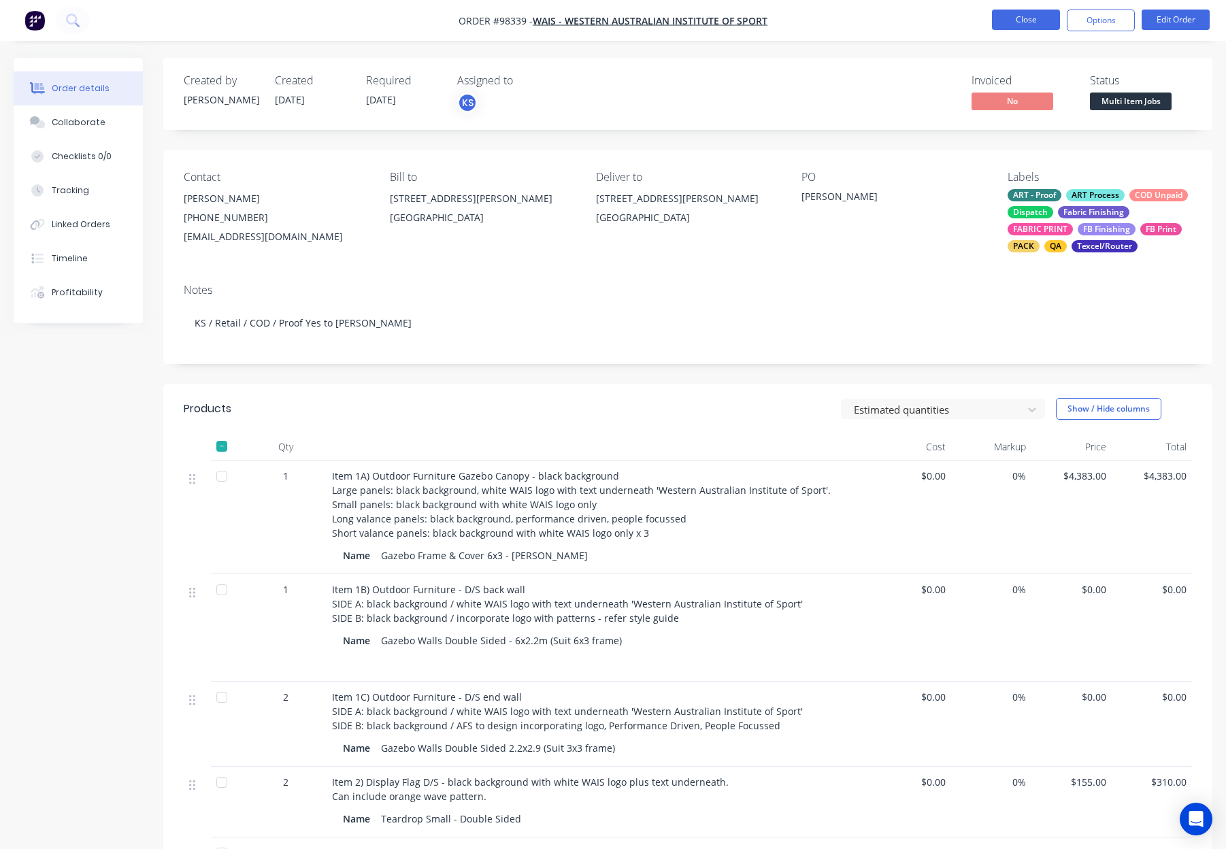
click at [1044, 13] on button "Close" at bounding box center [1026, 20] width 68 height 20
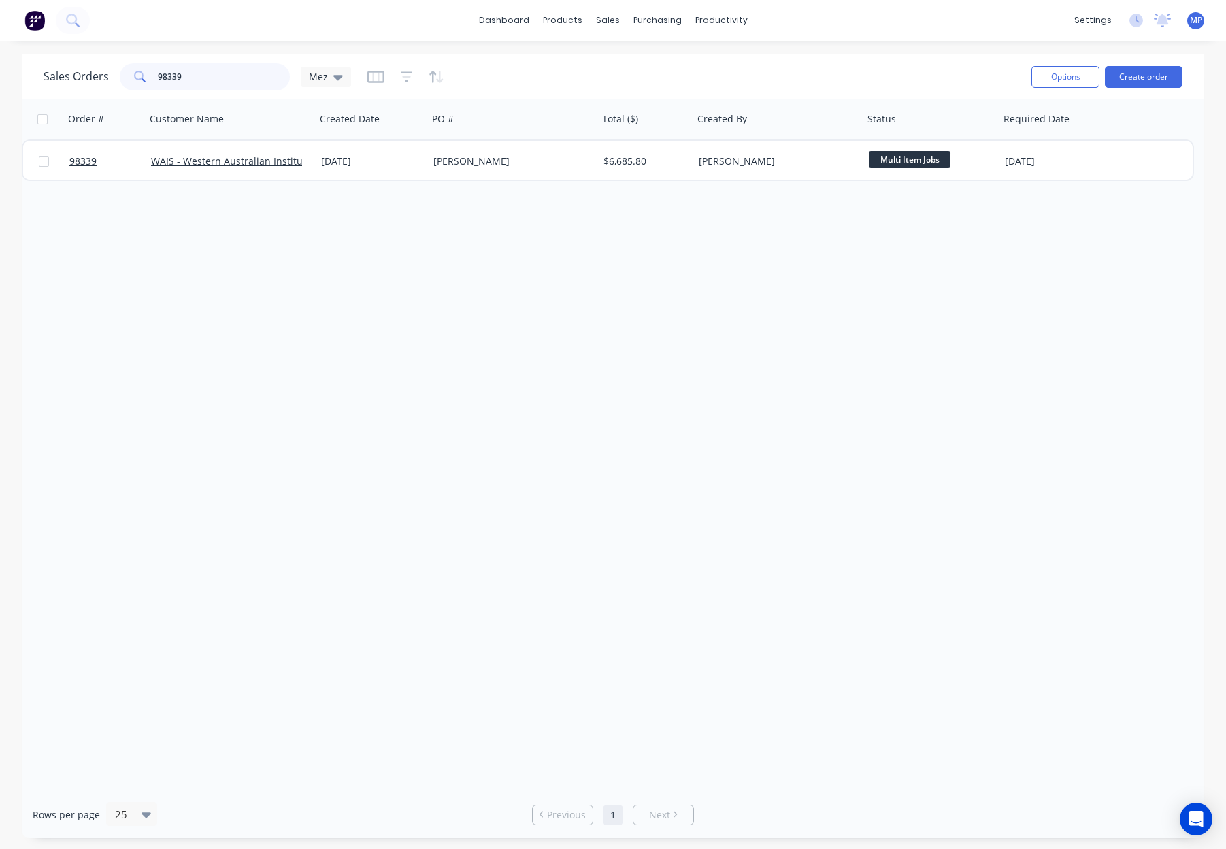
drag, startPoint x: 210, startPoint y: 84, endPoint x: 136, endPoint y: 77, distance: 74.5
click at [136, 77] on div "98339" at bounding box center [205, 76] width 170 height 27
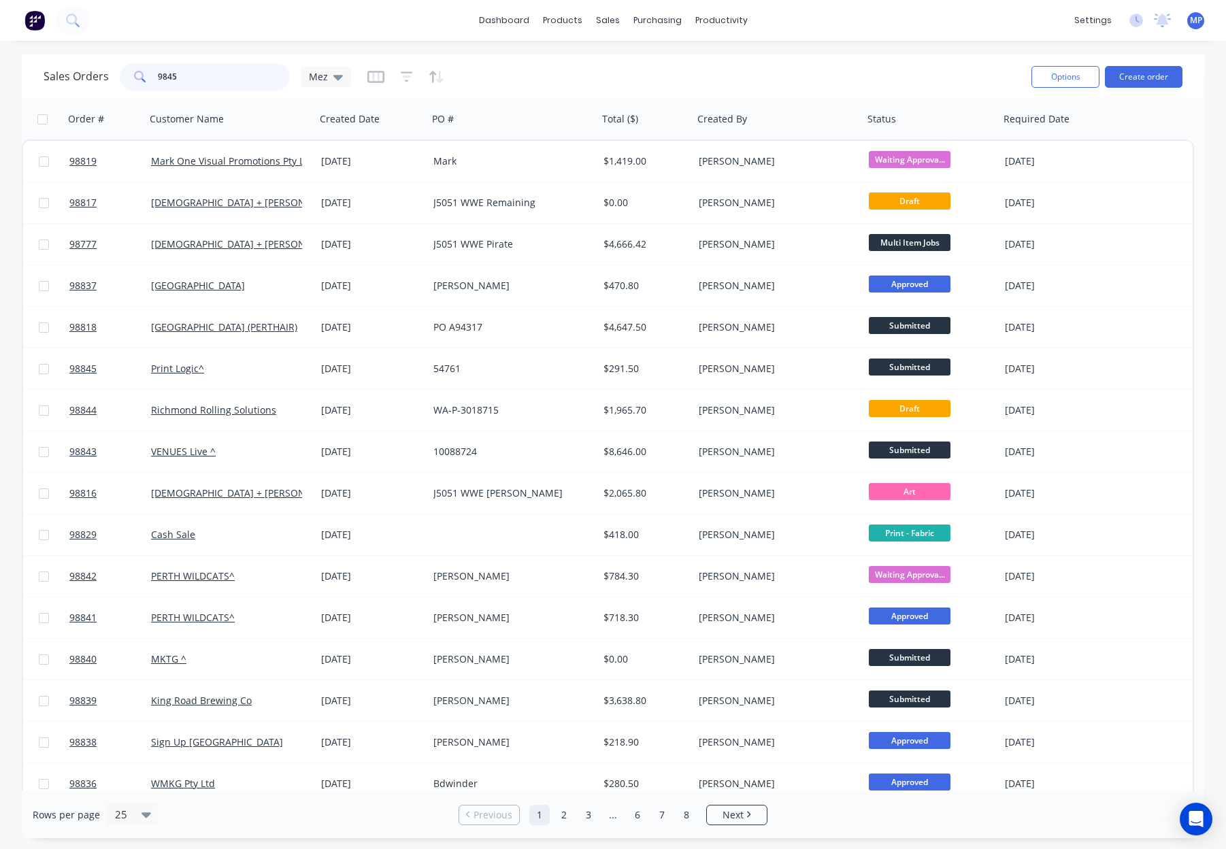
type input "98452"
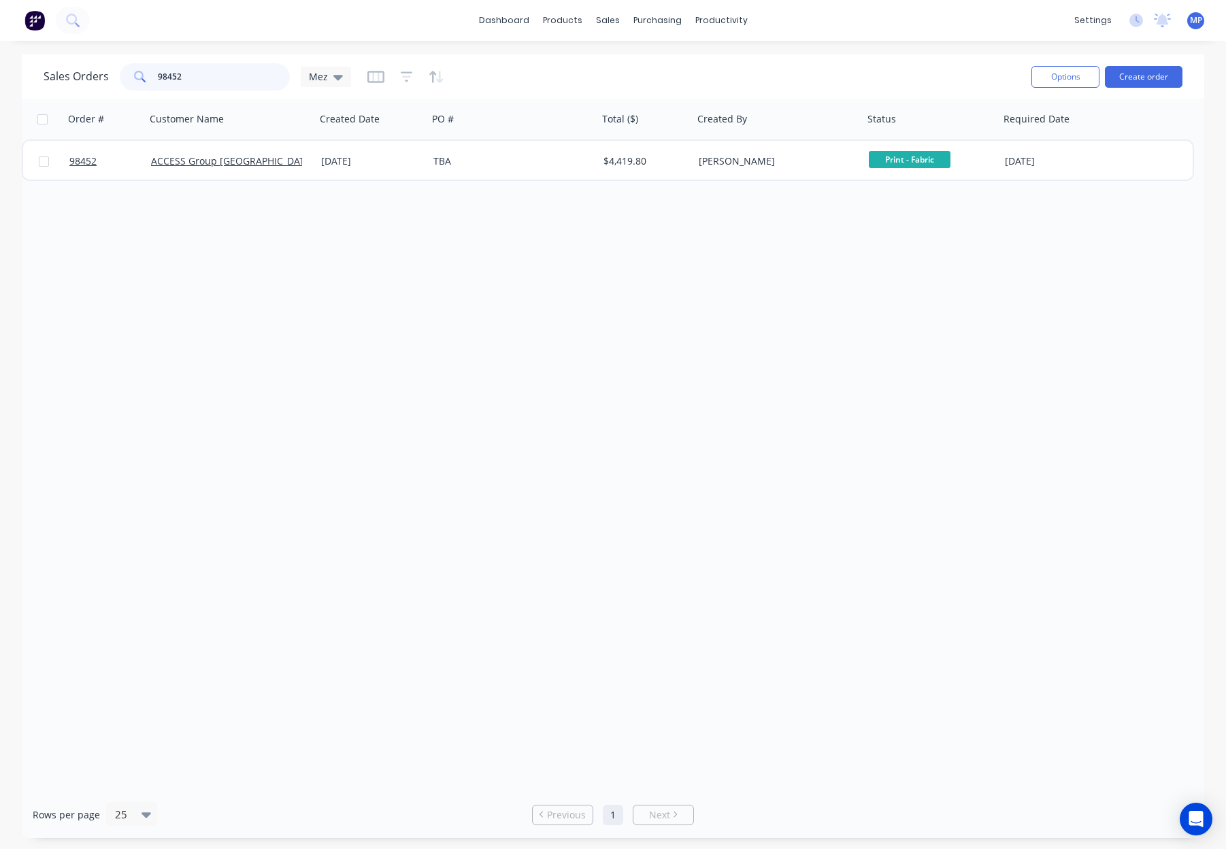
drag, startPoint x: 228, startPoint y: 78, endPoint x: 97, endPoint y: 73, distance: 130.8
click at [97, 73] on div "Sales Orders 98452 Mez" at bounding box center [198, 76] width 308 height 27
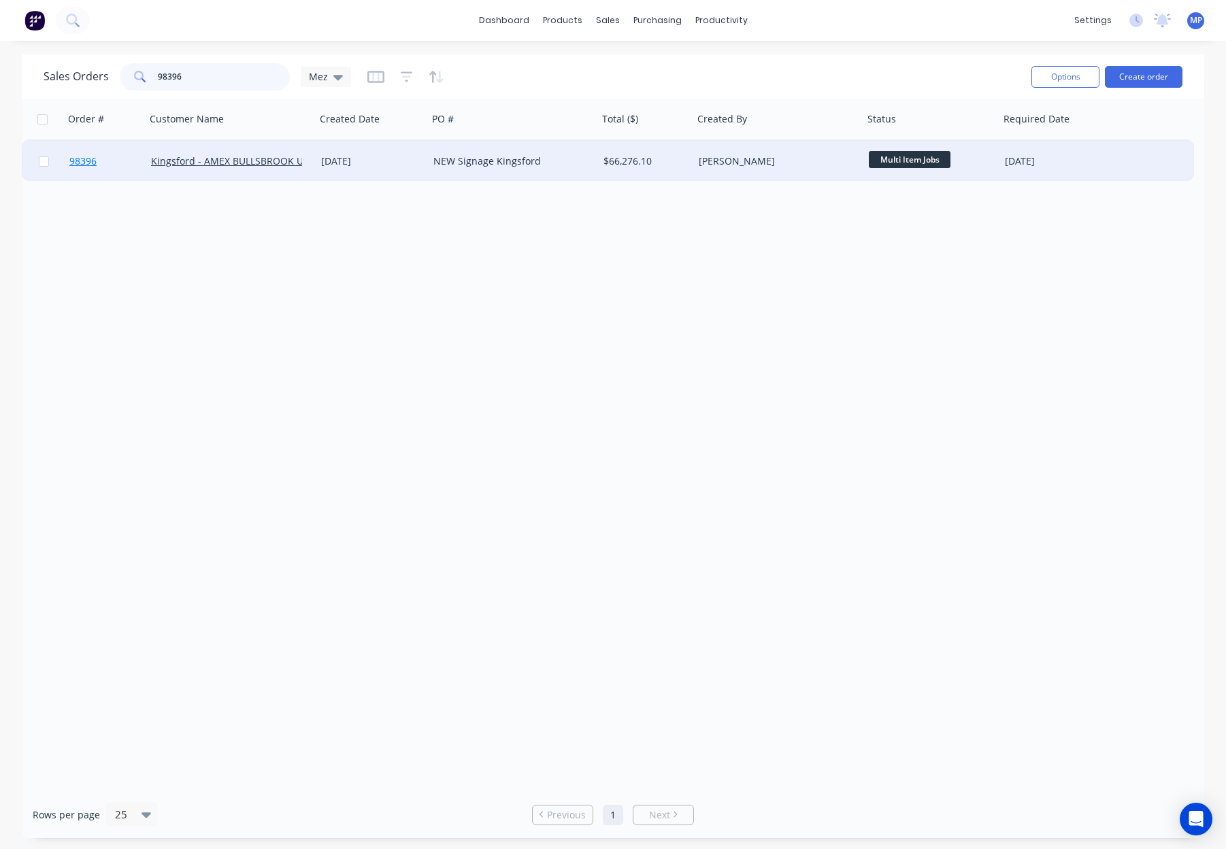
type input "98396"
click at [129, 148] on link "98396" at bounding box center [110, 161] width 82 height 41
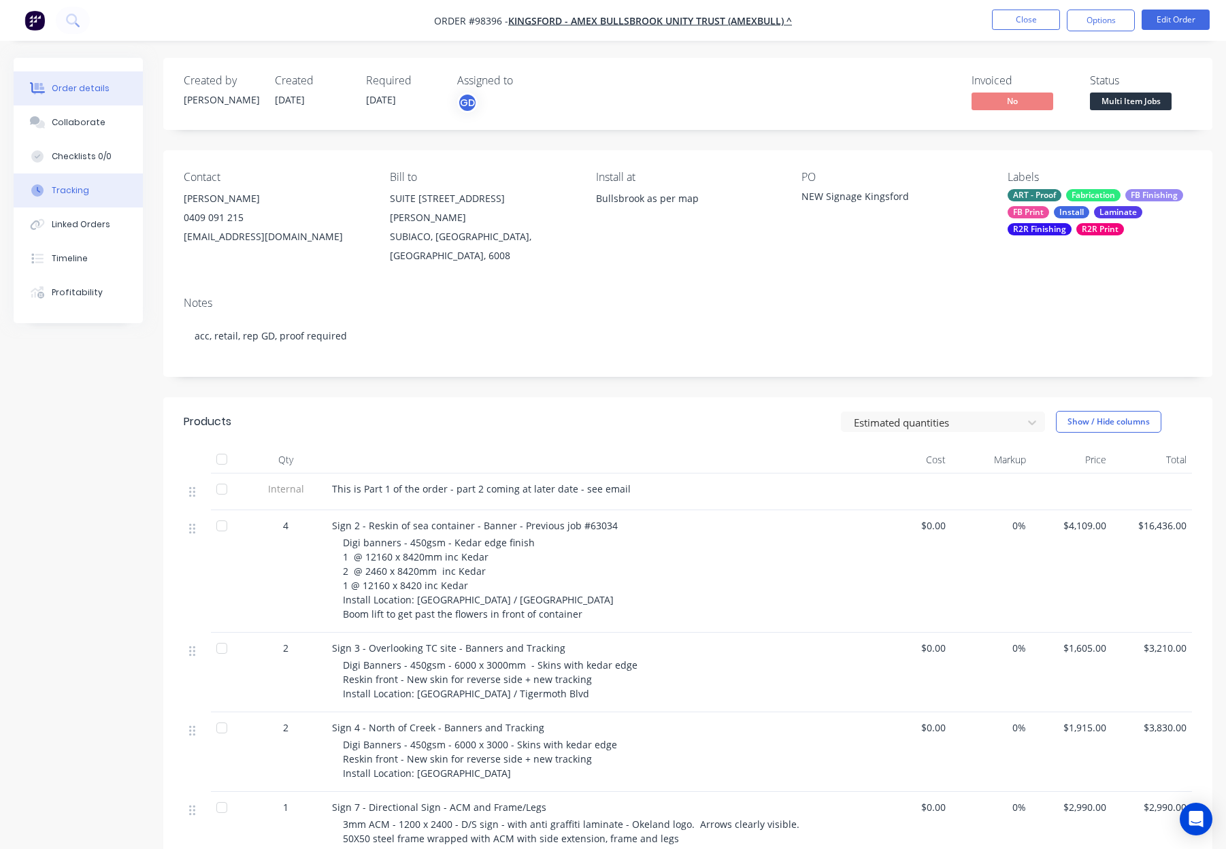
click at [112, 189] on button "Tracking" at bounding box center [78, 191] width 129 height 34
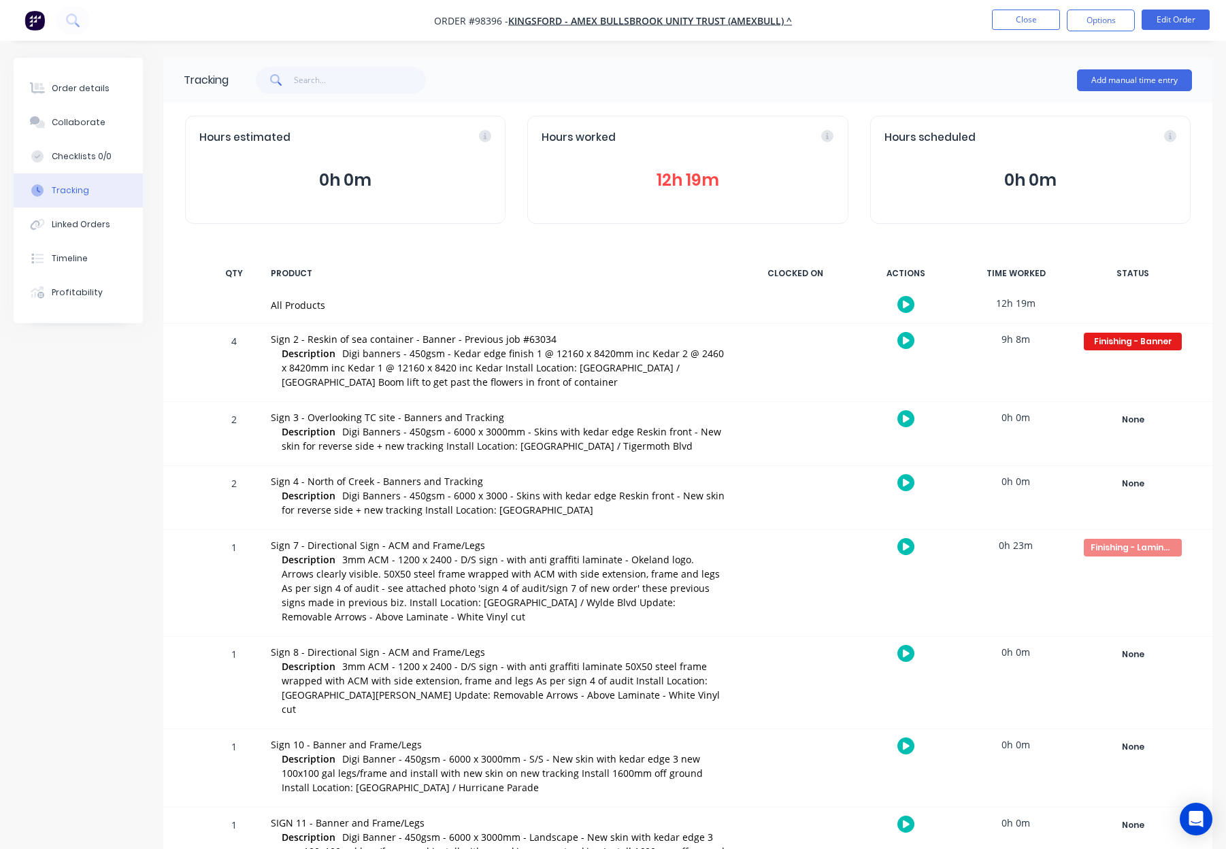
click at [102, 95] on button "Order details" at bounding box center [78, 88] width 129 height 34
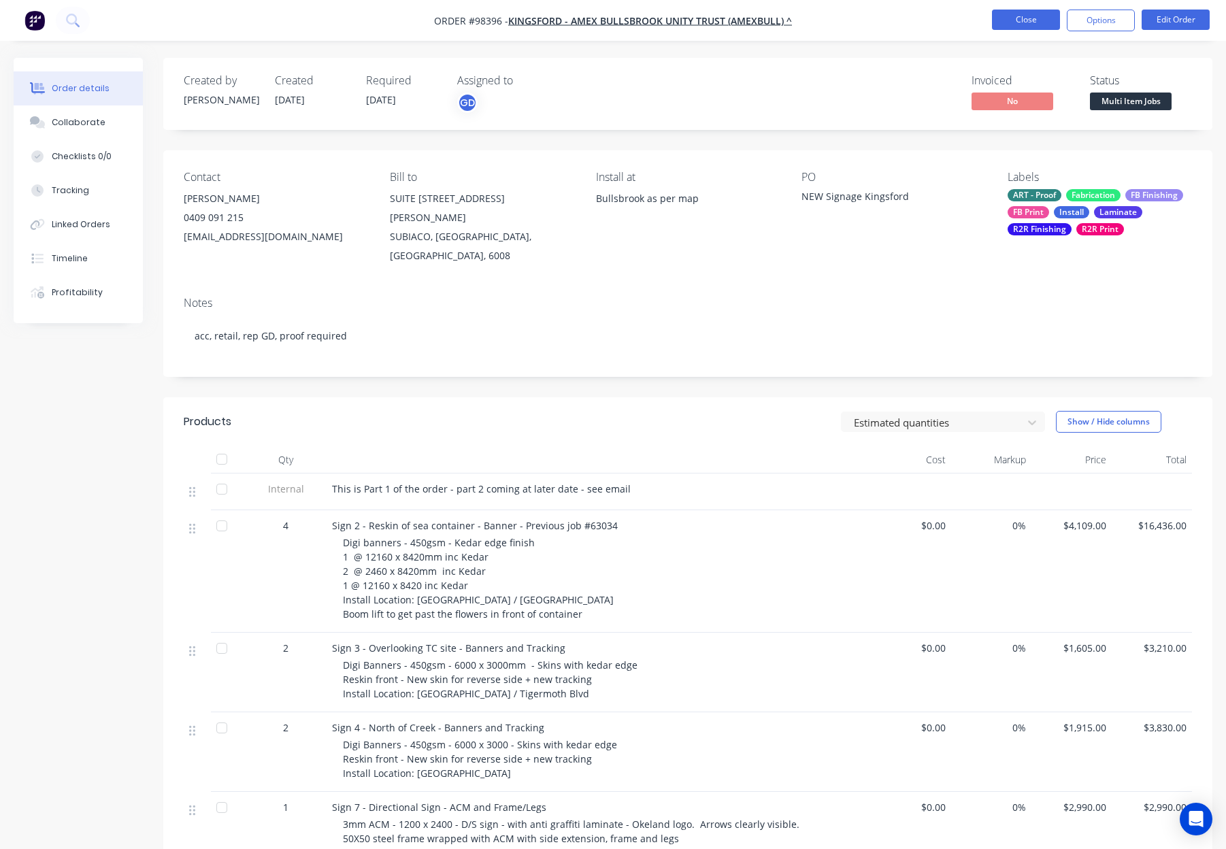
click at [1017, 13] on button "Close" at bounding box center [1026, 20] width 68 height 20
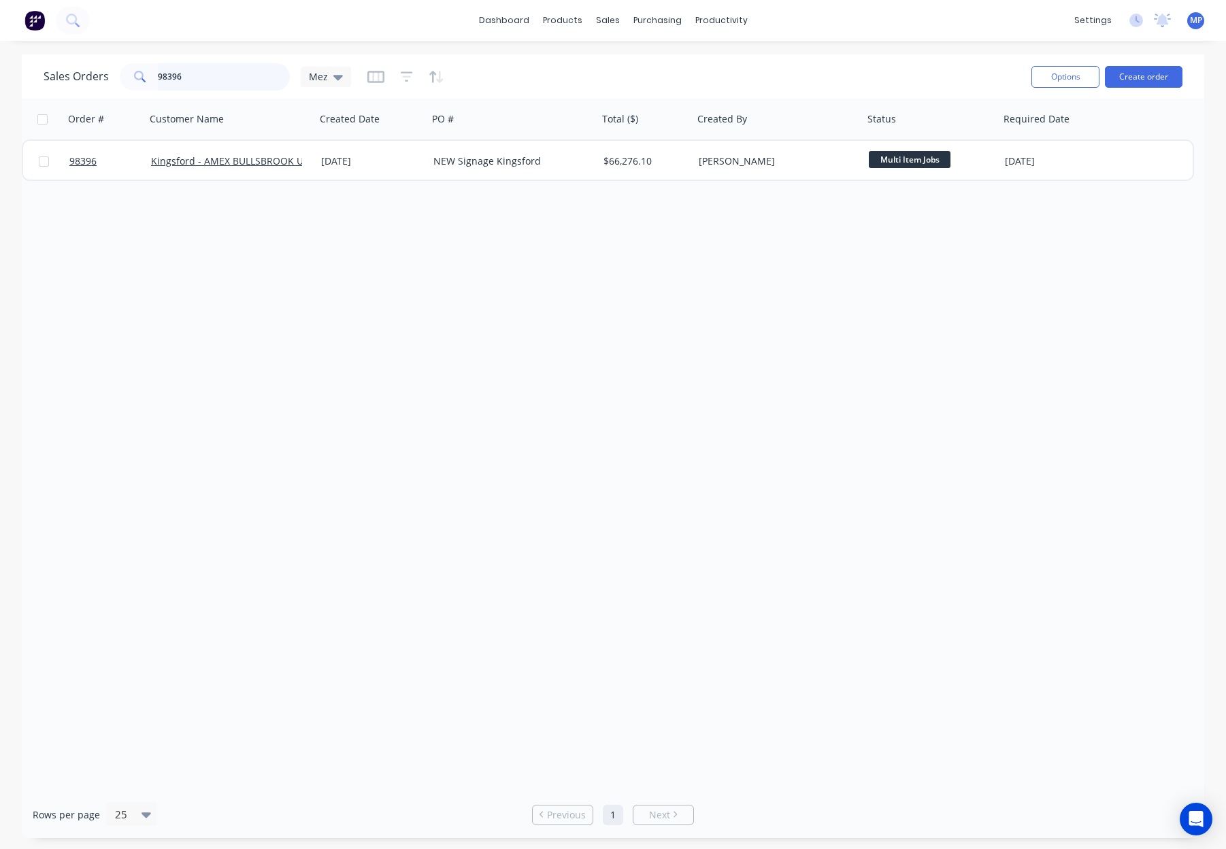
click at [95, 71] on div "Sales Orders 98396 Mez" at bounding box center [198, 76] width 308 height 27
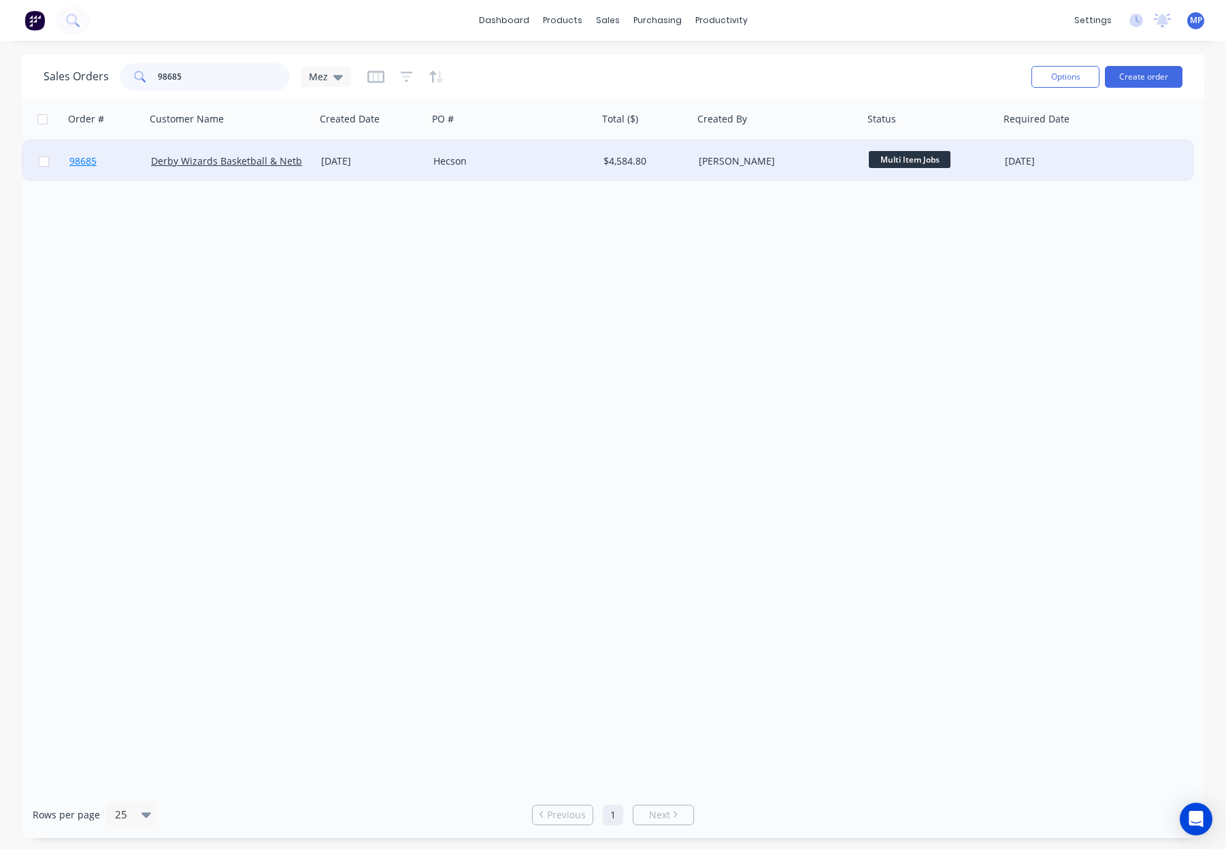
type input "98685"
click at [120, 157] on link "98685" at bounding box center [110, 161] width 82 height 41
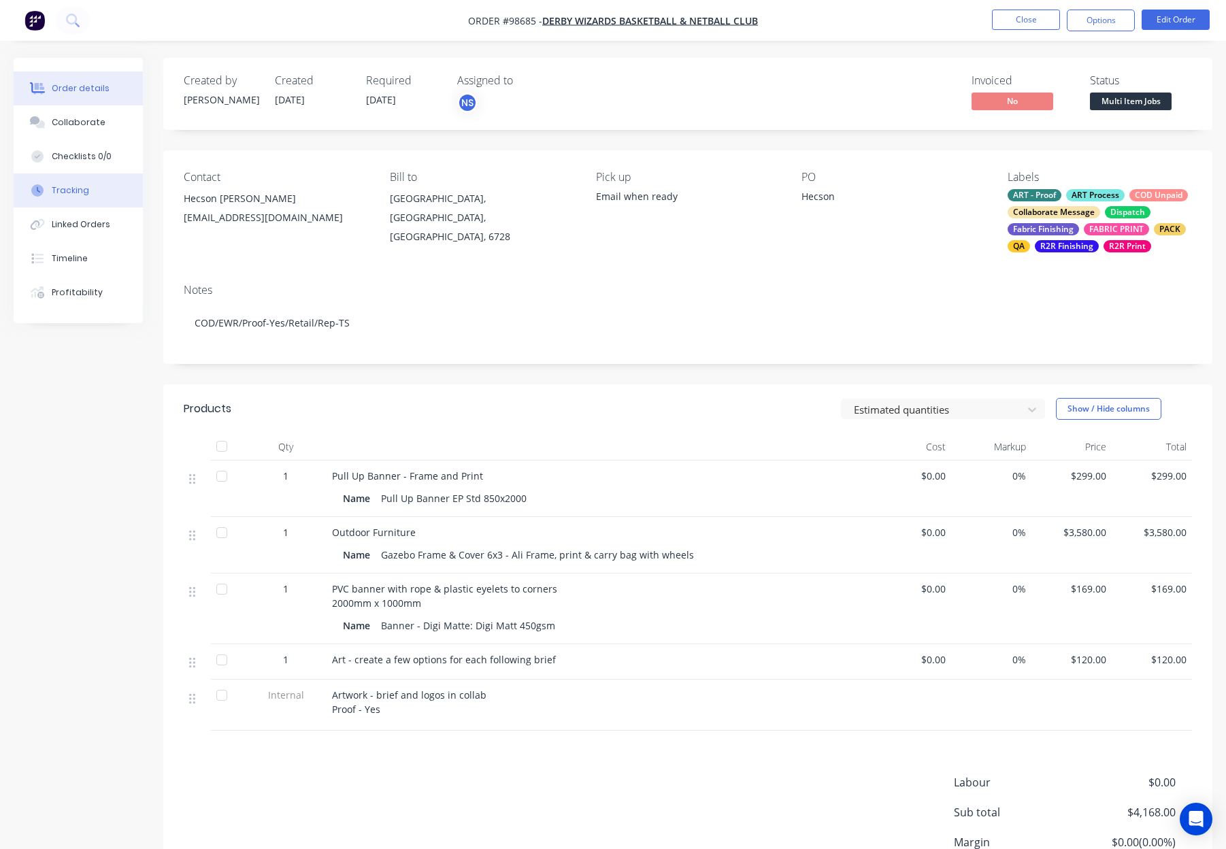
click at [108, 191] on button "Tracking" at bounding box center [78, 191] width 129 height 34
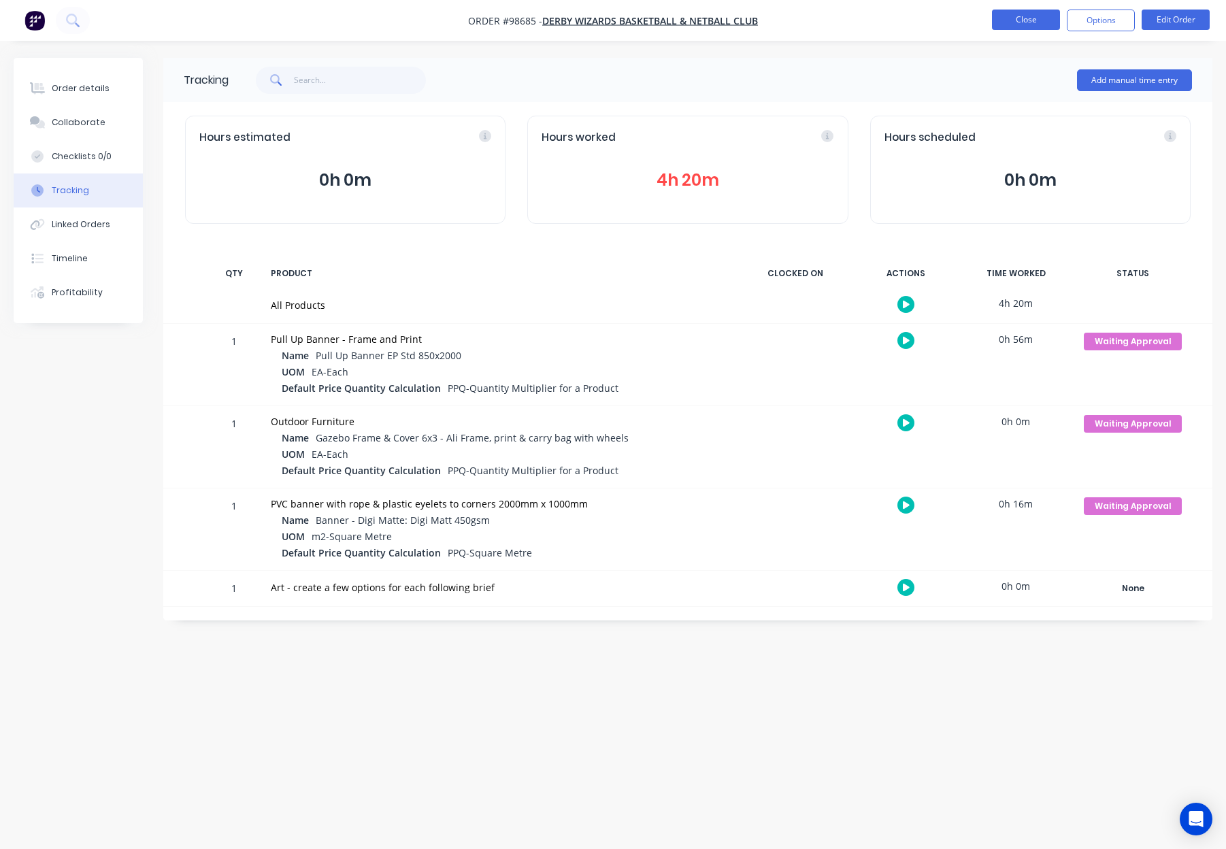
click at [1040, 24] on button "Close" at bounding box center [1026, 20] width 68 height 20
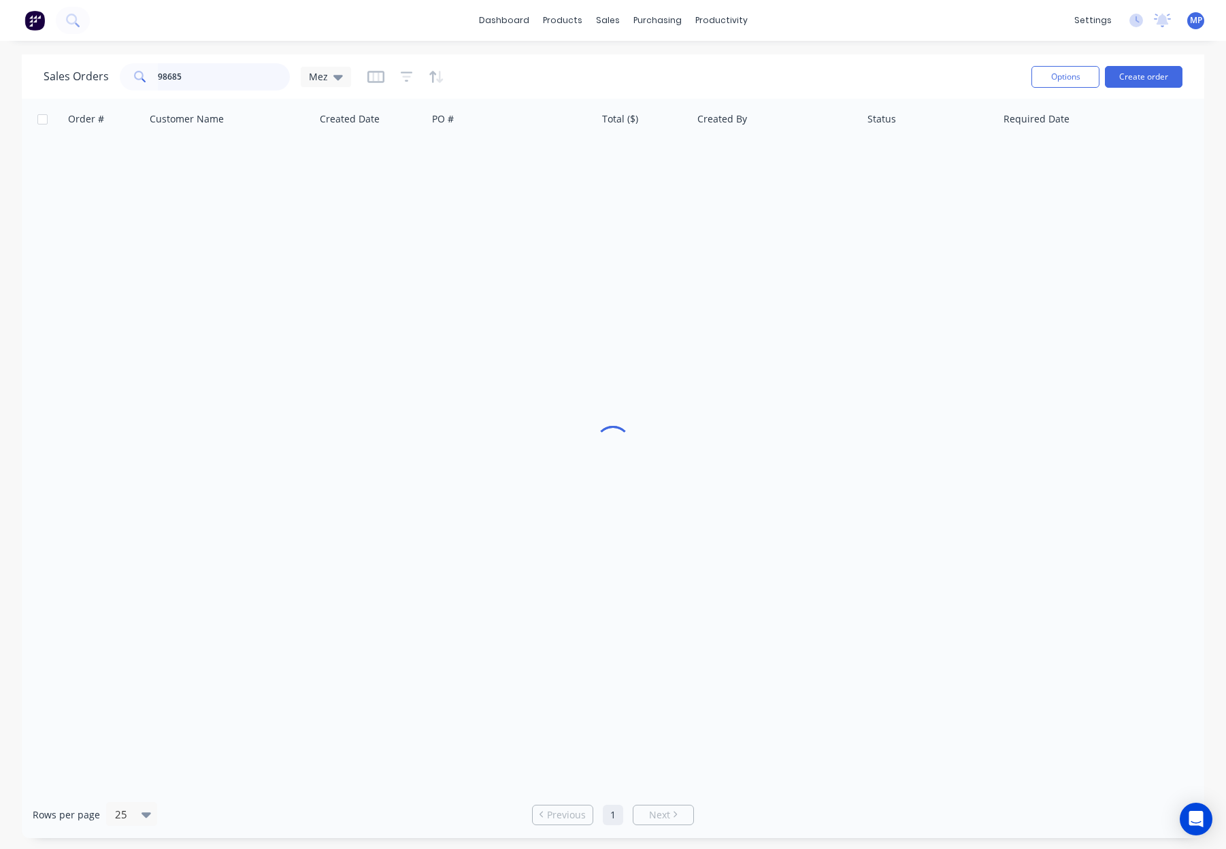
click at [134, 74] on div "98685" at bounding box center [205, 76] width 170 height 27
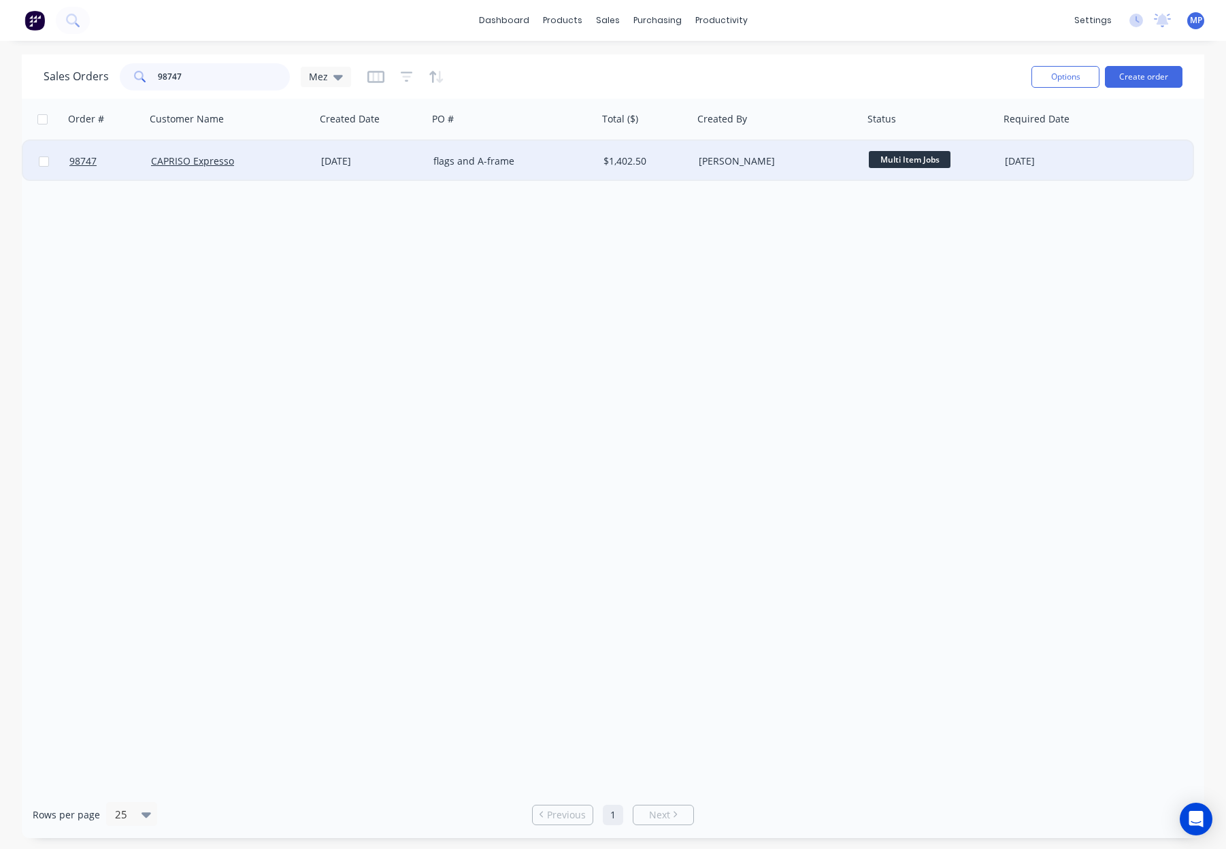
type input "98747"
click at [264, 150] on div "CAPRISO Expresso" at bounding box center [231, 161] width 170 height 41
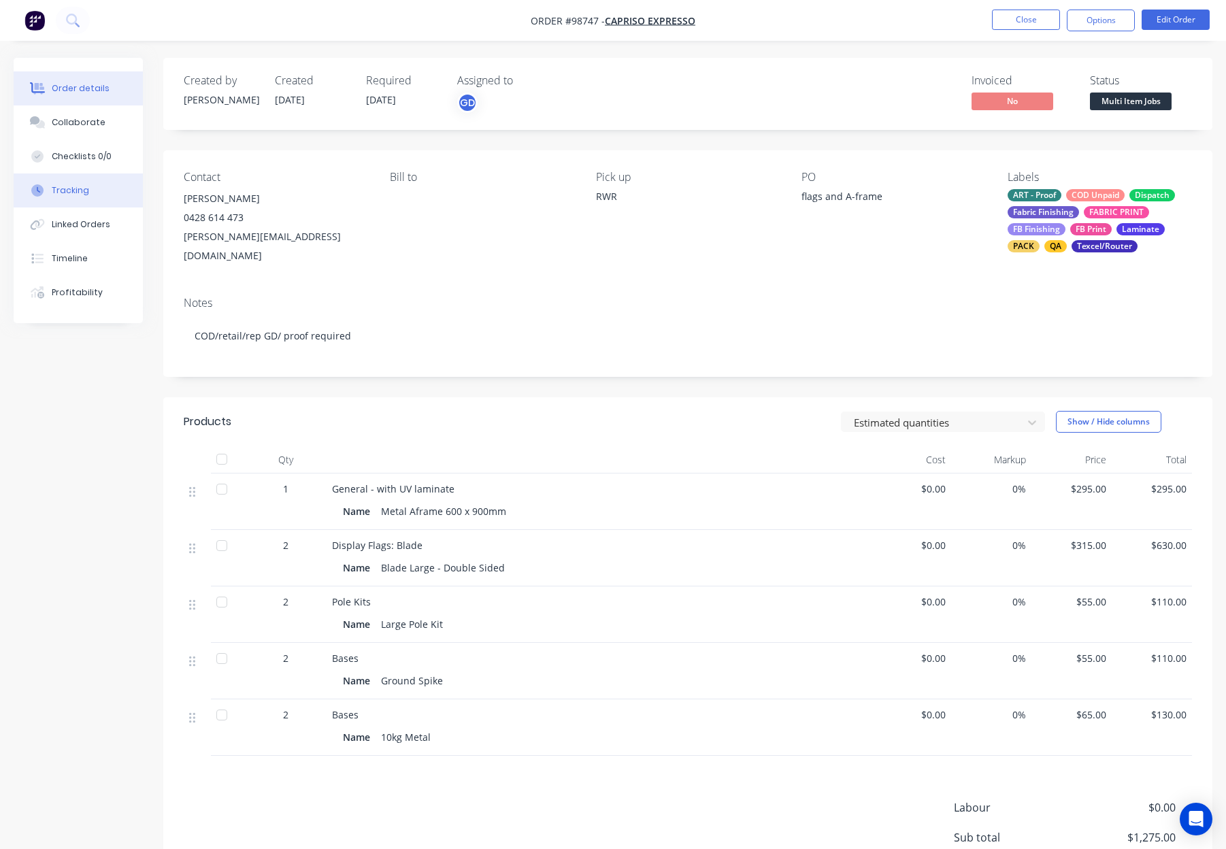
click at [97, 182] on button "Tracking" at bounding box center [78, 191] width 129 height 34
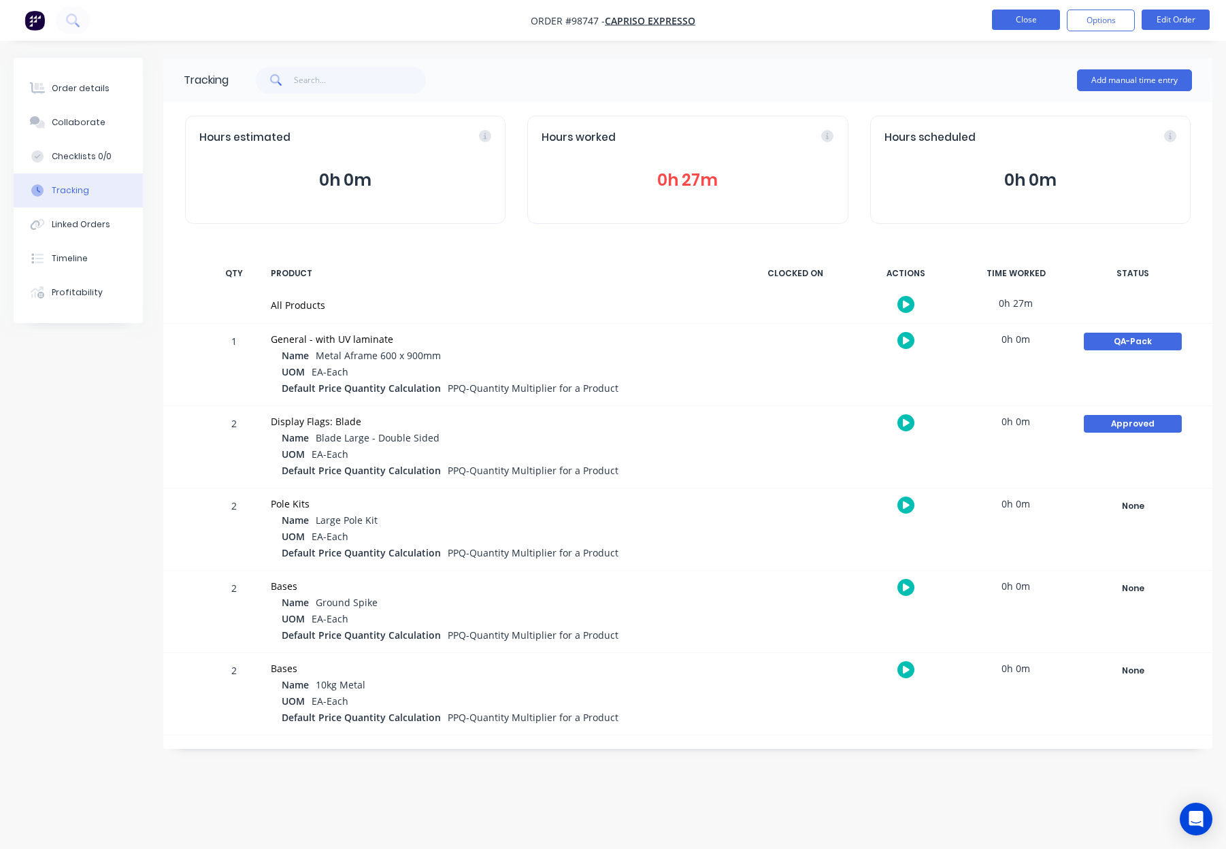
click at [1029, 14] on button "Close" at bounding box center [1026, 20] width 68 height 20
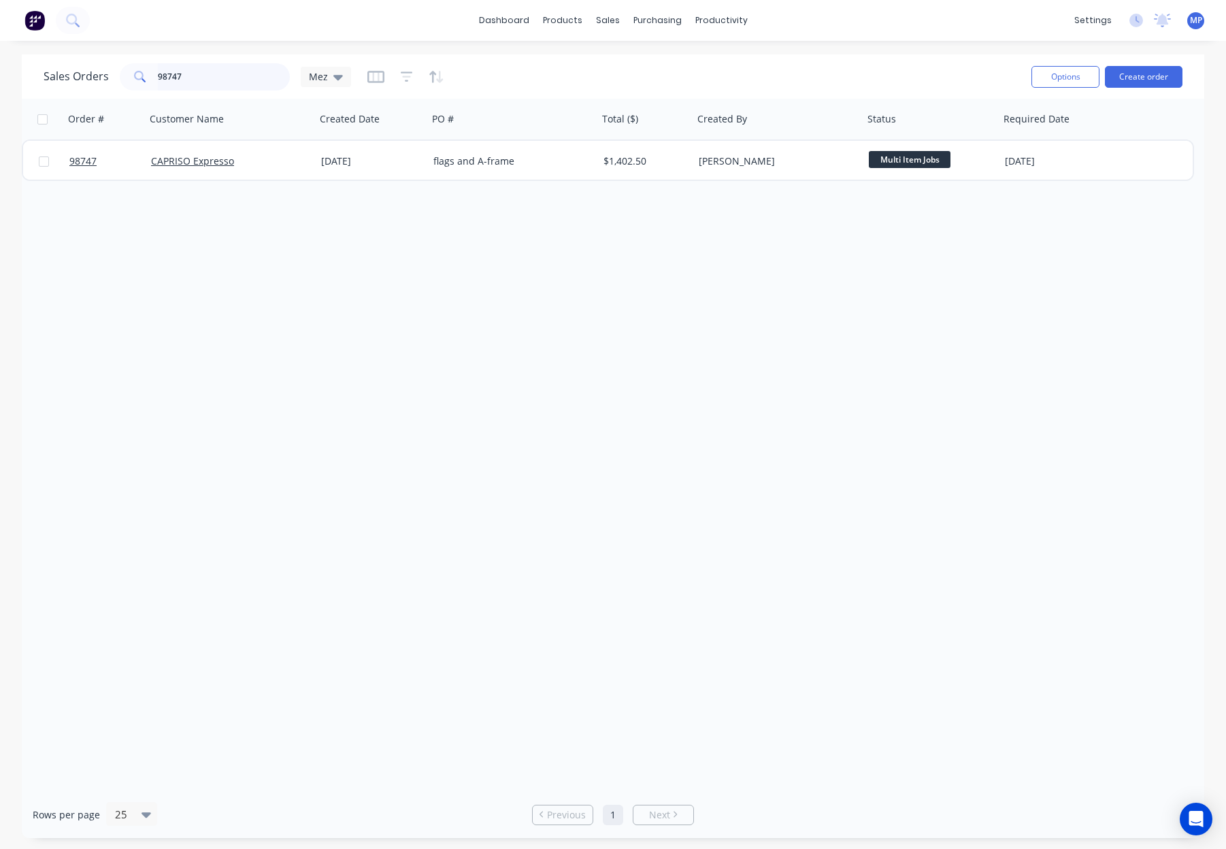
drag, startPoint x: 202, startPoint y: 76, endPoint x: 124, endPoint y: 70, distance: 78.5
click at [126, 71] on div "98747" at bounding box center [205, 76] width 170 height 27
type input "98817"
drag, startPoint x: 160, startPoint y: 80, endPoint x: 85, endPoint y: 76, distance: 75.0
click at [80, 76] on div "Sales Orders 98817 Mez" at bounding box center [198, 76] width 308 height 27
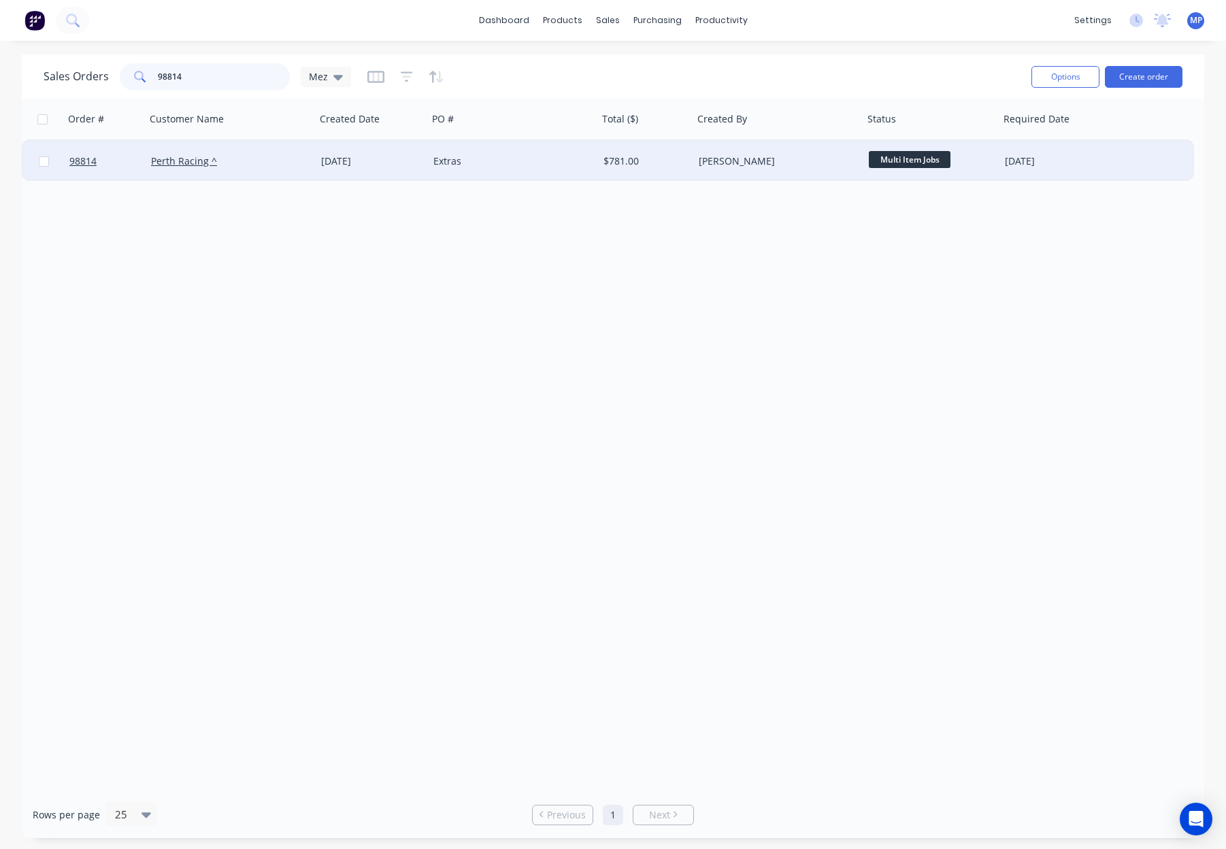
type input "98814"
click at [276, 158] on div "Perth Racing ^" at bounding box center [226, 161] width 151 height 14
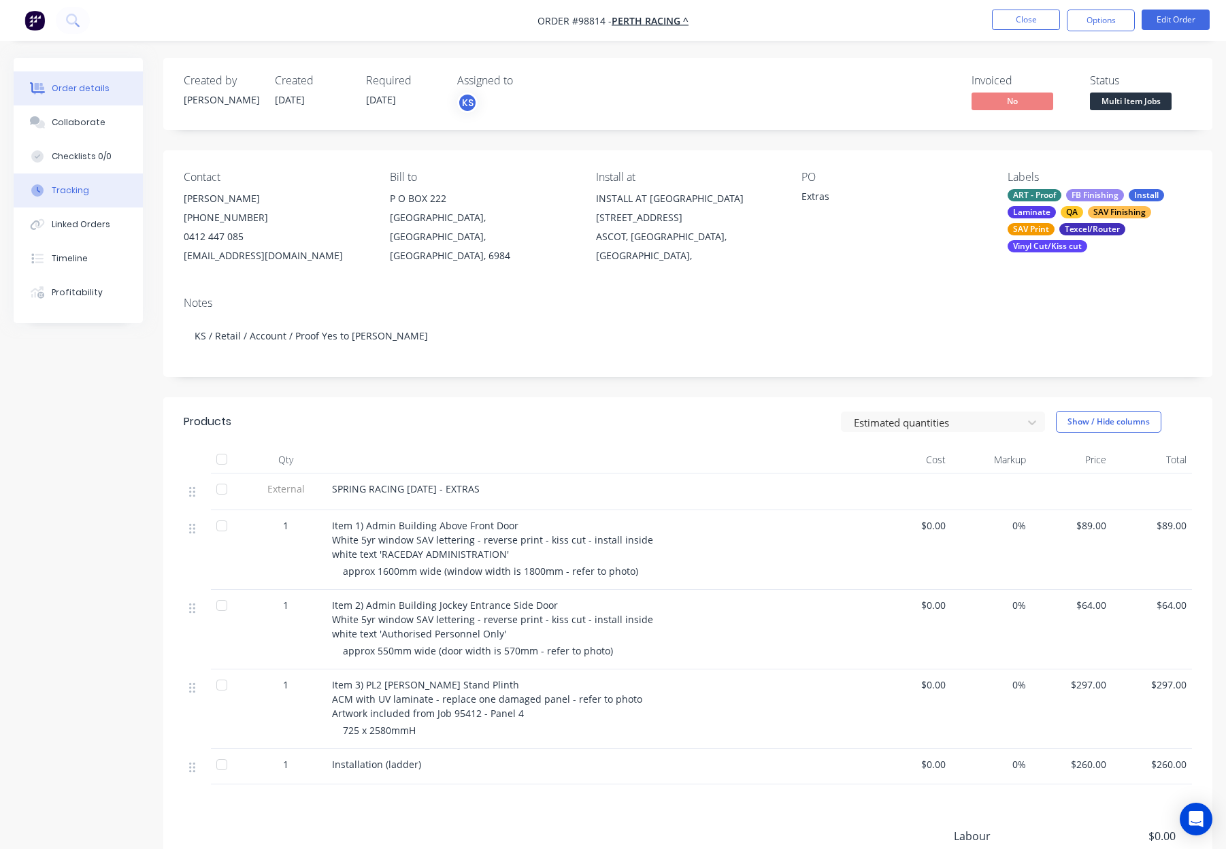
click at [101, 197] on button "Tracking" at bounding box center [78, 191] width 129 height 34
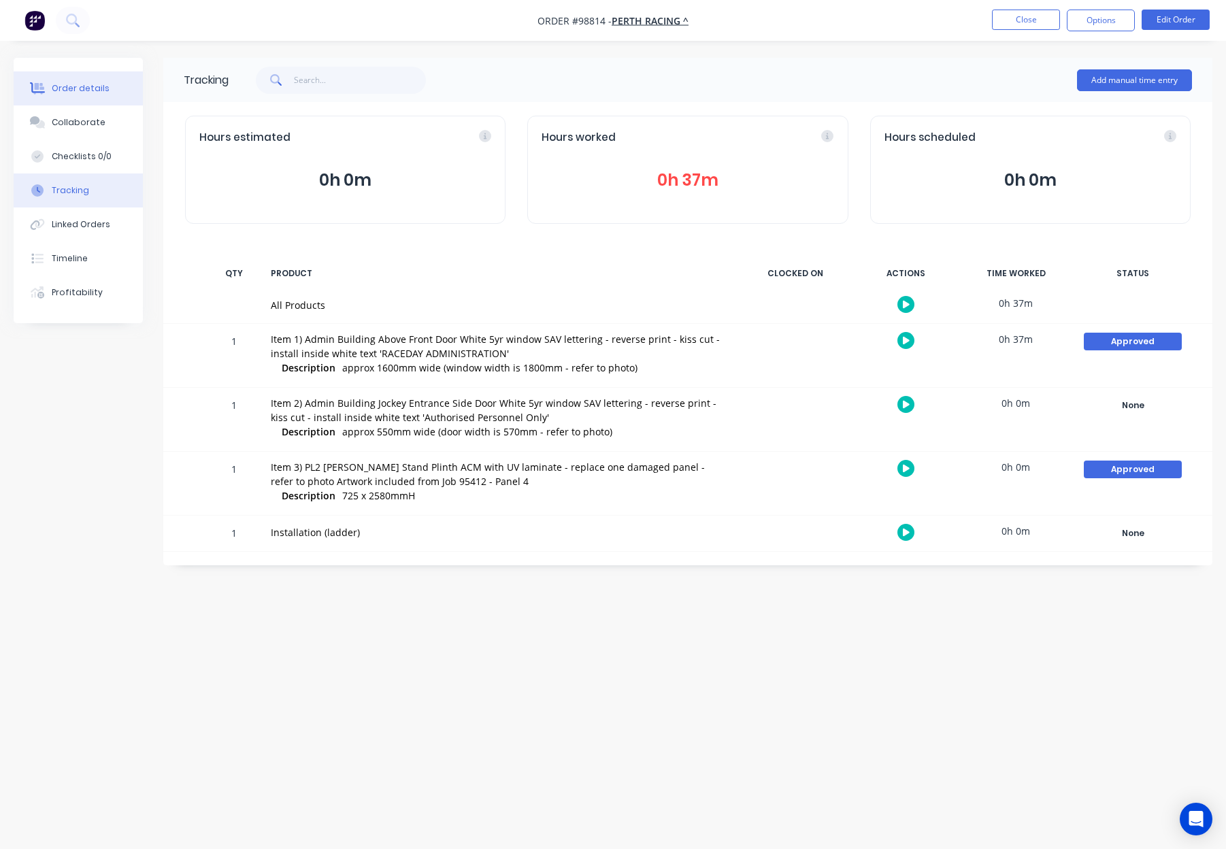
click at [97, 91] on div "Order details" at bounding box center [81, 88] width 58 height 12
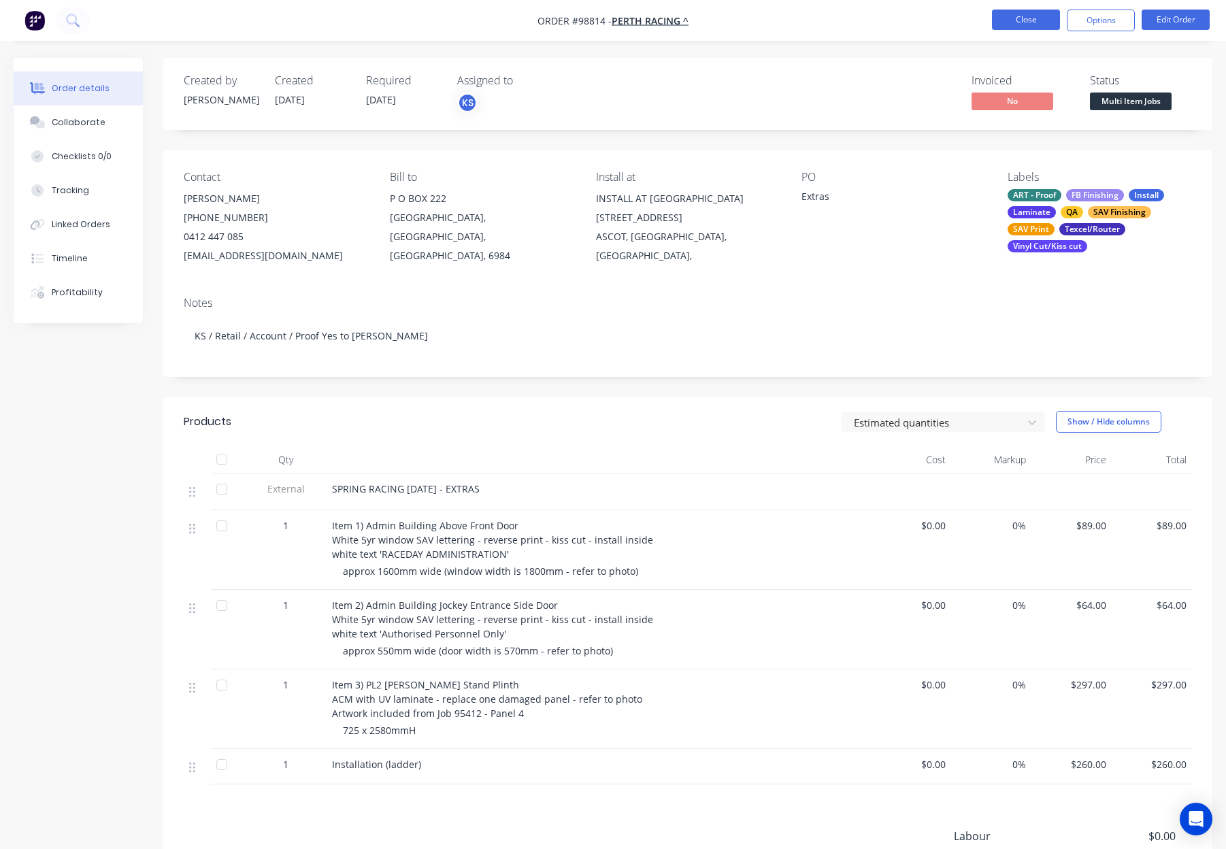
click at [1041, 20] on button "Close" at bounding box center [1026, 20] width 68 height 20
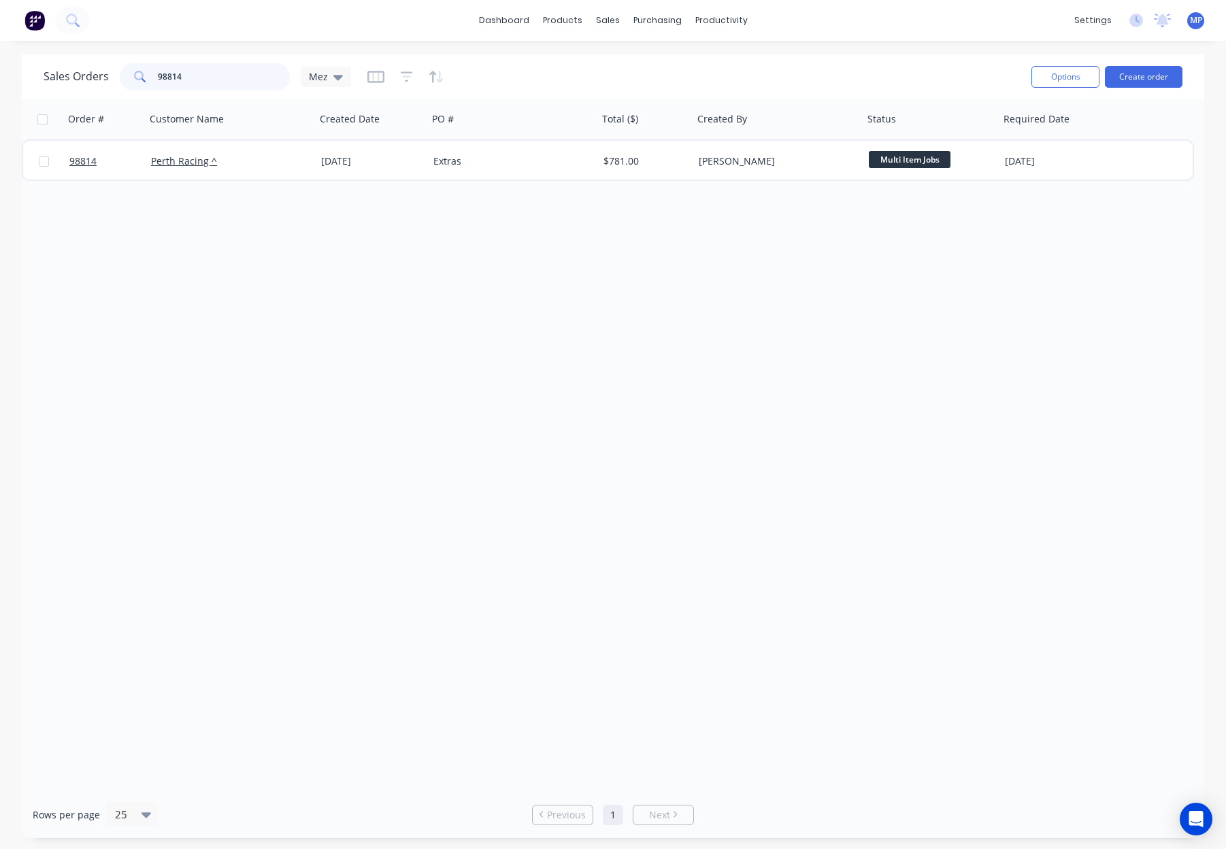
drag, startPoint x: 214, startPoint y: 71, endPoint x: 159, endPoint y: 73, distance: 54.5
click at [144, 70] on div "98814" at bounding box center [205, 76] width 170 height 27
type input "9"
type input "98705"
drag, startPoint x: 216, startPoint y: 80, endPoint x: 103, endPoint y: 66, distance: 114.5
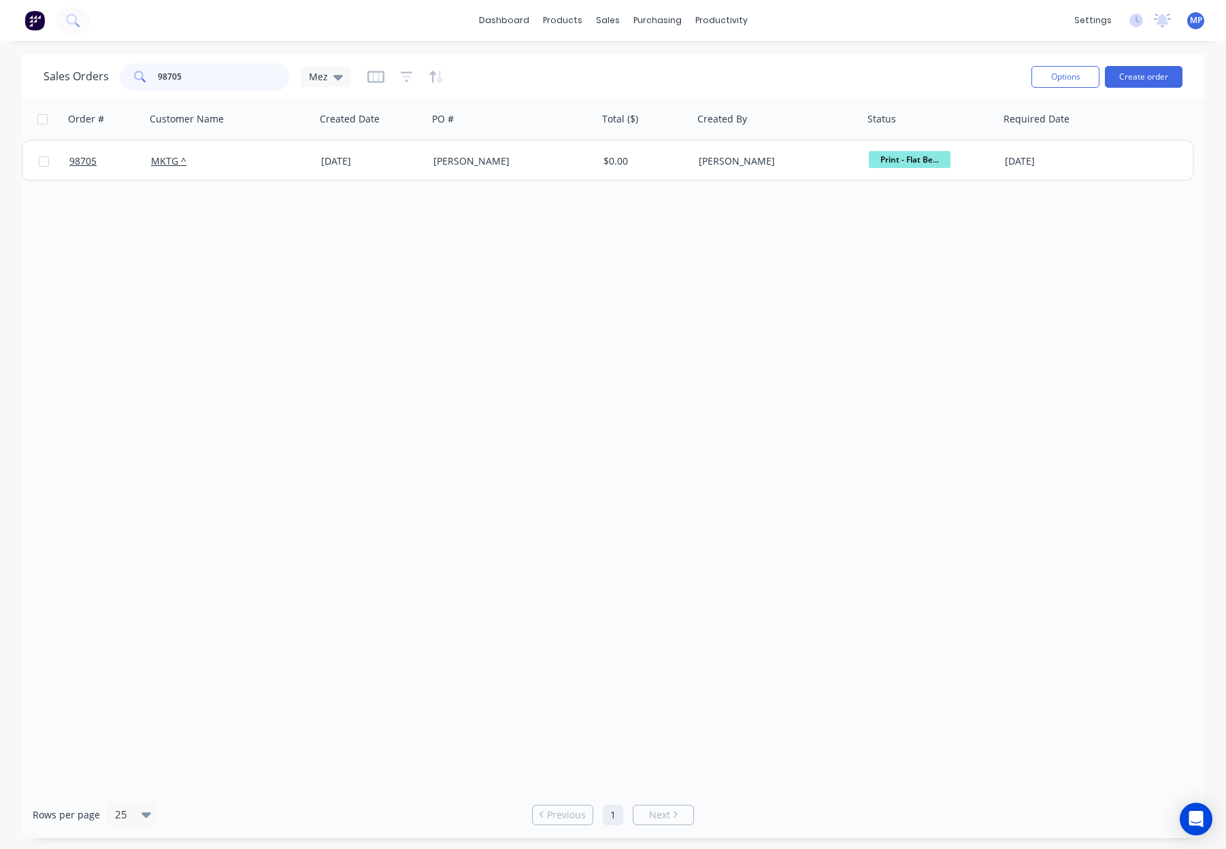
click at [103, 66] on div "Sales Orders 98705 Mez" at bounding box center [198, 76] width 308 height 27
